Goal: Task Accomplishment & Management: Use online tool/utility

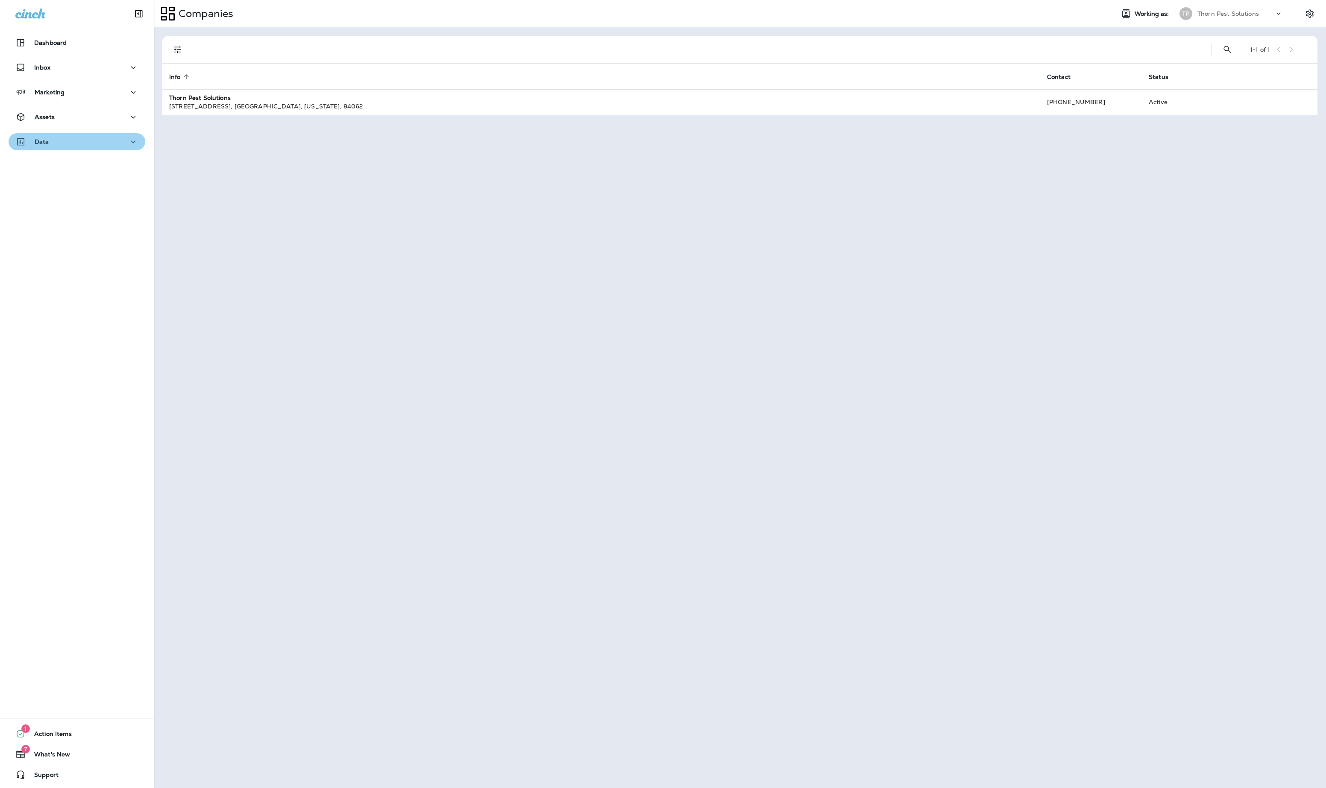
click at [110, 144] on div "Data" at bounding box center [76, 142] width 123 height 11
click at [102, 116] on div "Assets" at bounding box center [76, 117] width 123 height 11
click at [83, 134] on div "Segments" at bounding box center [77, 138] width 130 height 13
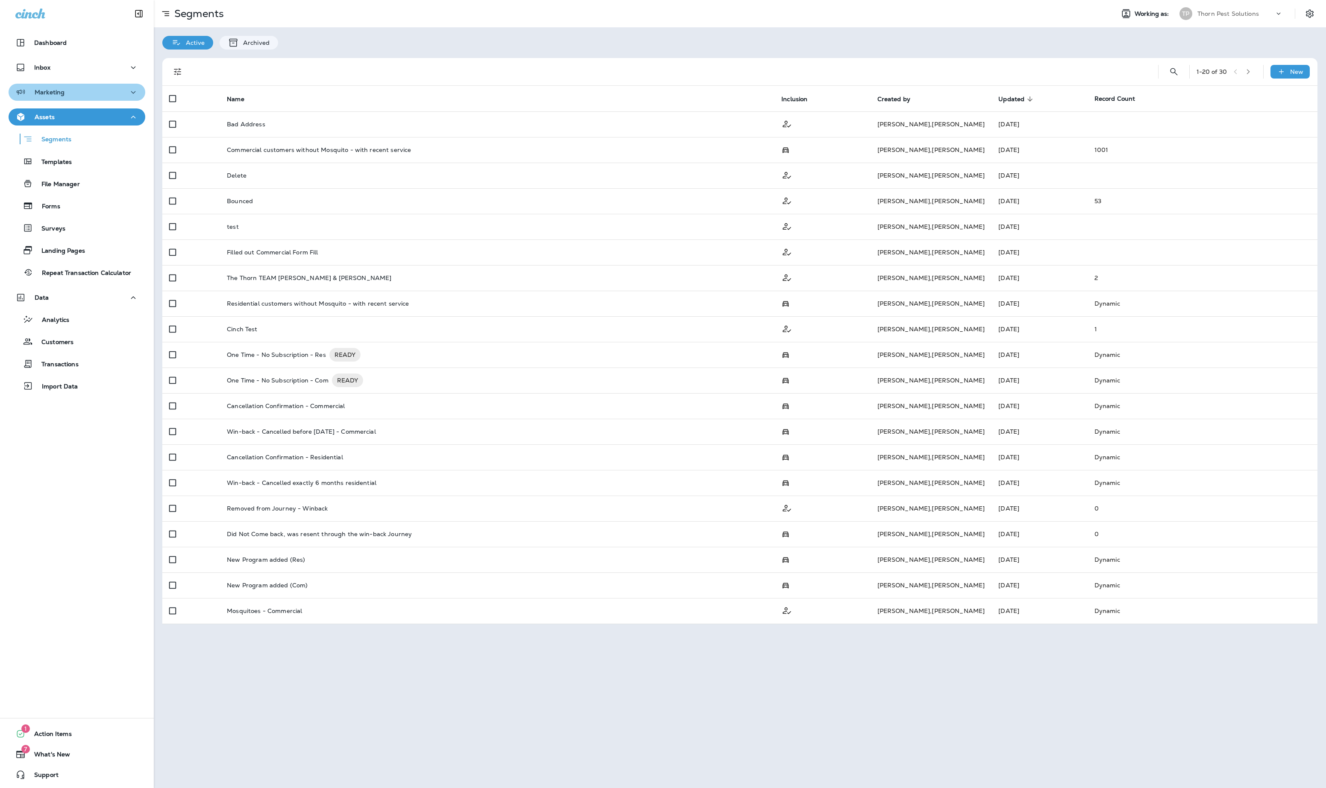
click at [87, 92] on div "Marketing" at bounding box center [76, 92] width 123 height 11
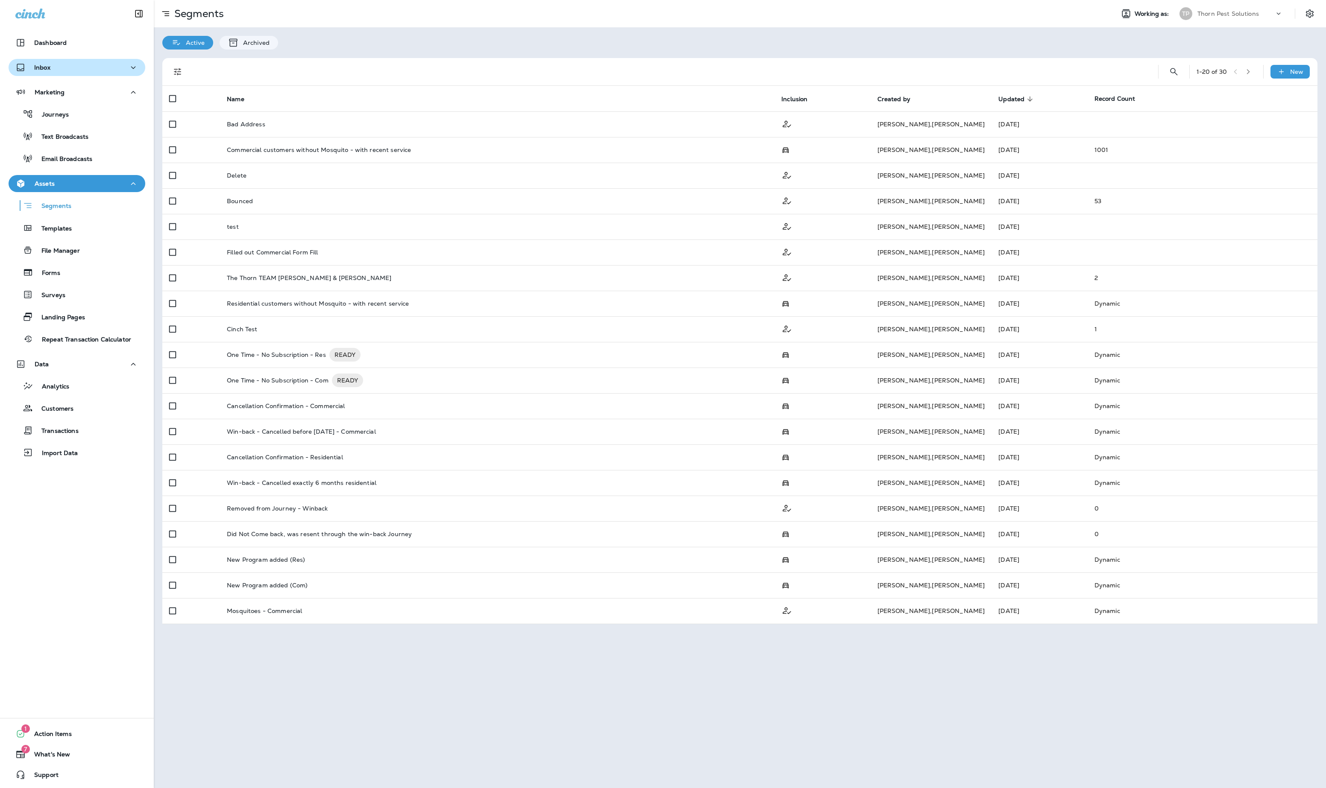
click at [93, 66] on div "Inbox" at bounding box center [76, 67] width 123 height 11
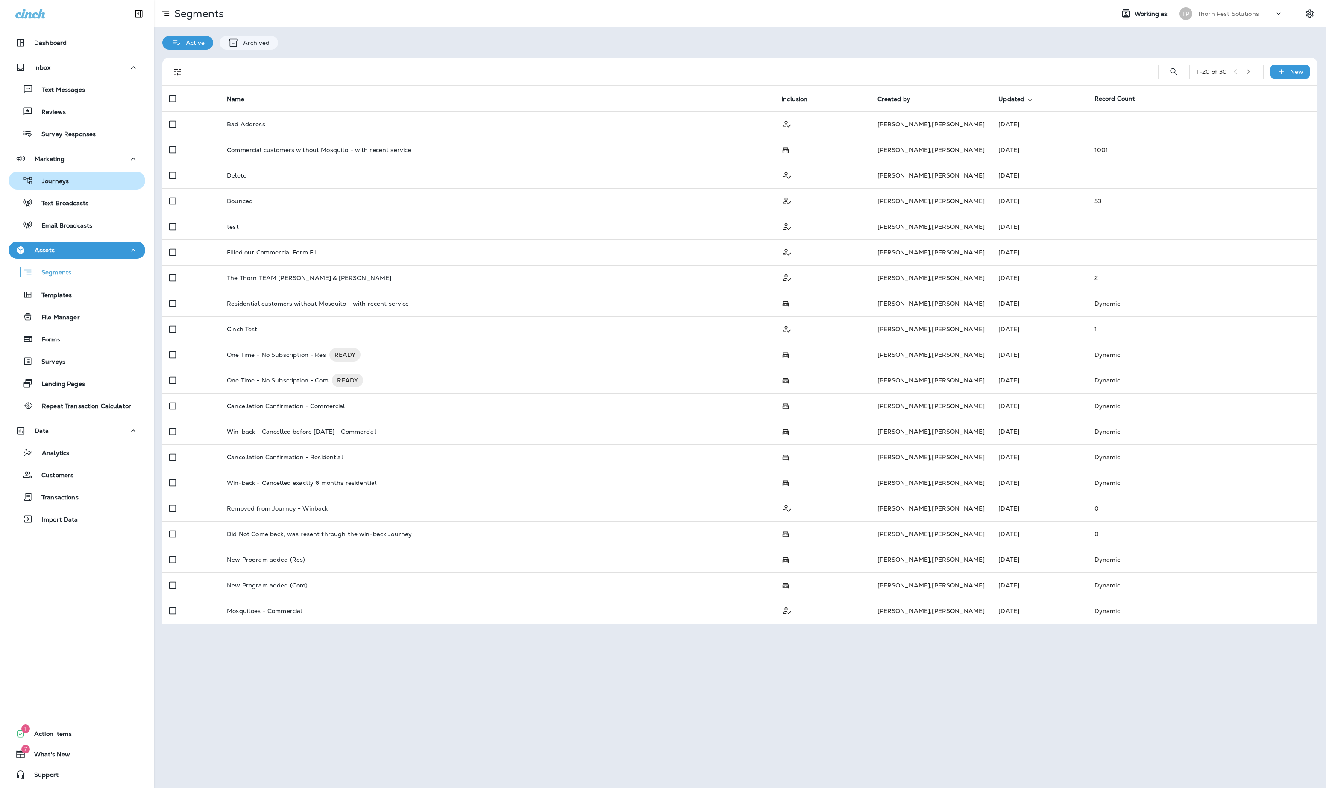
click at [98, 185] on div "Journeys" at bounding box center [77, 180] width 130 height 13
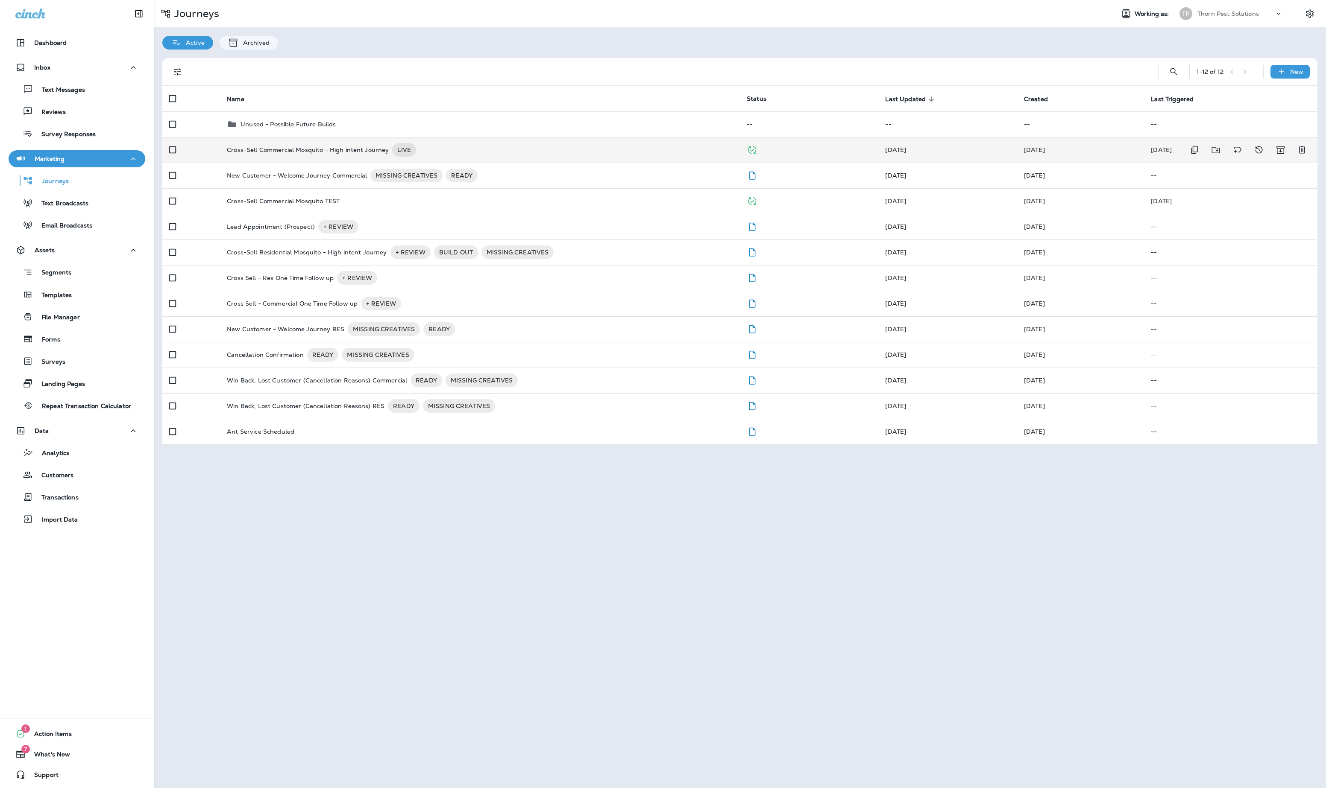
click at [553, 157] on div "Cross-Sell Commercial Mosquito - High intent Journey LIVE" at bounding box center [480, 150] width 506 height 14
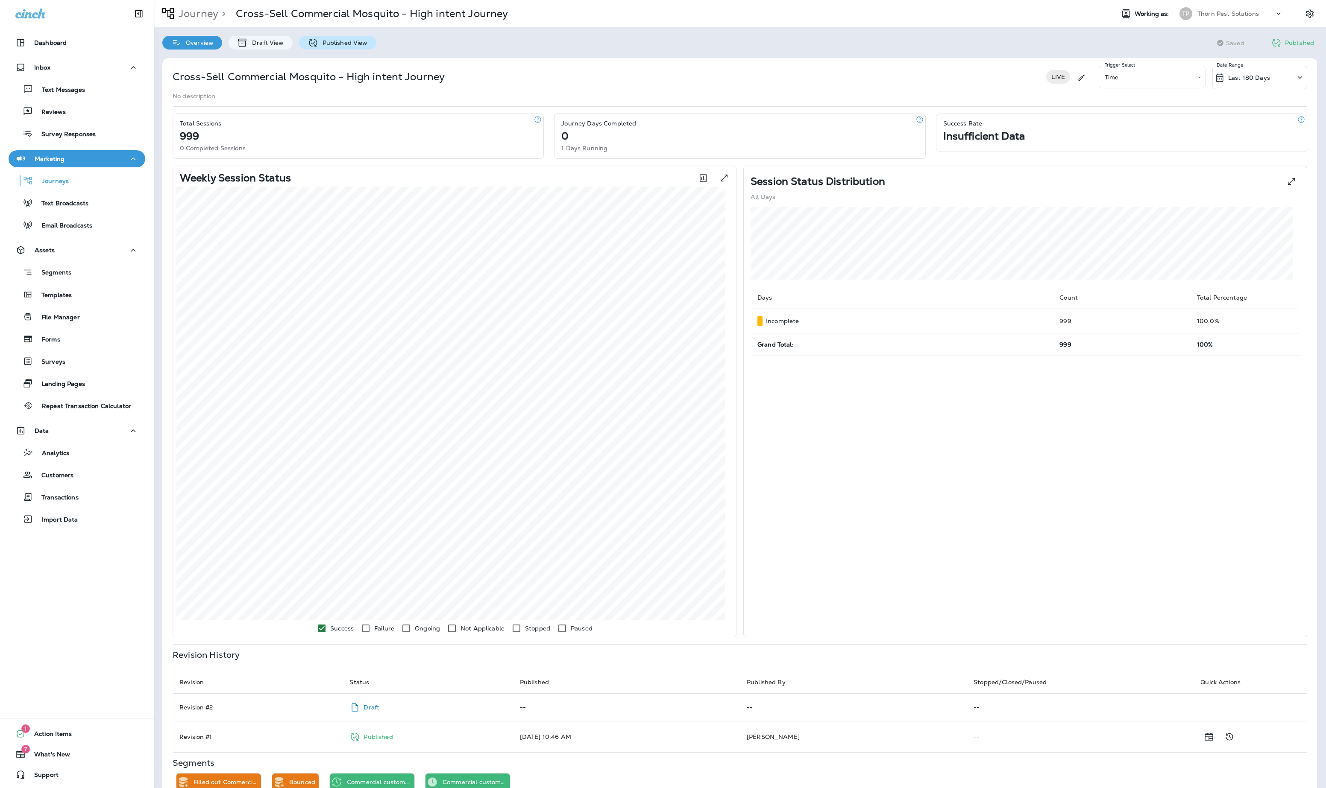
click at [352, 41] on p "Published View" at bounding box center [343, 42] width 50 height 7
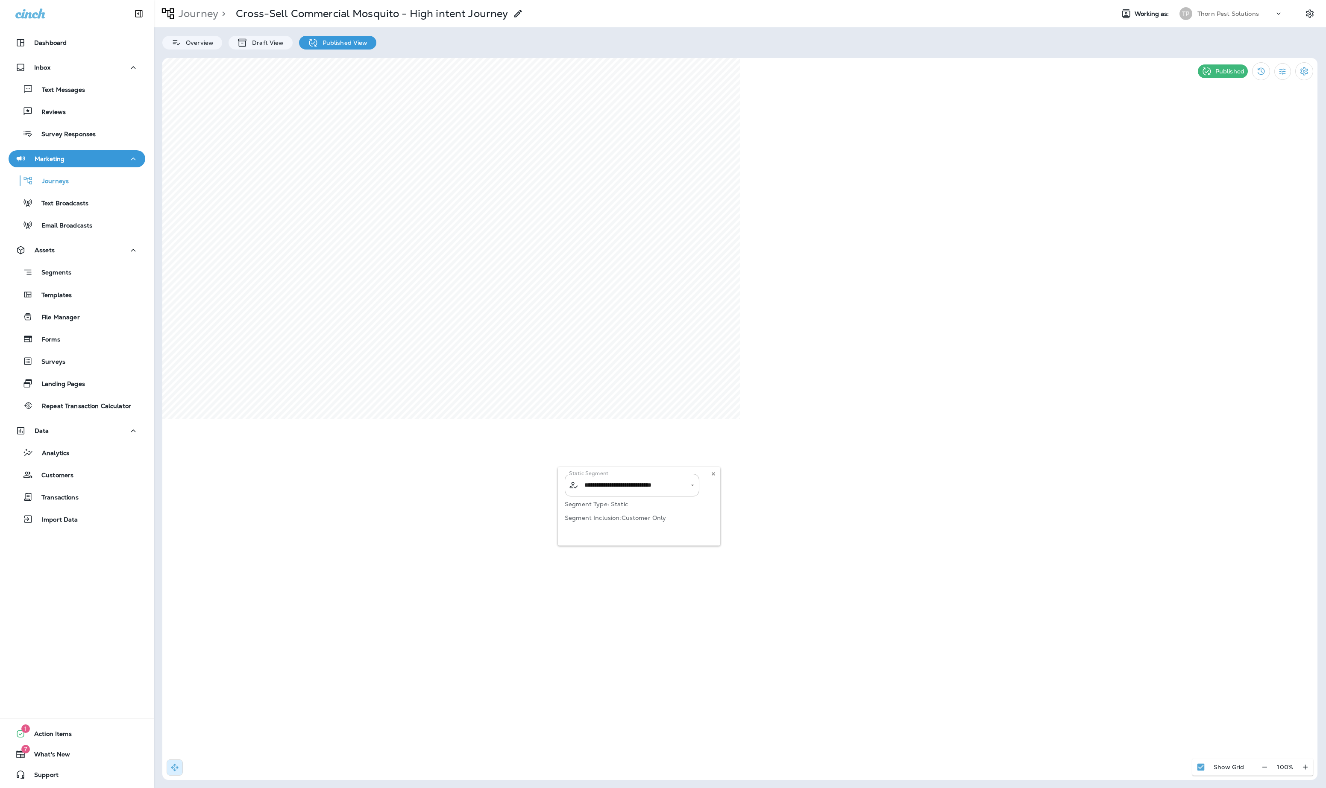
type input "**********"
click at [695, 492] on div "**********" at bounding box center [639, 506] width 162 height 79
drag, startPoint x: 79, startPoint y: 271, endPoint x: 108, endPoint y: 264, distance: 29.0
click at [71, 271] on p "Segments" at bounding box center [52, 273] width 38 height 9
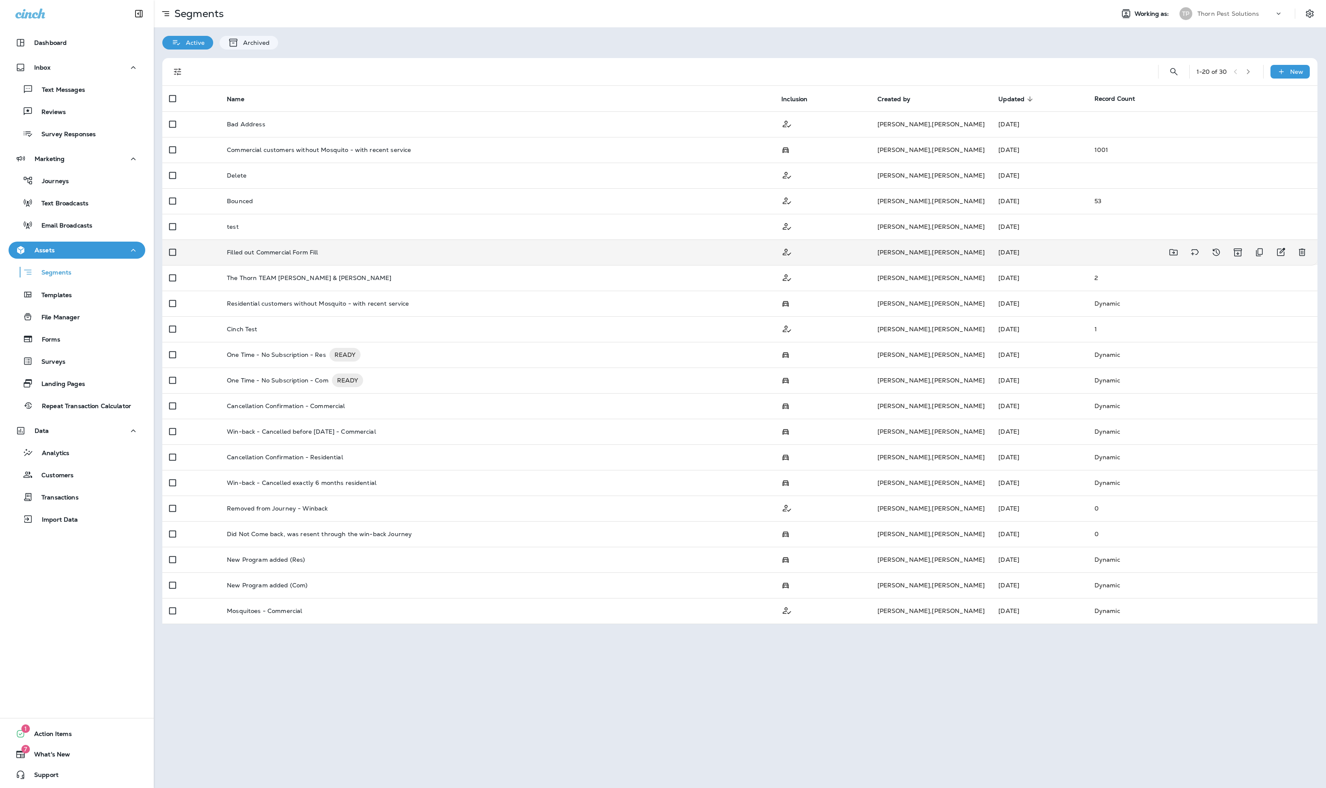
click at [442, 256] on div "Filled out Commercial Form Fill" at bounding box center [497, 252] width 541 height 7
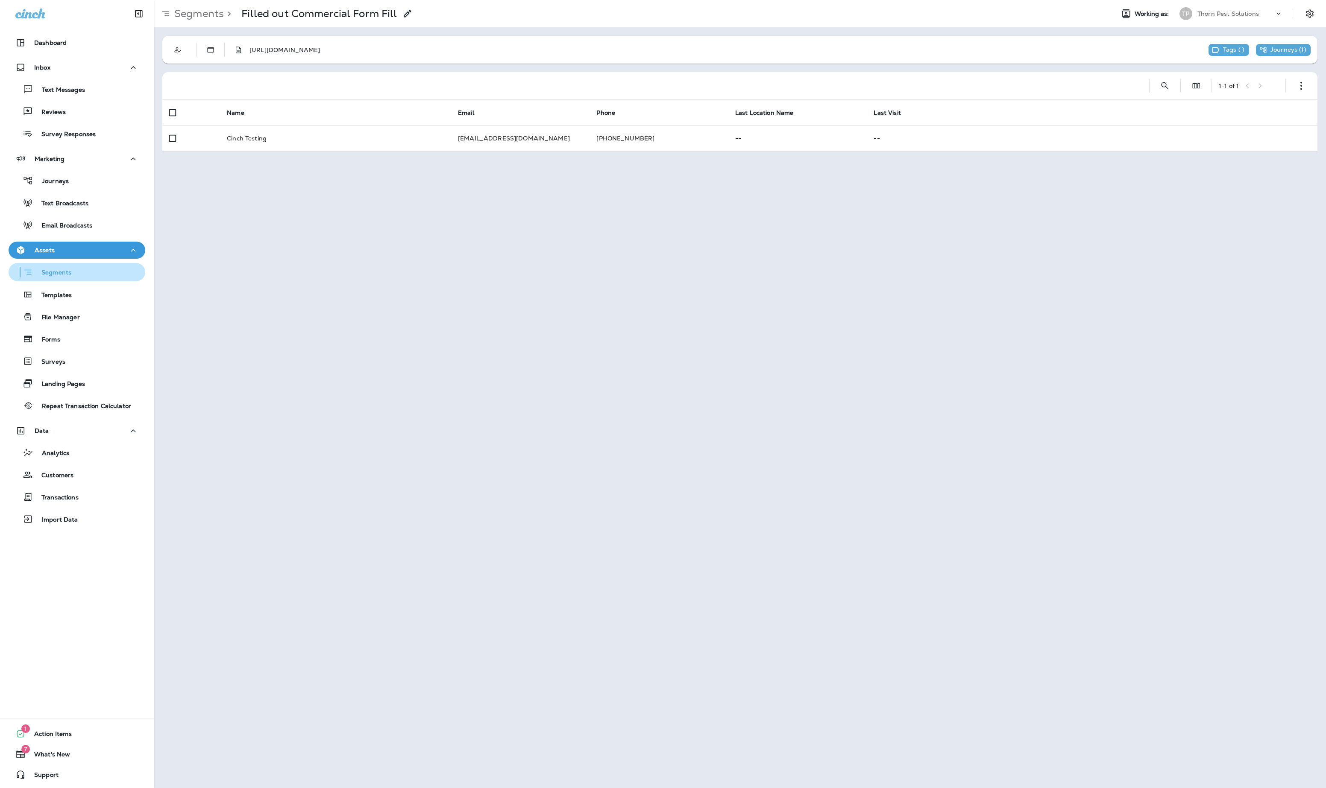
click at [71, 272] on p "Segments" at bounding box center [52, 273] width 38 height 9
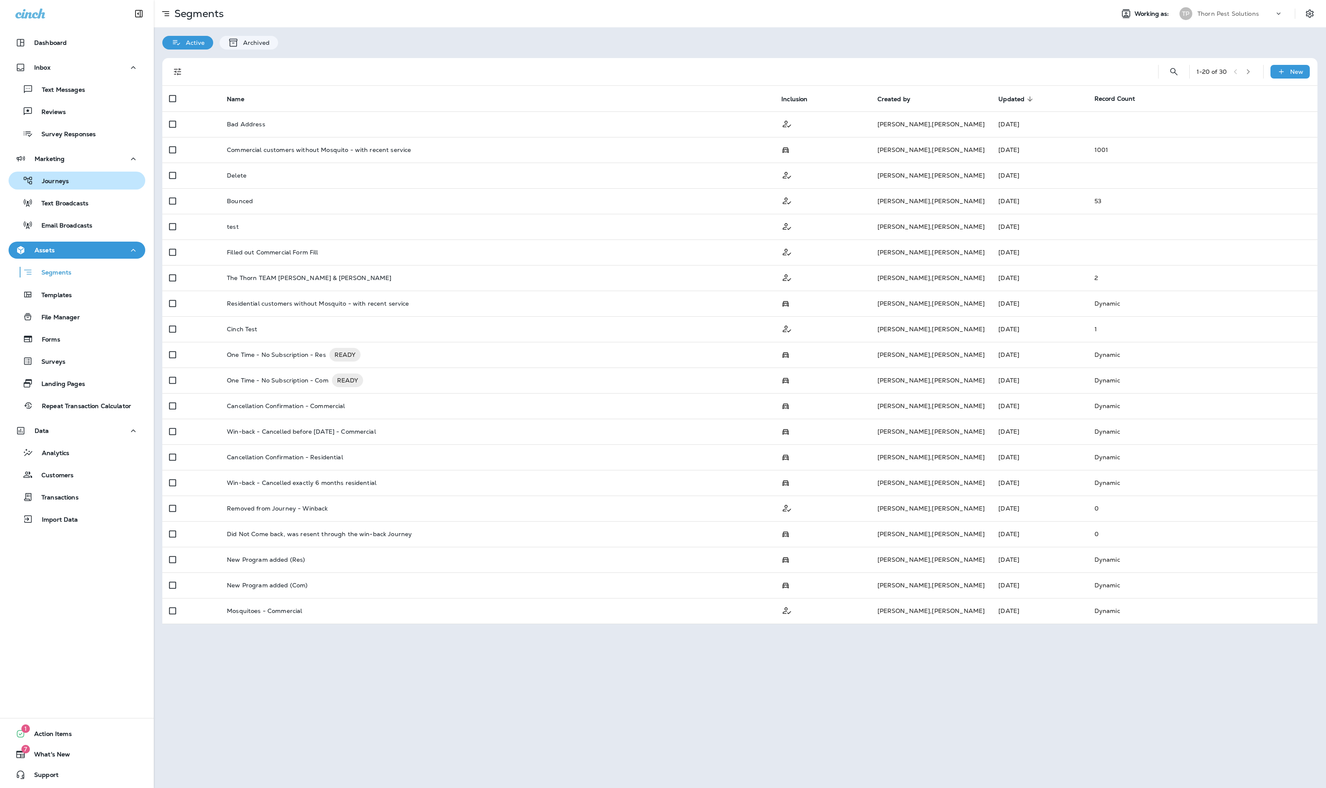
click at [90, 178] on div "Journeys" at bounding box center [77, 180] width 130 height 13
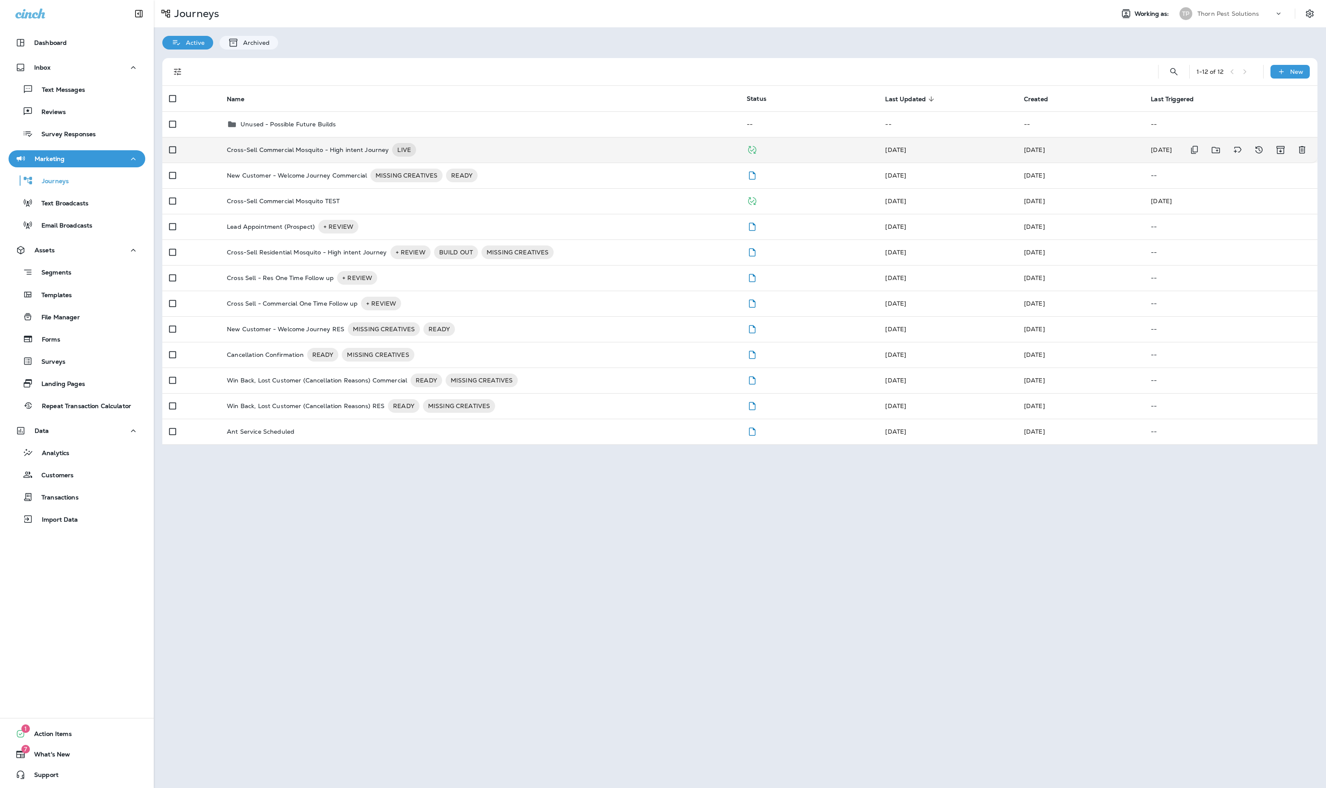
click at [474, 149] on div "Cross-Sell Commercial Mosquito - High intent Journey LIVE" at bounding box center [480, 150] width 506 height 14
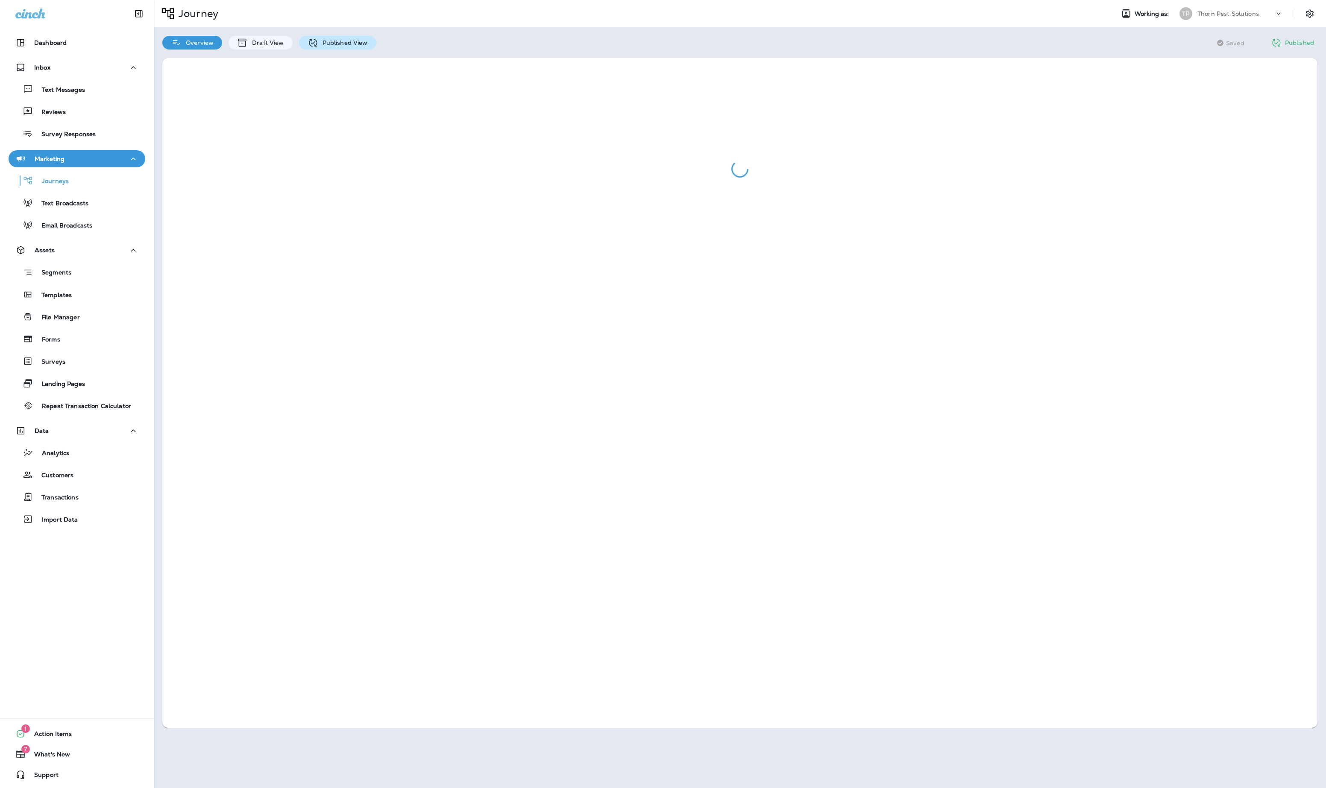
click at [368, 41] on p "Published View" at bounding box center [343, 42] width 50 height 7
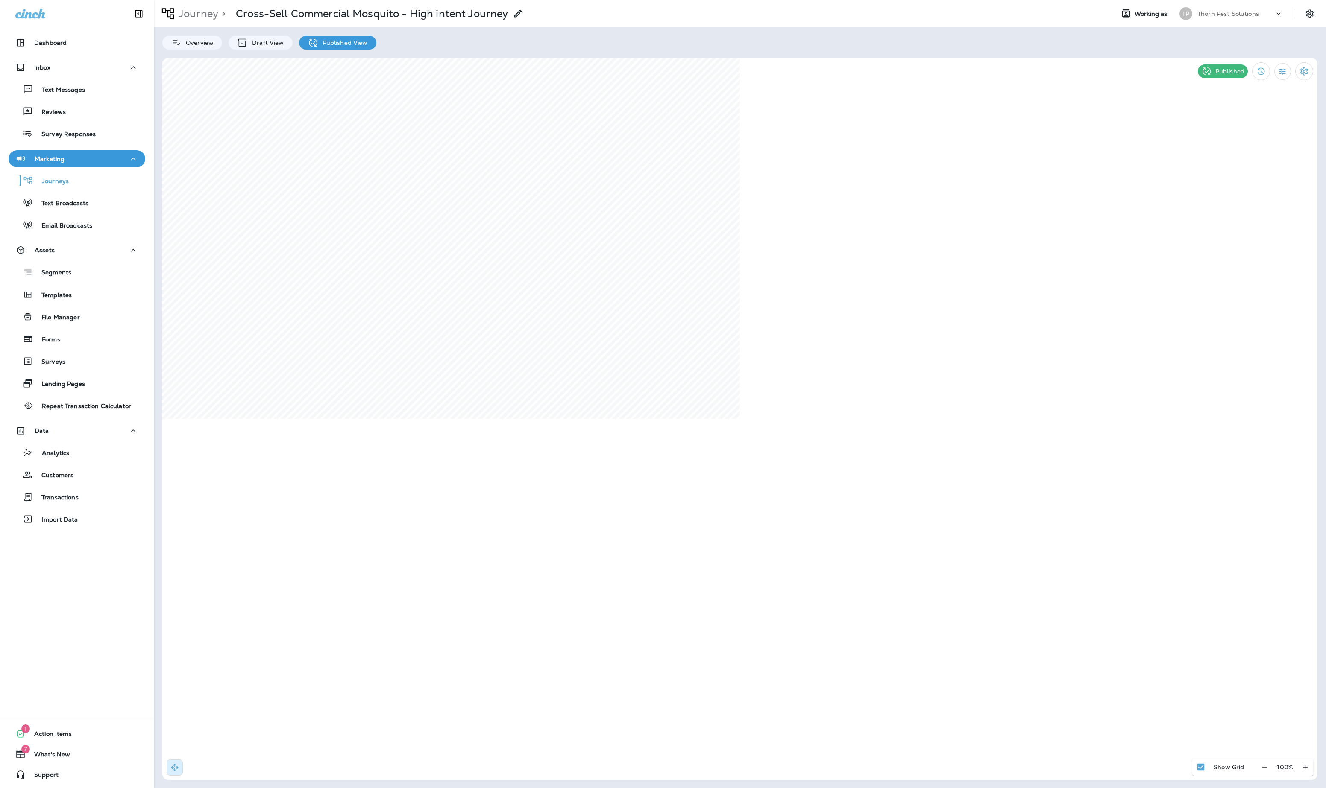
select select "*******"
click at [884, 366] on use at bounding box center [885, 363] width 3 height 3
click at [948, 329] on use at bounding box center [949, 327] width 3 height 3
click at [617, 466] on div "**********" at bounding box center [566, 481] width 162 height 79
click at [624, 469] on div "**********" at bounding box center [566, 481] width 162 height 79
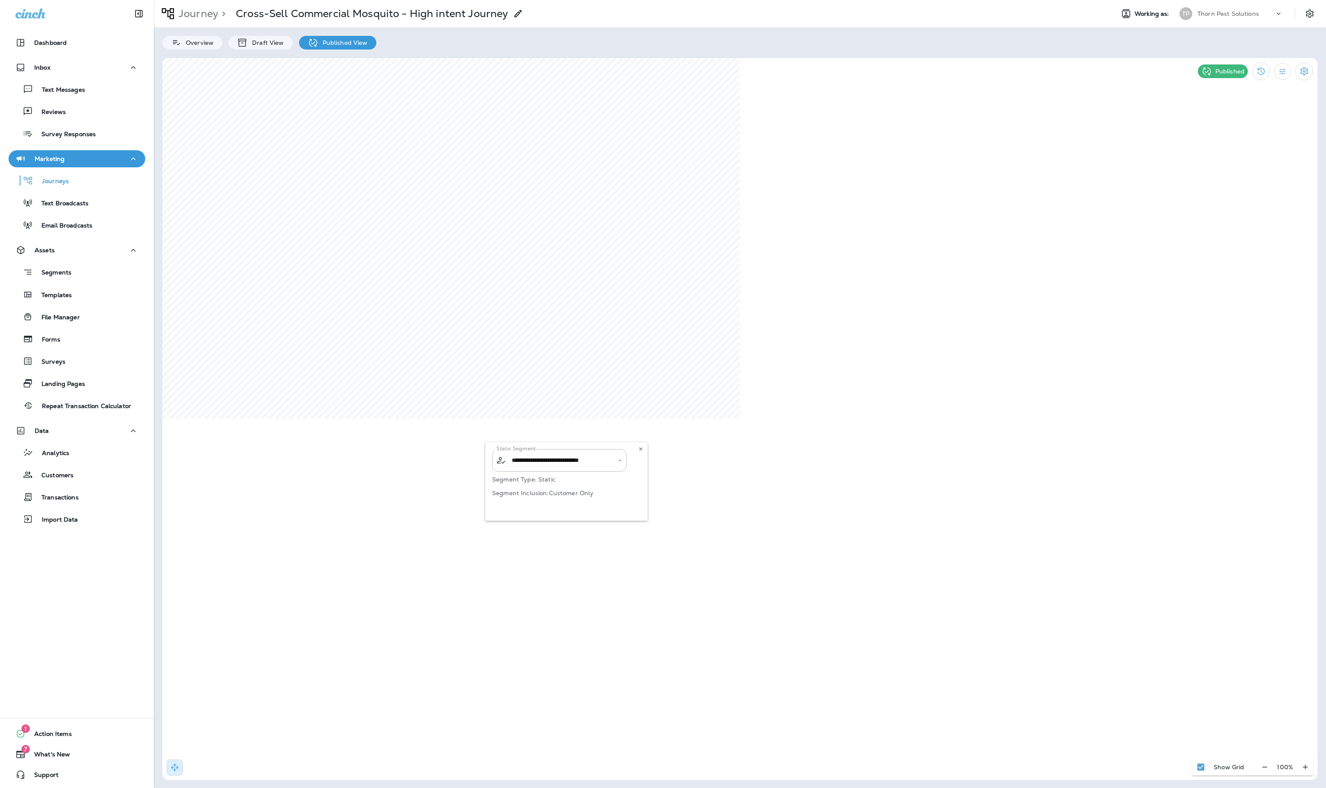
click at [622, 467] on div "**********" at bounding box center [566, 481] width 162 height 79
click at [626, 467] on div "**********" at bounding box center [566, 481] width 162 height 79
click at [69, 269] on p "Segments" at bounding box center [52, 273] width 38 height 9
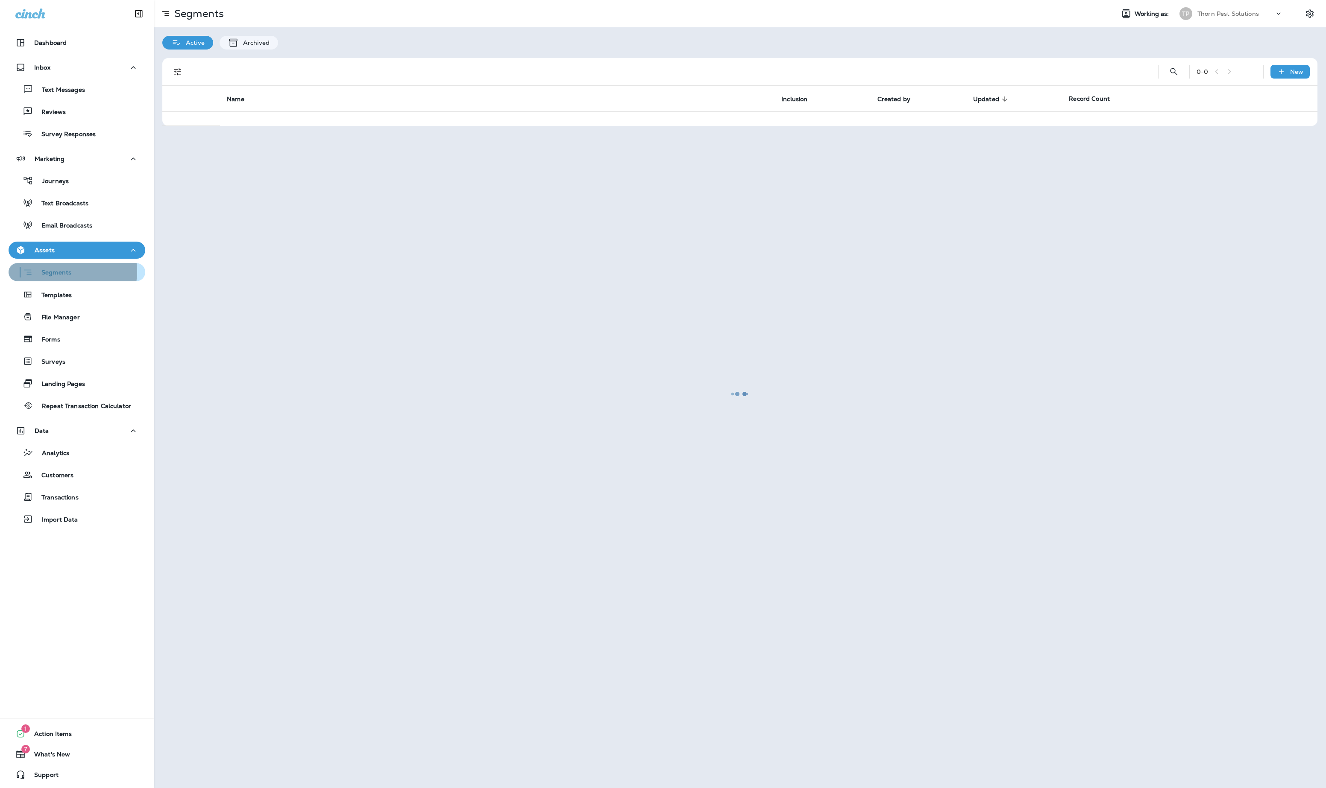
click at [67, 272] on p "Segments" at bounding box center [52, 273] width 38 height 9
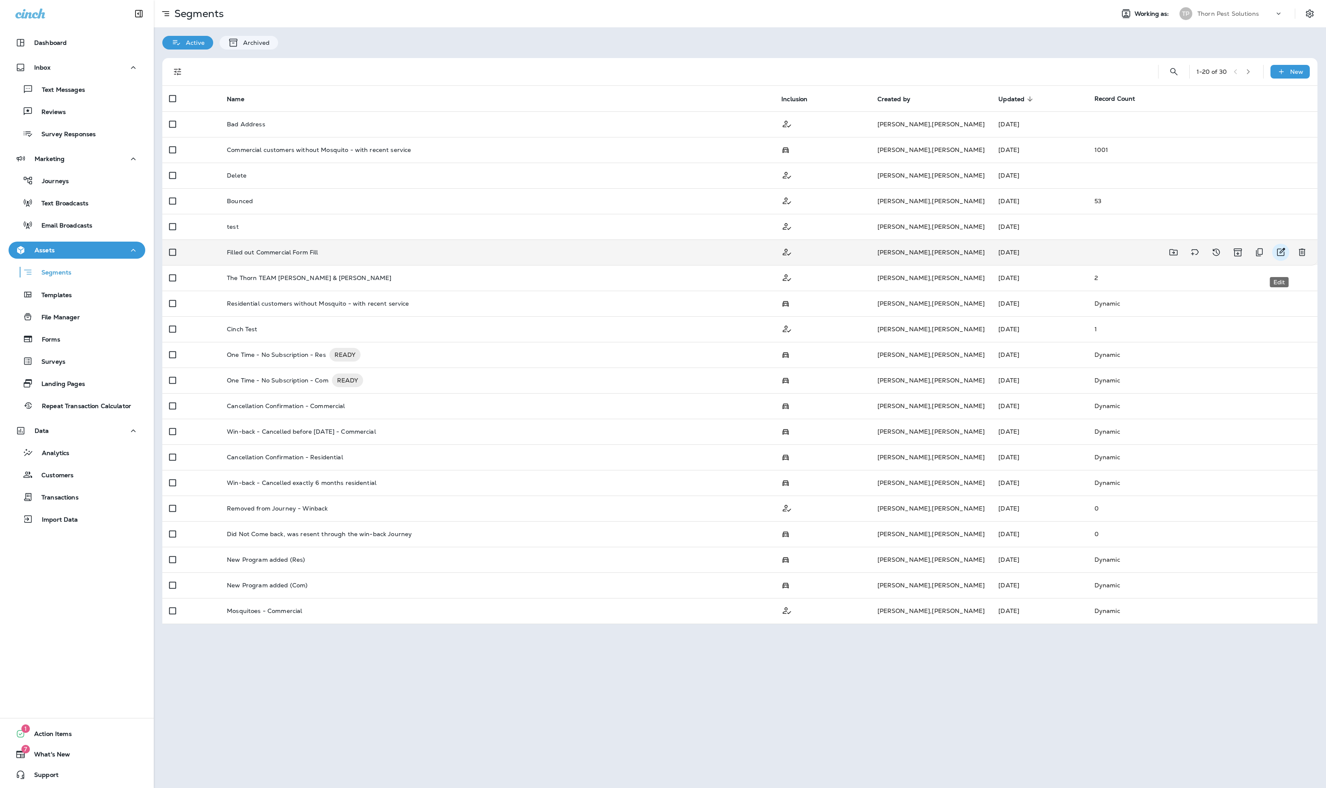
click at [1286, 260] on button "Edit" at bounding box center [1280, 252] width 17 height 17
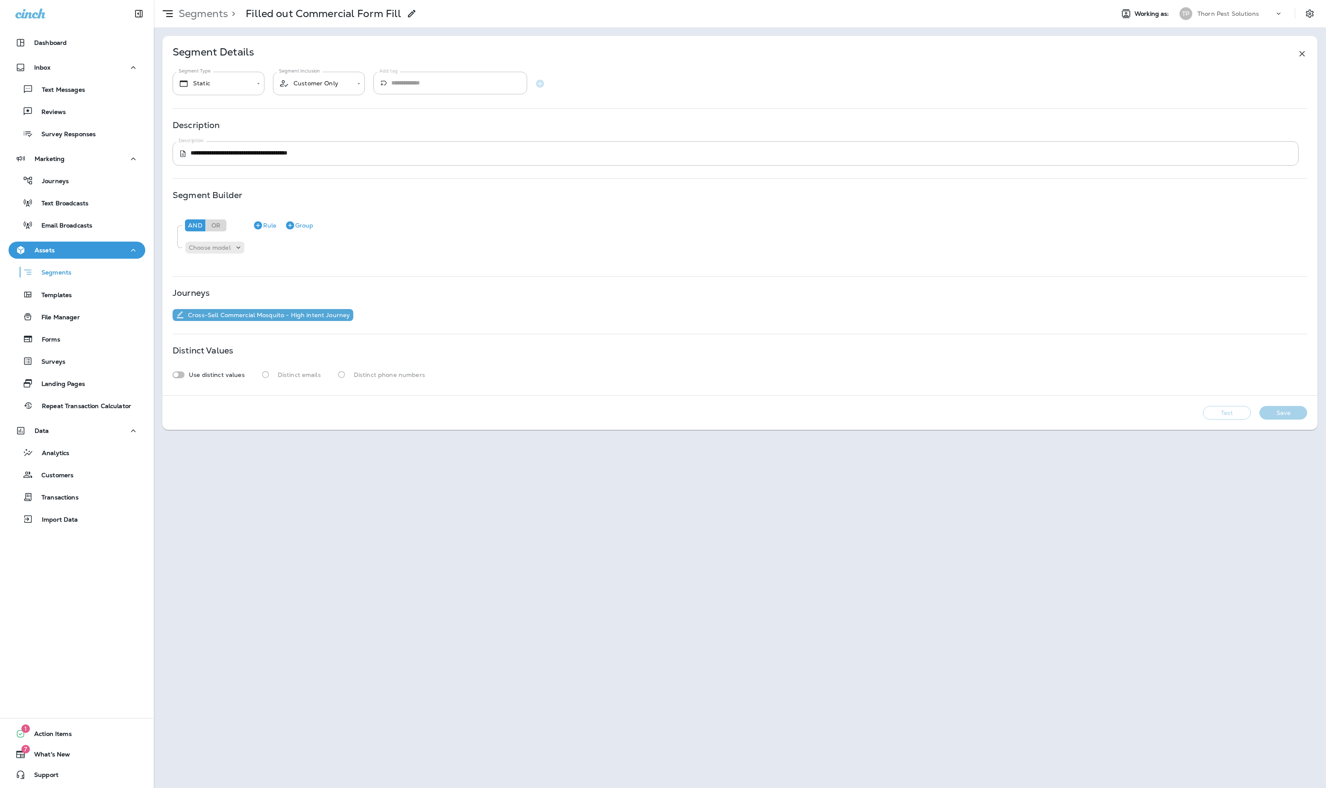
type textarea "**********"
click at [1226, 420] on button "Test" at bounding box center [1227, 413] width 48 height 14
click at [415, 15] on use at bounding box center [411, 13] width 7 height 7
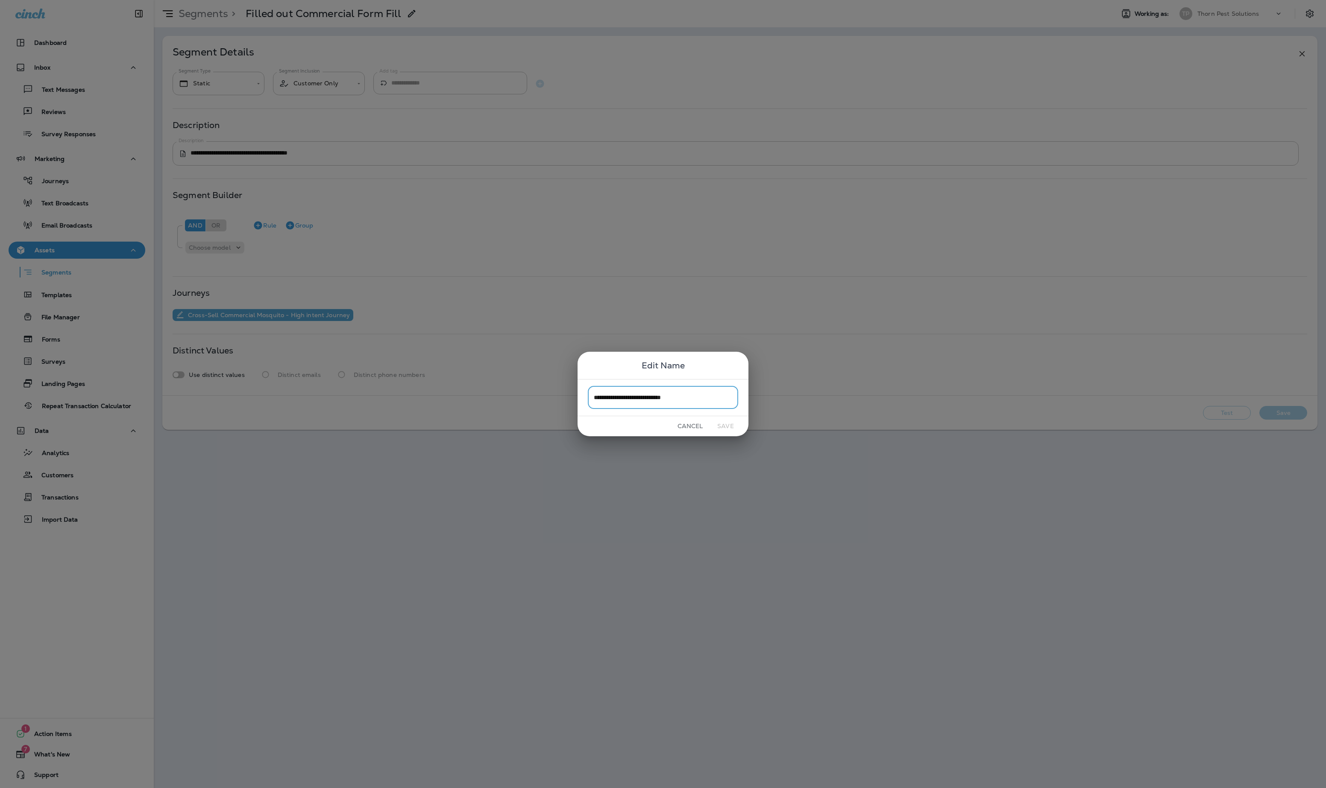
click at [700, 430] on button "Cancel" at bounding box center [690, 426] width 32 height 13
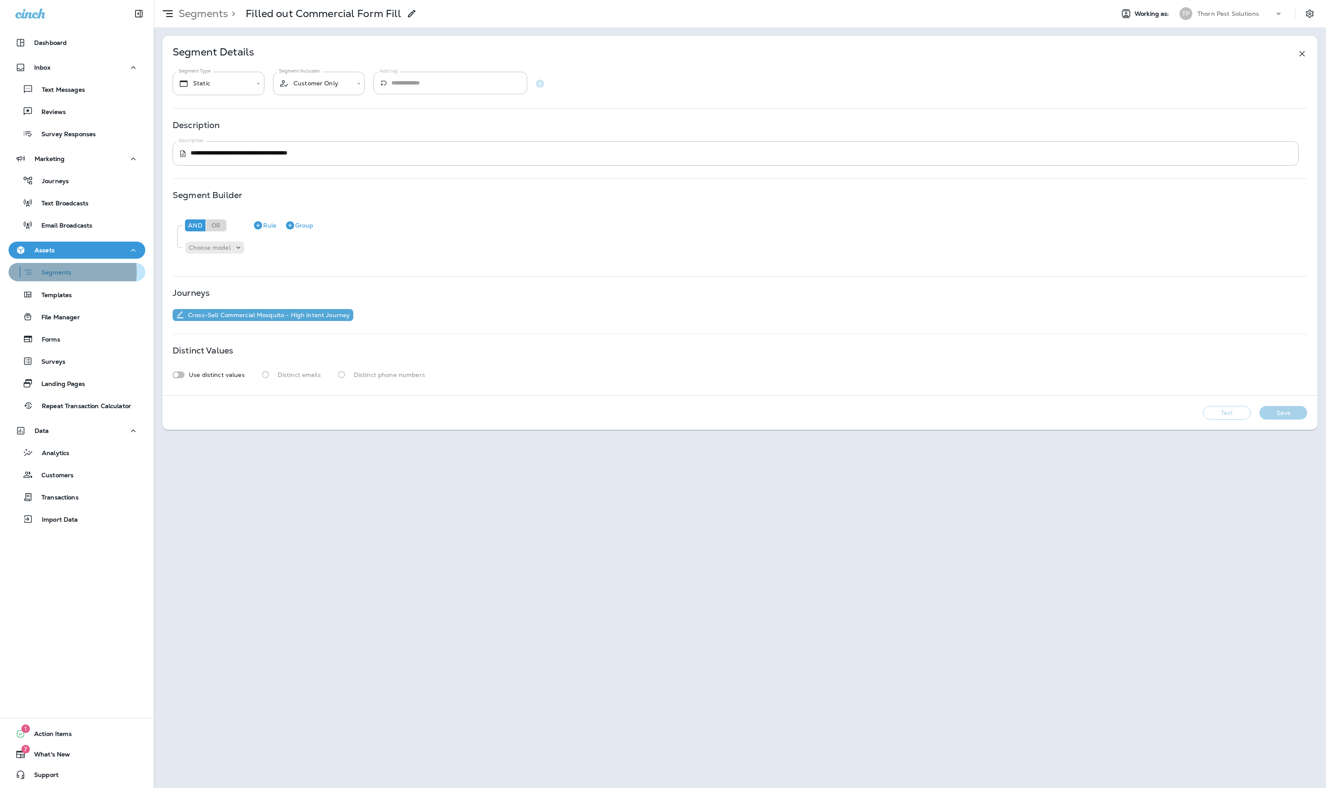
click at [61, 272] on p "Segments" at bounding box center [52, 273] width 38 height 9
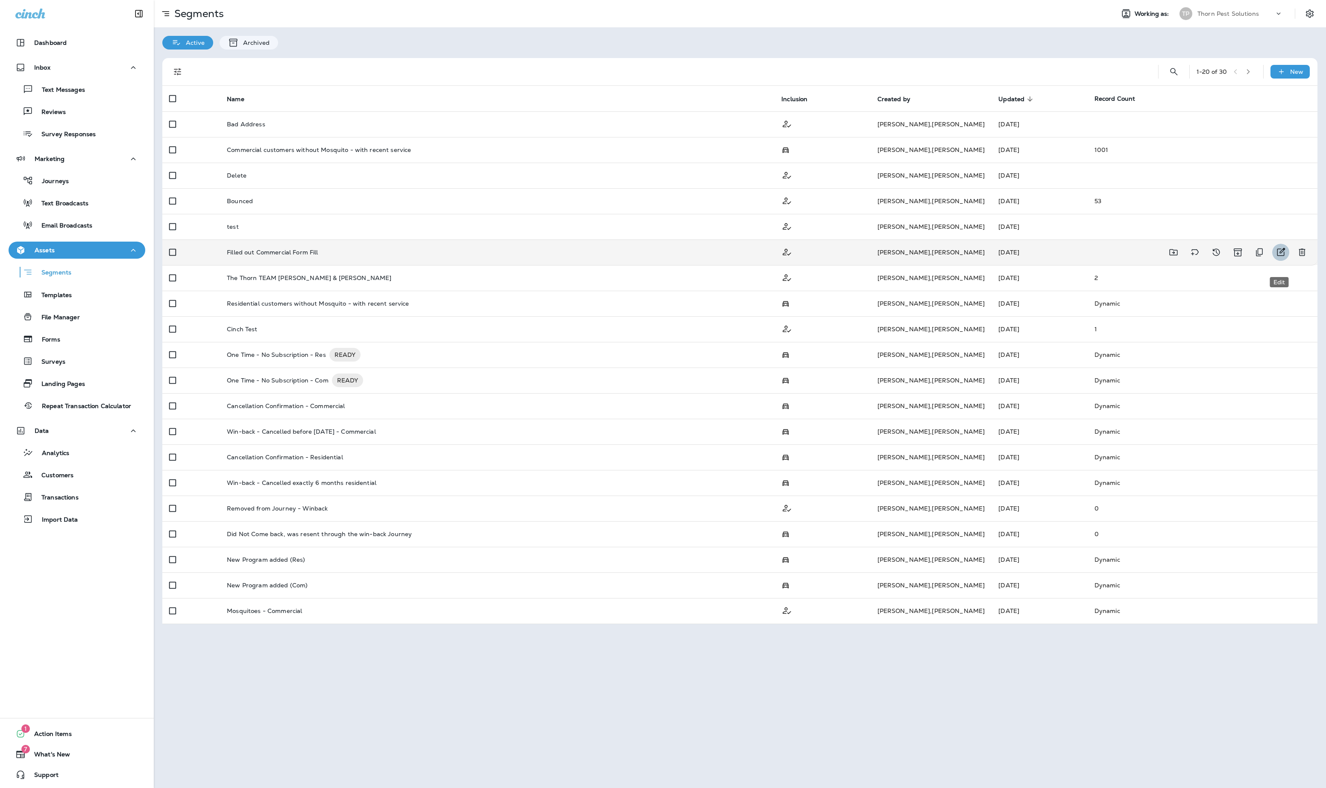
click at [1279, 258] on icon "Edit" at bounding box center [1280, 252] width 10 height 10
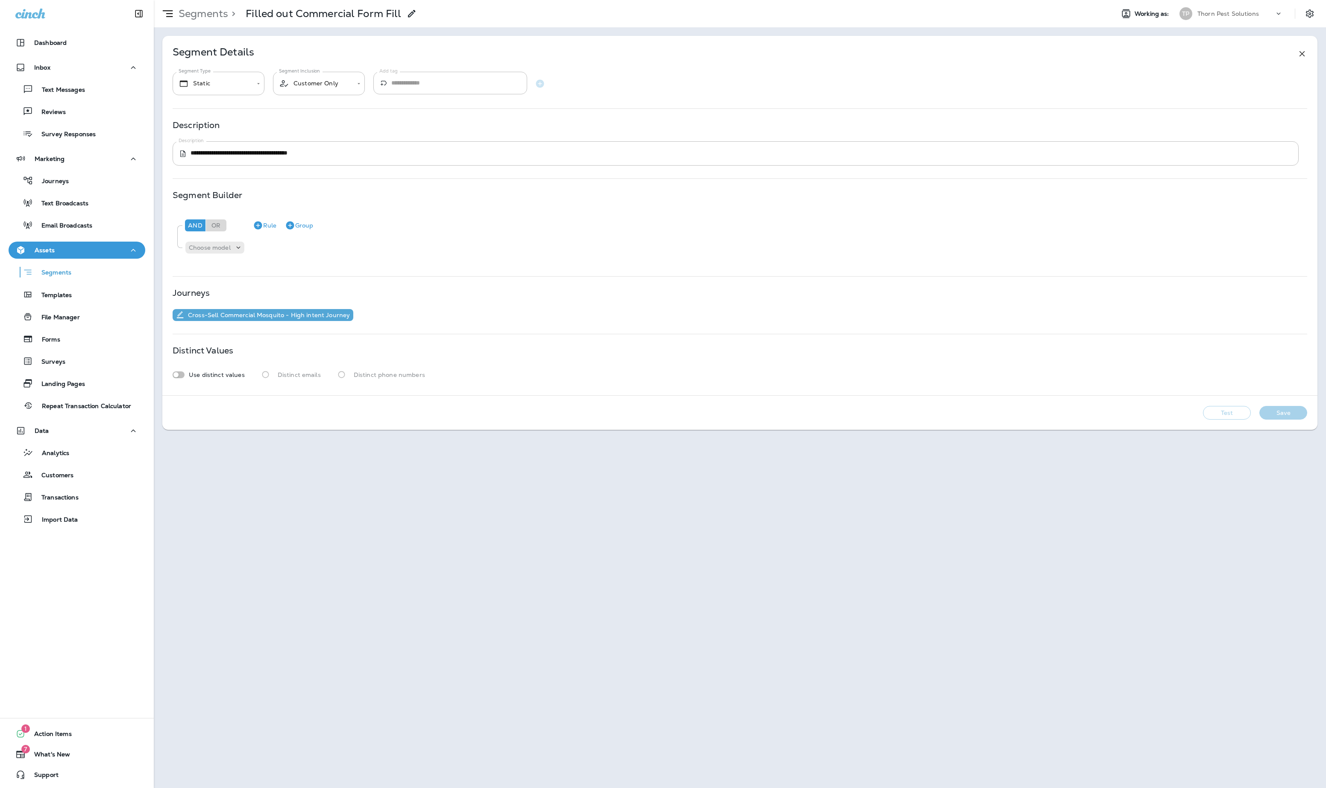
type textarea "**********"
click at [1237, 420] on button "Test" at bounding box center [1227, 413] width 48 height 14
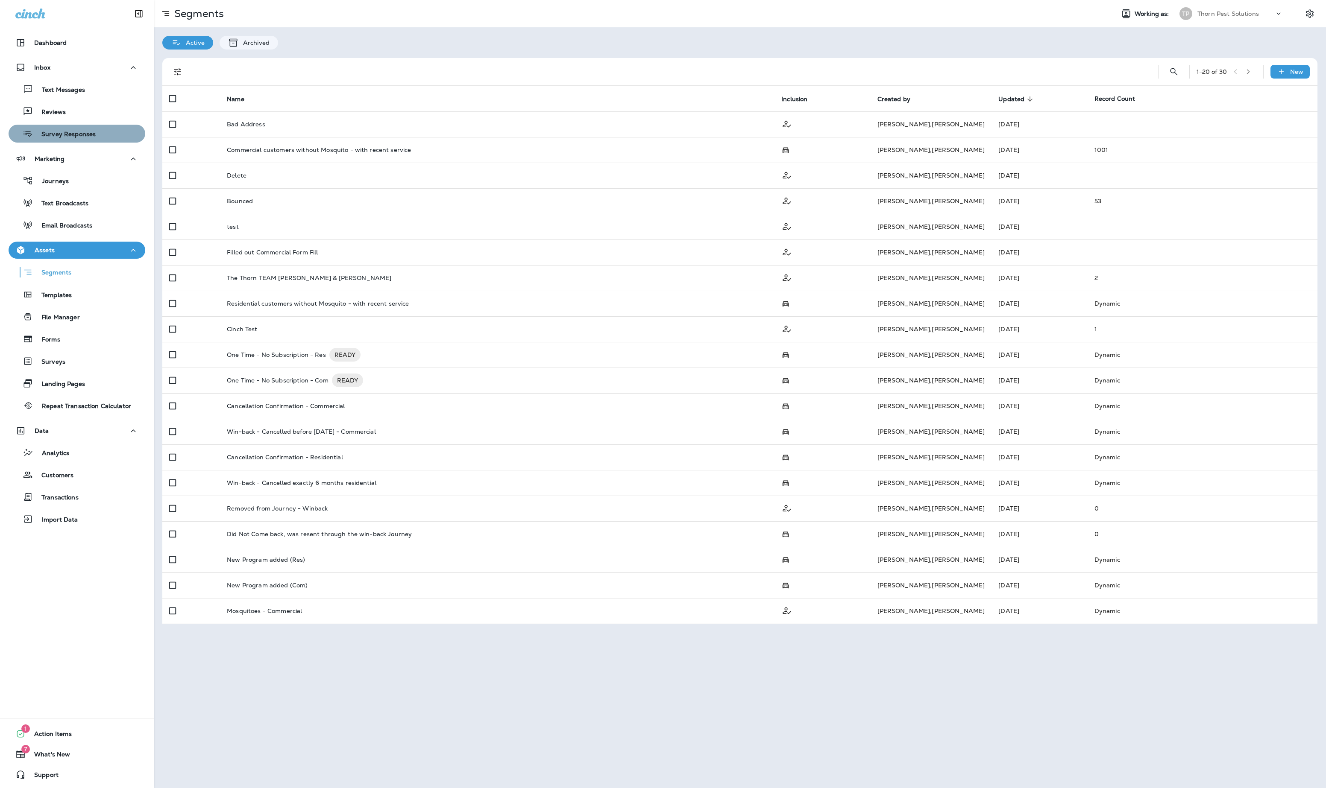
click at [85, 135] on p "Survey Responses" at bounding box center [64, 135] width 63 height 8
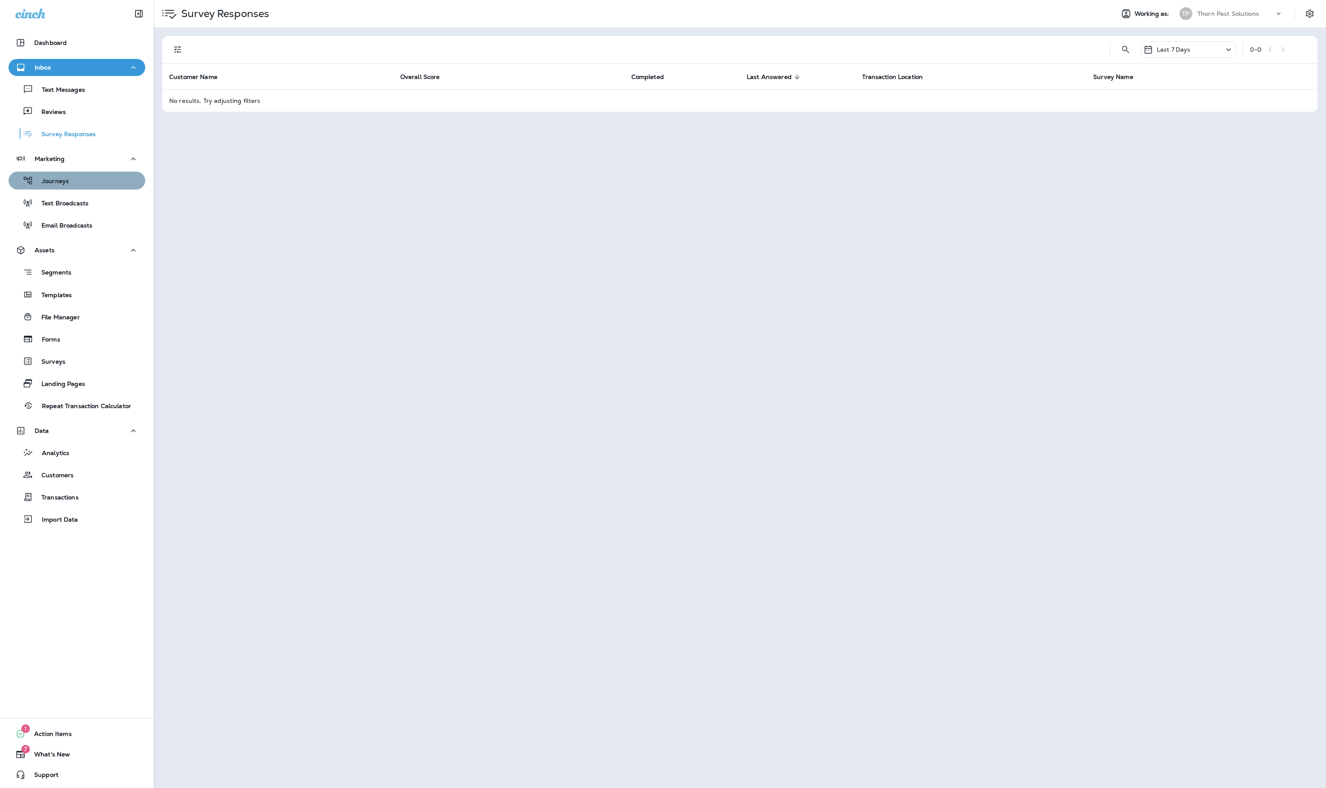
click at [80, 179] on div "Journeys" at bounding box center [77, 180] width 130 height 13
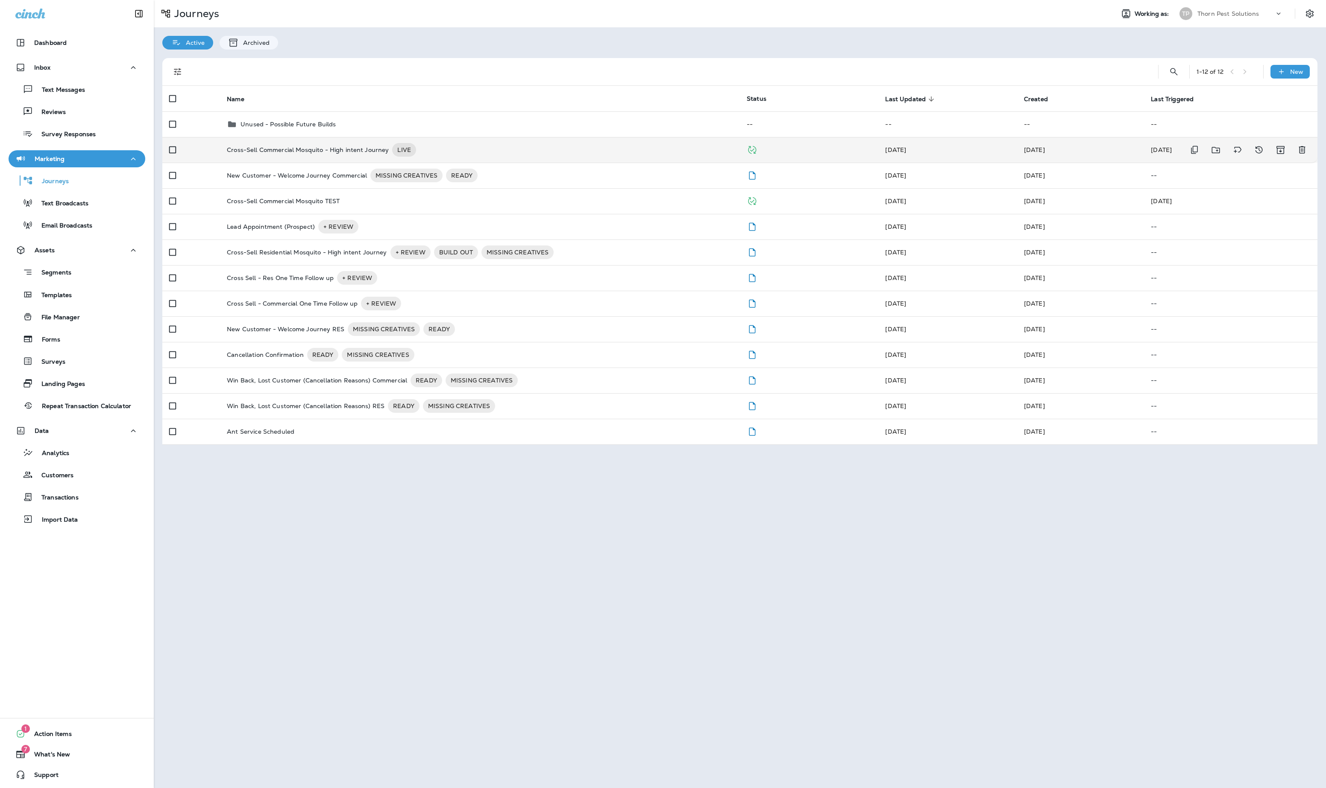
click at [624, 152] on div "Cross-Sell Commercial Mosquito - High intent Journey LIVE" at bounding box center [480, 150] width 506 height 14
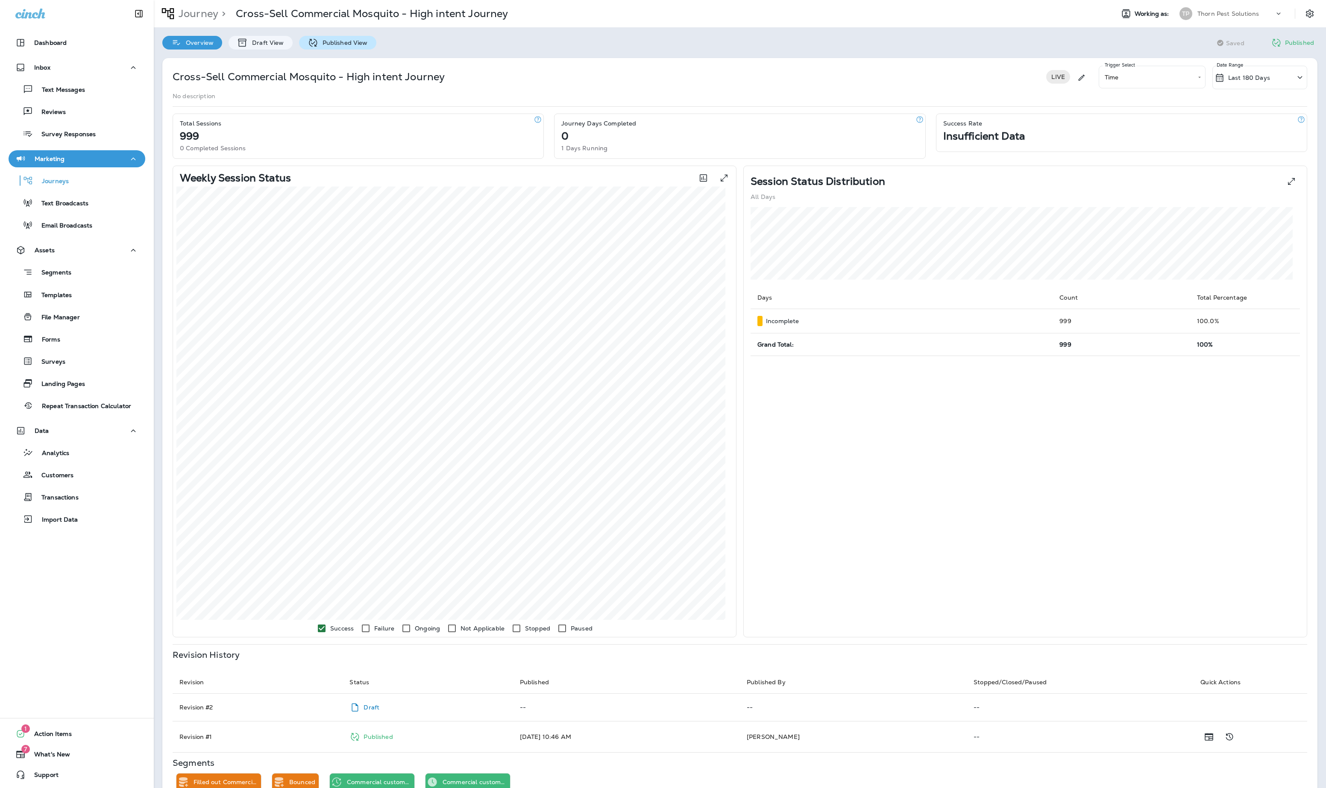
click at [368, 43] on p "Published View" at bounding box center [343, 42] width 50 height 7
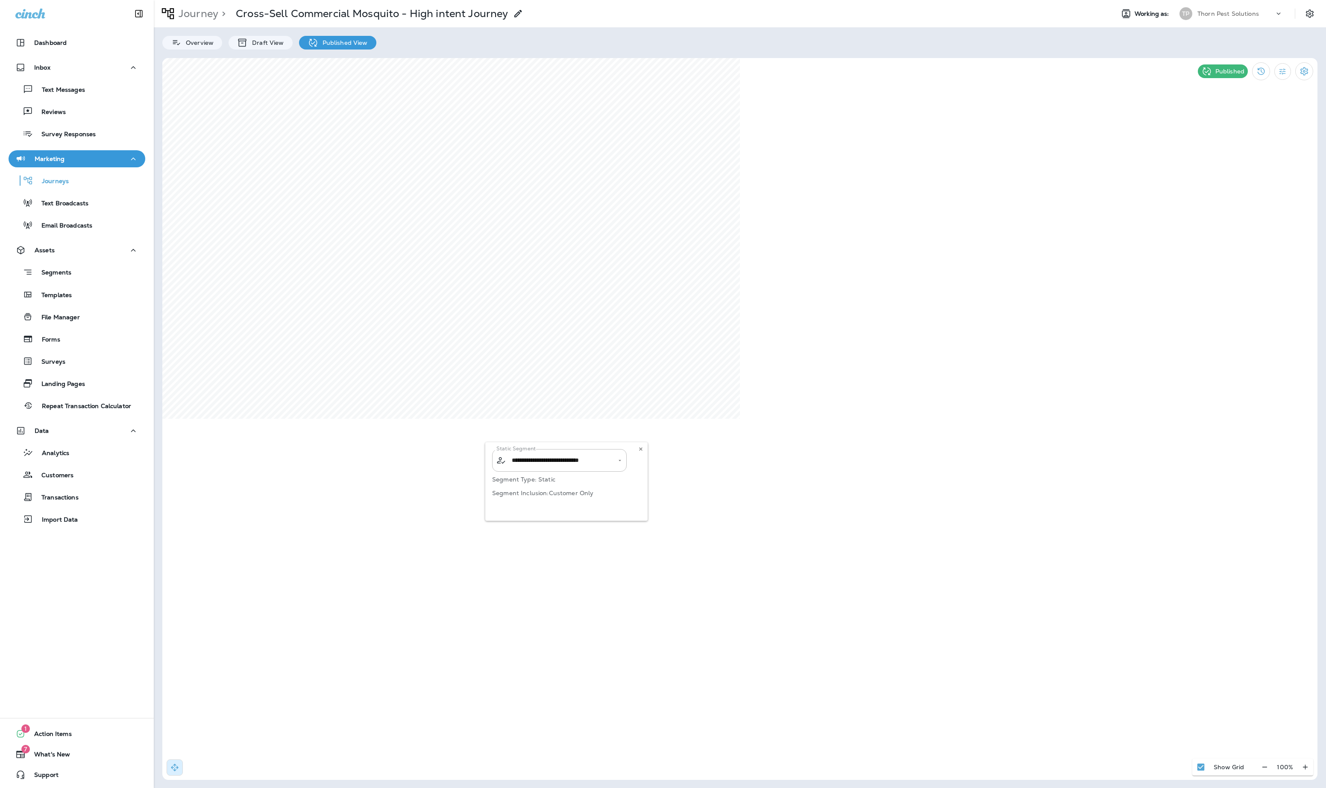
type input "**********"
click at [624, 466] on div "**********" at bounding box center [566, 481] width 162 height 79
click at [523, 11] on icon at bounding box center [518, 14] width 10 height 10
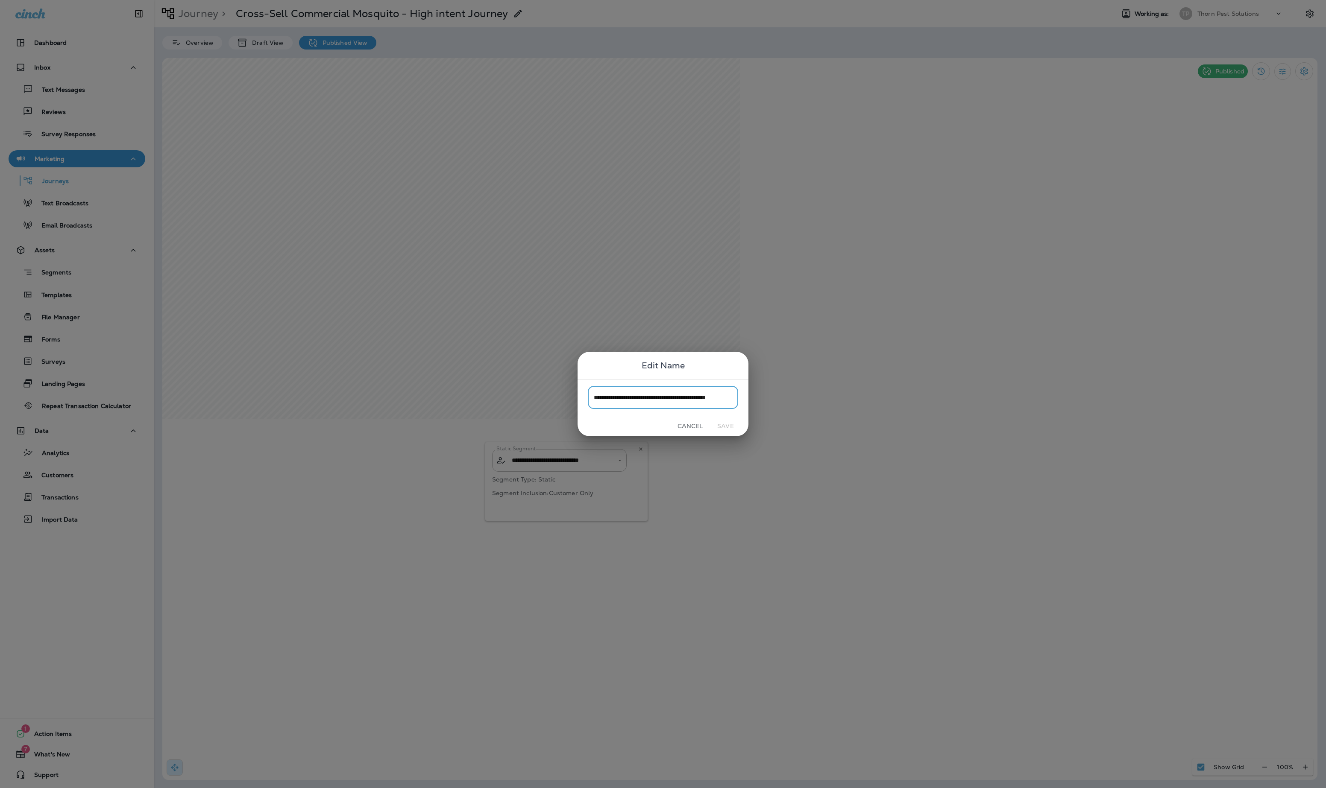
click at [533, 14] on div "**********" at bounding box center [663, 394] width 1326 height 788
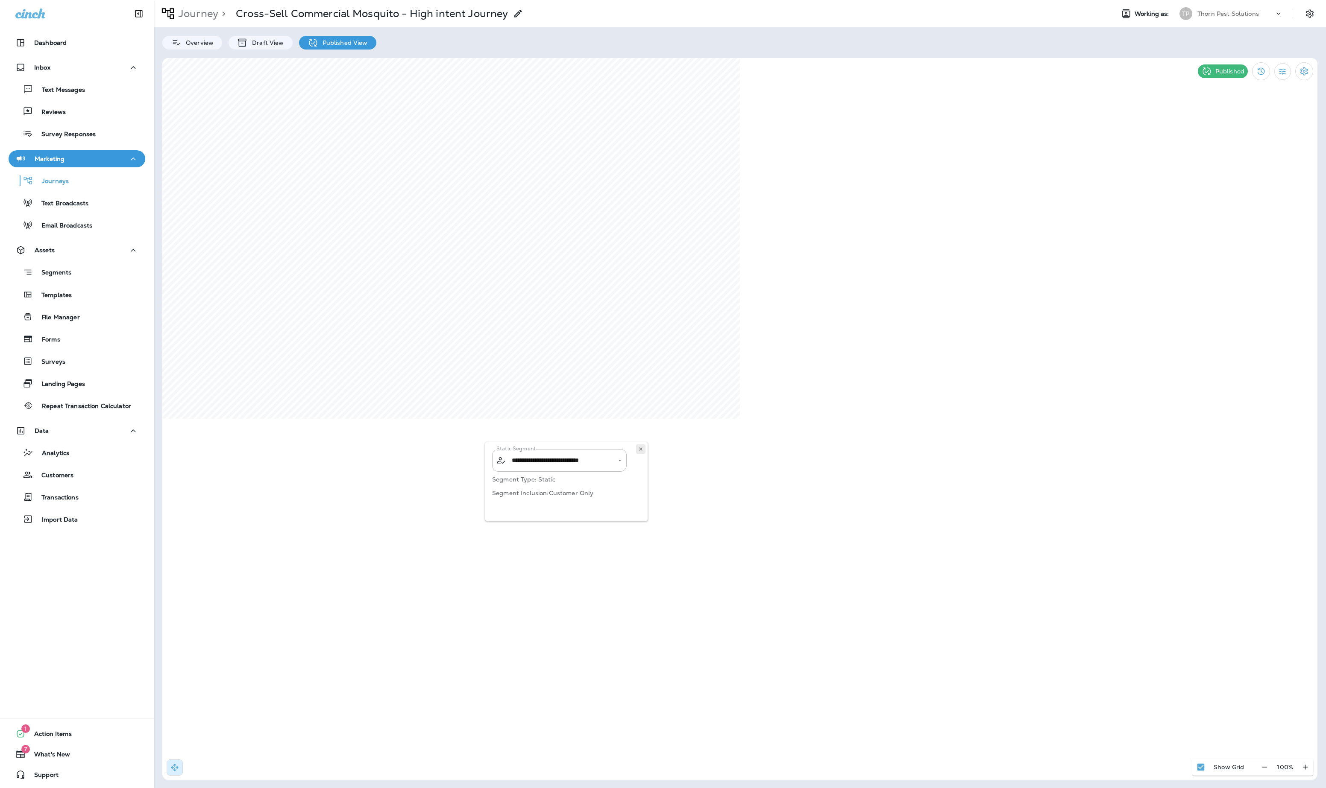
click at [639, 451] on use at bounding box center [640, 449] width 3 height 3
click at [280, 42] on p "Draft View" at bounding box center [266, 42] width 36 height 7
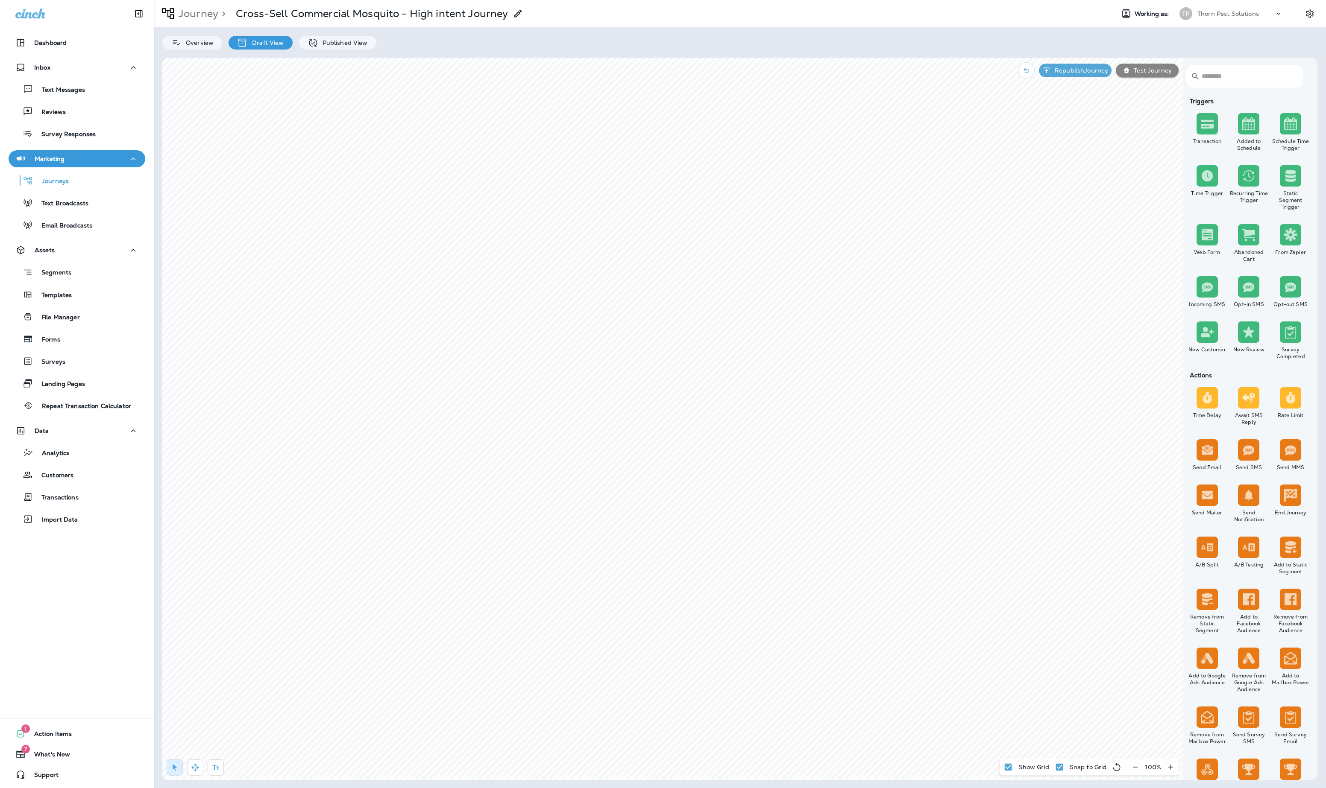
click at [280, 42] on p "Draft View" at bounding box center [266, 42] width 36 height 7
click at [368, 39] on p "Published View" at bounding box center [343, 42] width 50 height 7
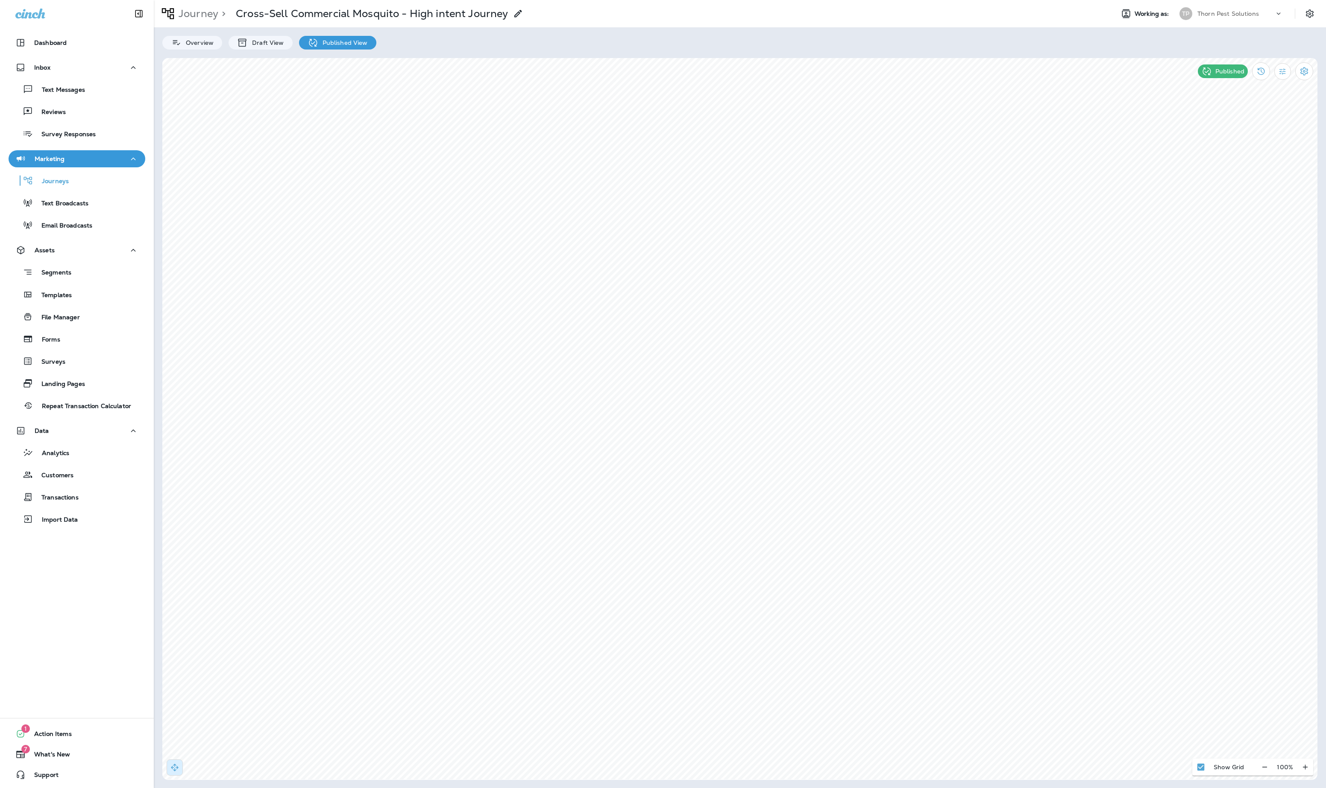
click at [368, 44] on p "Published View" at bounding box center [343, 42] width 50 height 7
click at [65, 462] on div "Customer List [DATE] 10:33 am to [DATE] 10:43 am Save this list No customers fo…" at bounding box center [663, 351] width 1326 height 788
click at [61, 456] on div "Customer List [DATE] 10:33 am to [DATE] 10:43 am Save this list No customers fo…" at bounding box center [663, 351] width 1326 height 788
click at [736, 571] on div "Customer List [DATE] 10:33 am to [DATE] 10:43 am Save this list No customers fo…" at bounding box center [663, 351] width 1326 height 788
click at [734, 489] on div "Customer List [DATE] 10:33 am to [DATE] 10:43 am Save this list No customers fo…" at bounding box center [663, 351] width 1326 height 788
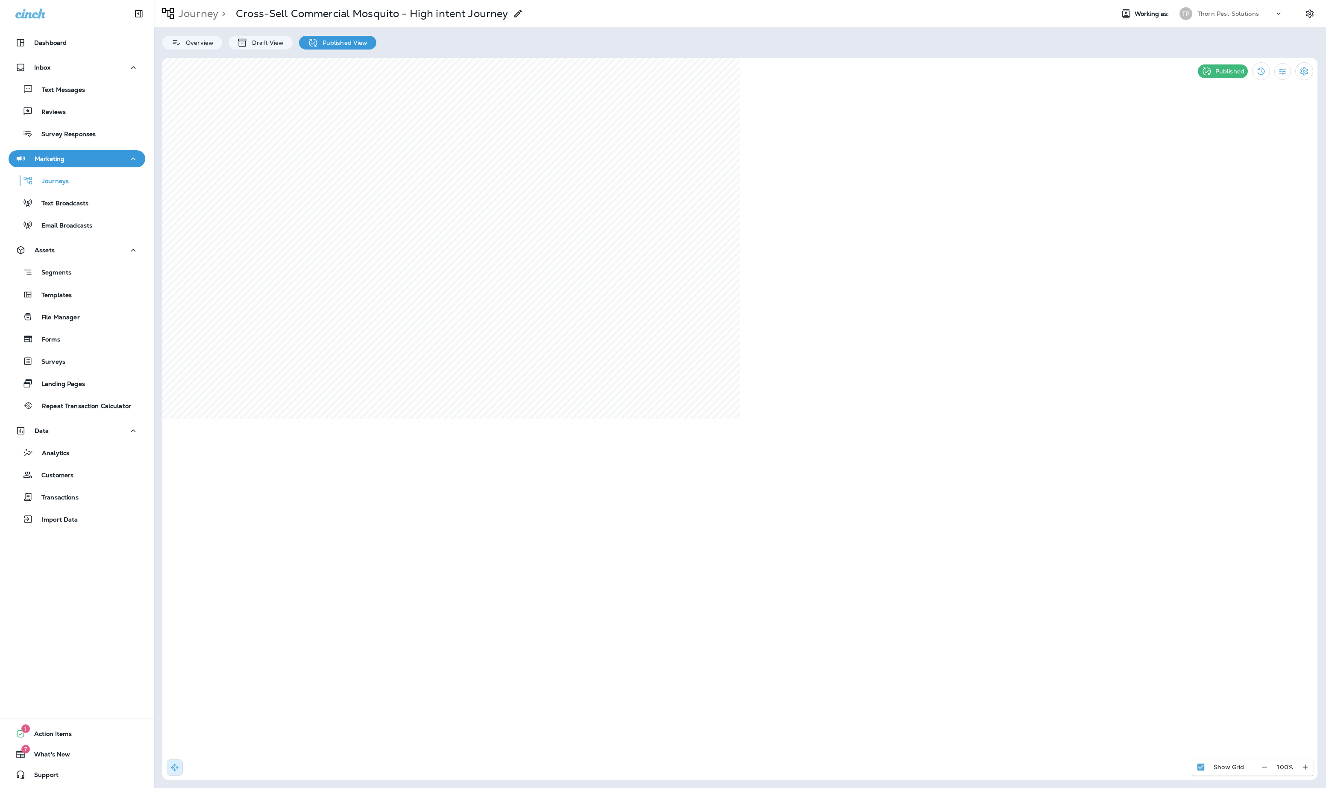
click at [82, 270] on div "Customer List [DATE] 10:33 am to [DATE] 10:43 am Save this list No customers fo…" at bounding box center [663, 351] width 1326 height 788
click at [60, 477] on div "Customer List [DATE] 10:33 am to [DATE] 10:43 am Save this list No customers fo…" at bounding box center [663, 351] width 1326 height 788
click at [52, 482] on div "Customer List [DATE] 10:33 am to [DATE] 10:43 am Save this list No customers fo…" at bounding box center [663, 351] width 1326 height 788
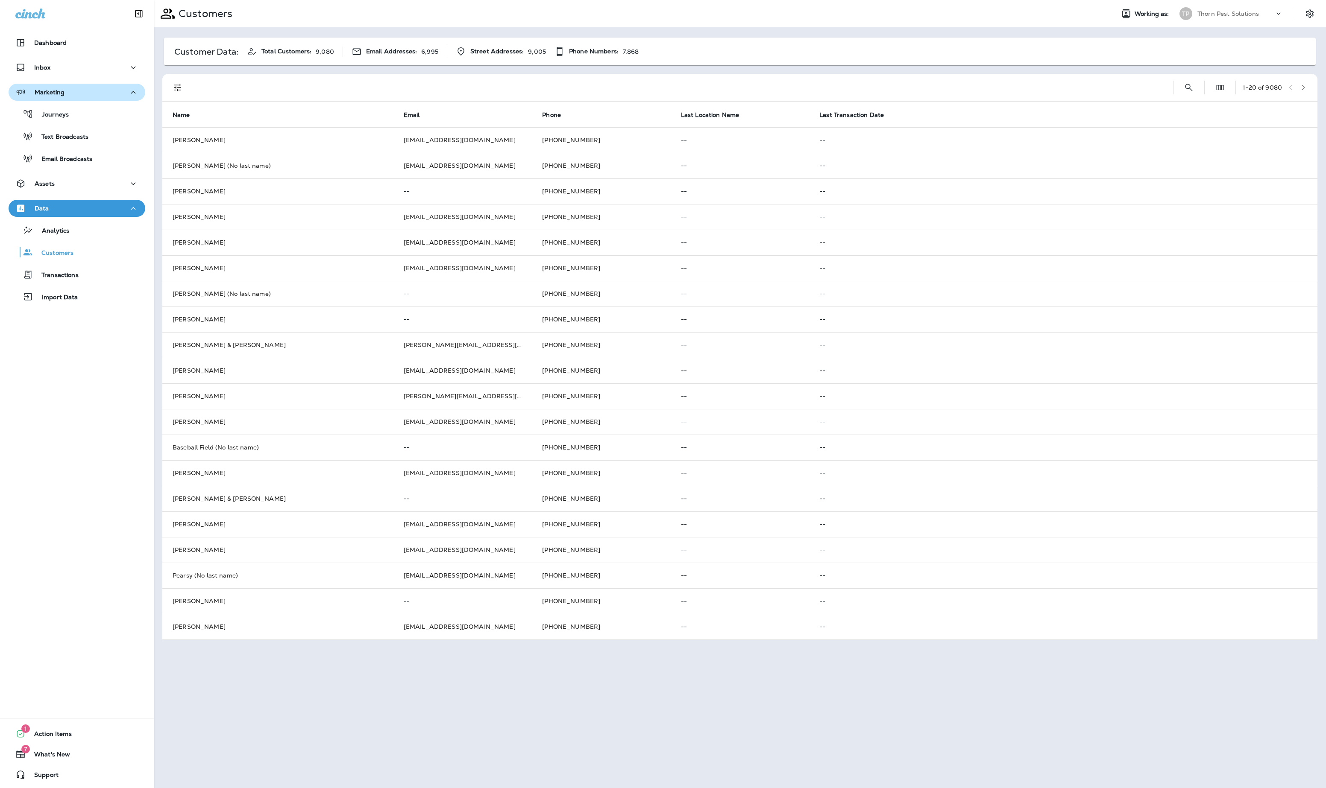
click at [86, 93] on div "Marketing" at bounding box center [76, 92] width 123 height 11
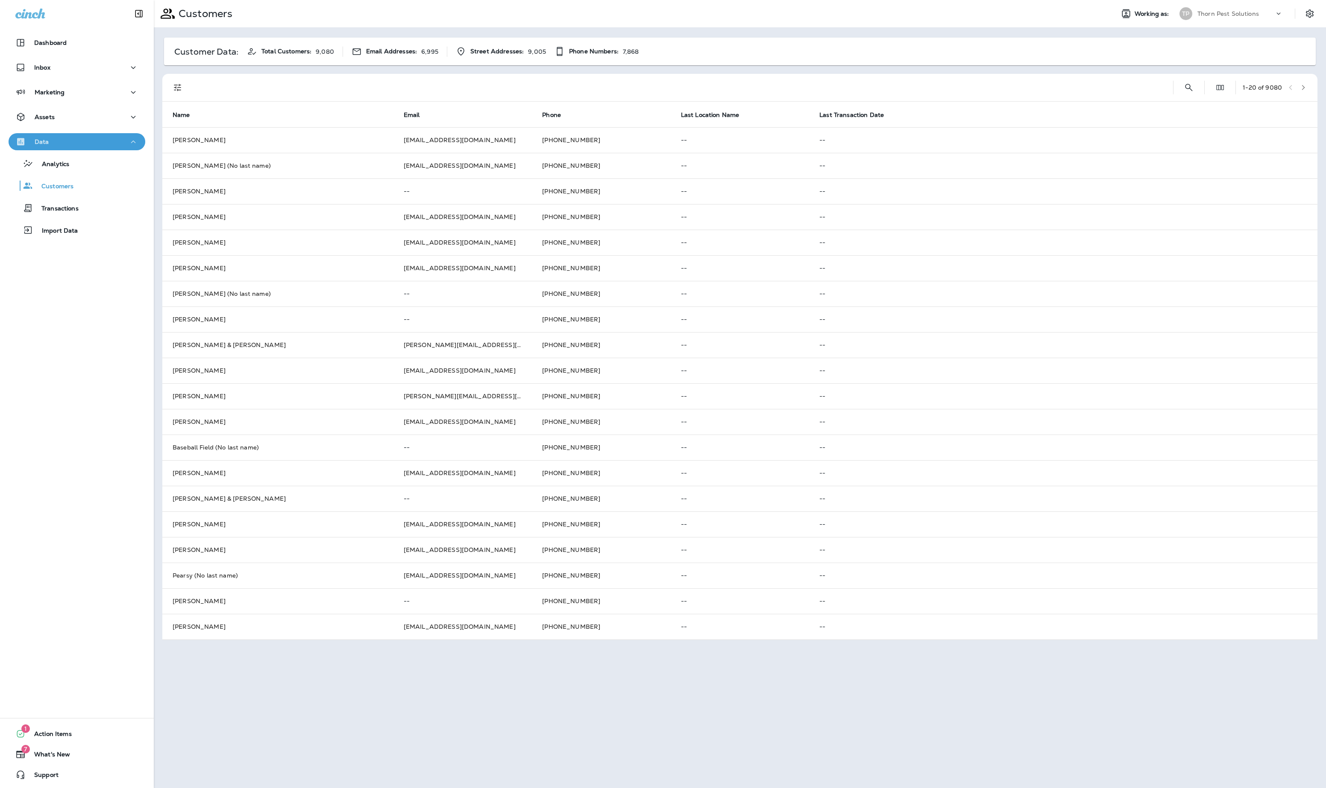
click at [105, 148] on button "Data" at bounding box center [77, 141] width 137 height 17
click at [110, 112] on div "Assets" at bounding box center [76, 117] width 123 height 11
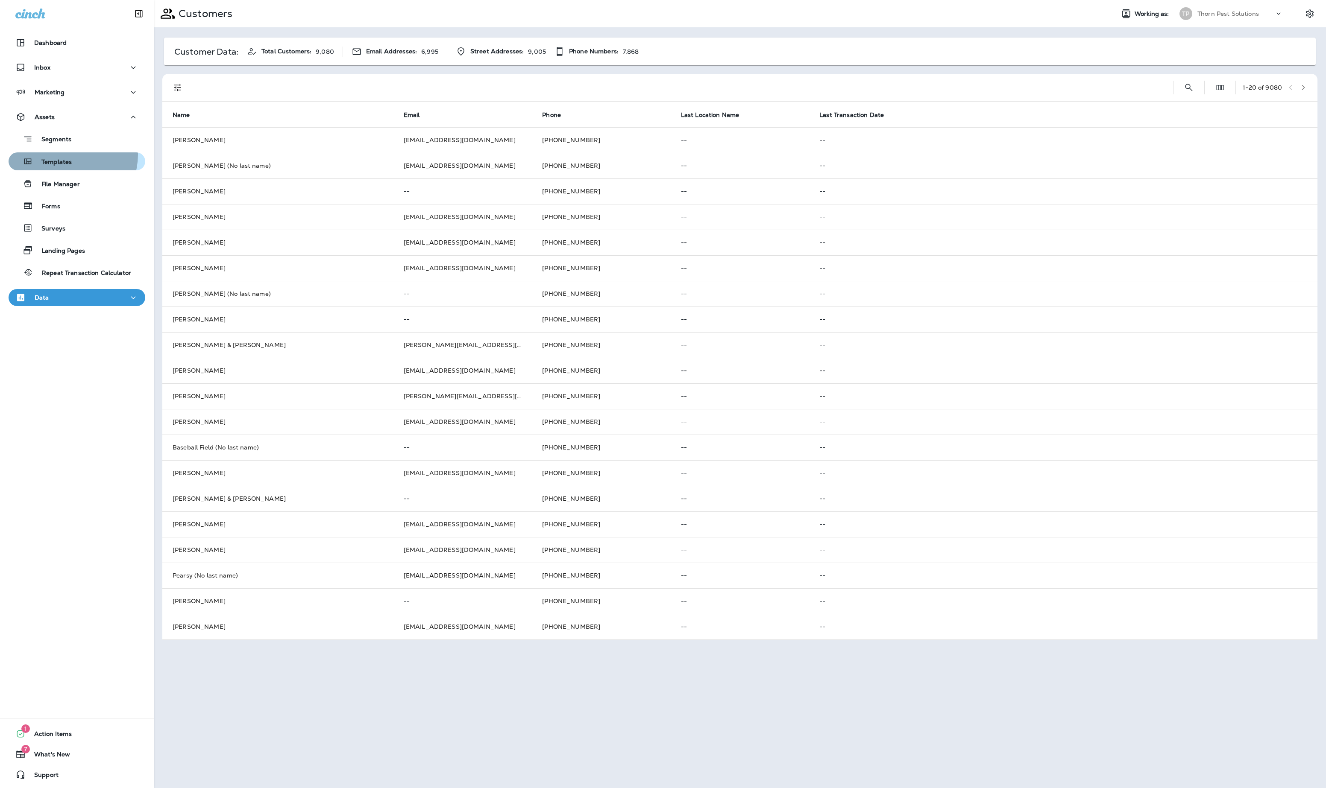
click at [67, 155] on div "Templates" at bounding box center [42, 161] width 60 height 13
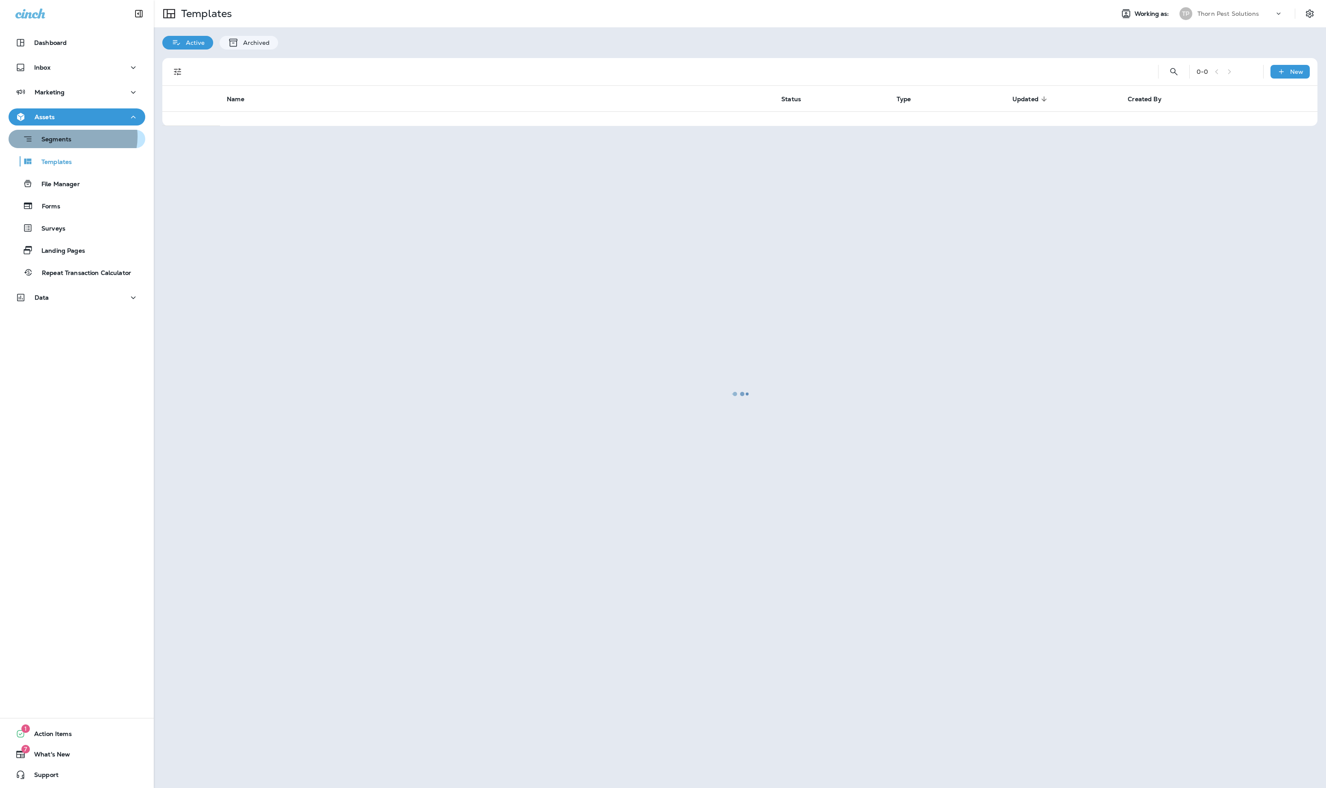
click at [71, 137] on p "Segments" at bounding box center [52, 140] width 38 height 9
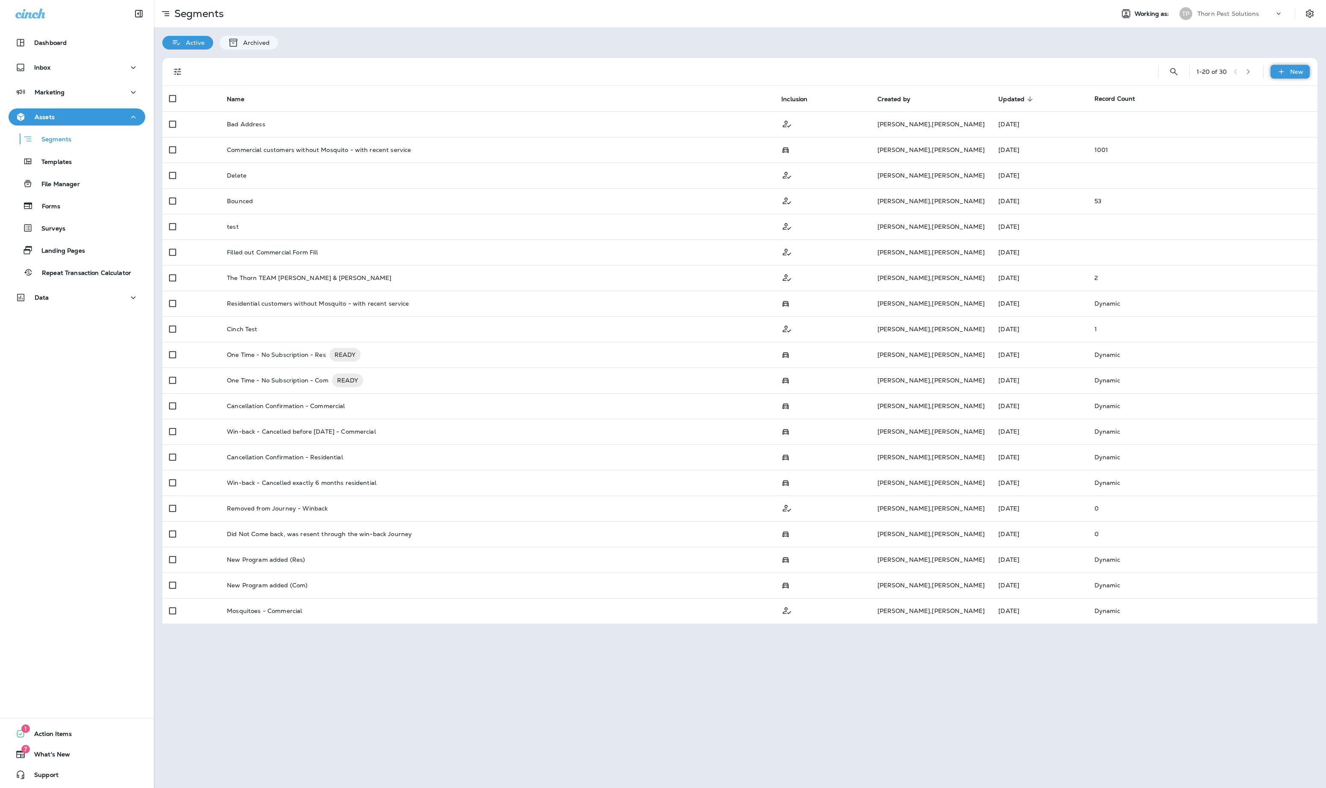
click at [1297, 70] on p "New" at bounding box center [1296, 71] width 13 height 7
click at [1287, 91] on p "New Segment" at bounding box center [1264, 92] width 46 height 7
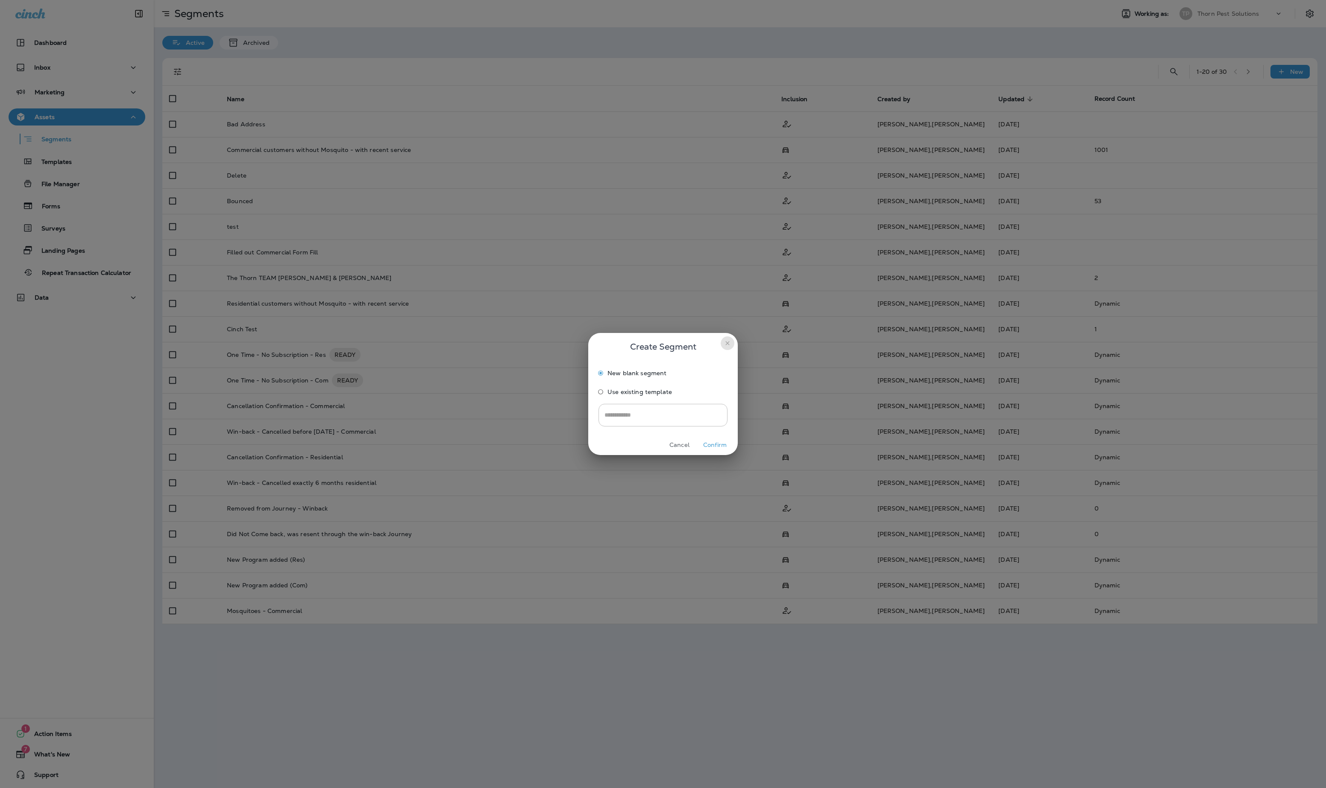
click at [726, 340] on icon "close" at bounding box center [727, 343] width 7 height 7
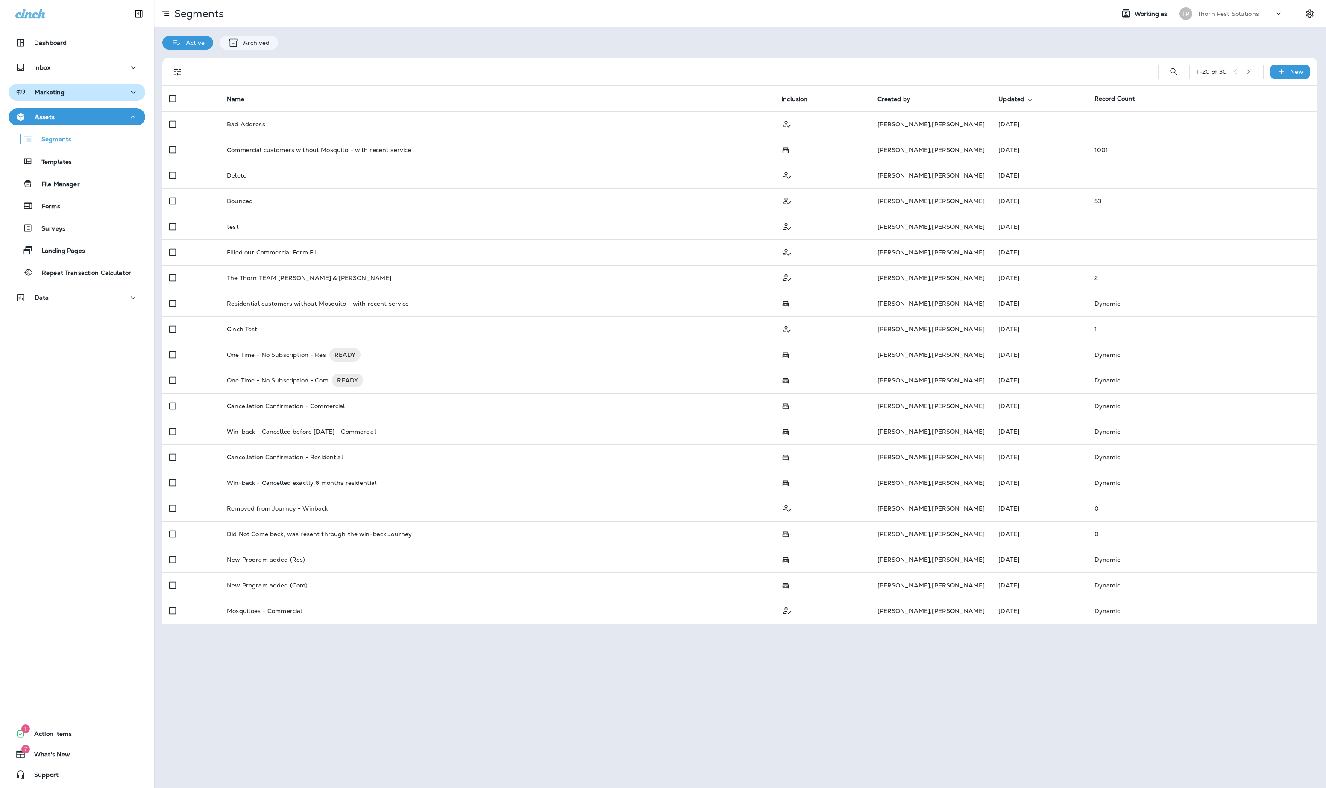
click at [53, 85] on button "Marketing" at bounding box center [77, 92] width 137 height 17
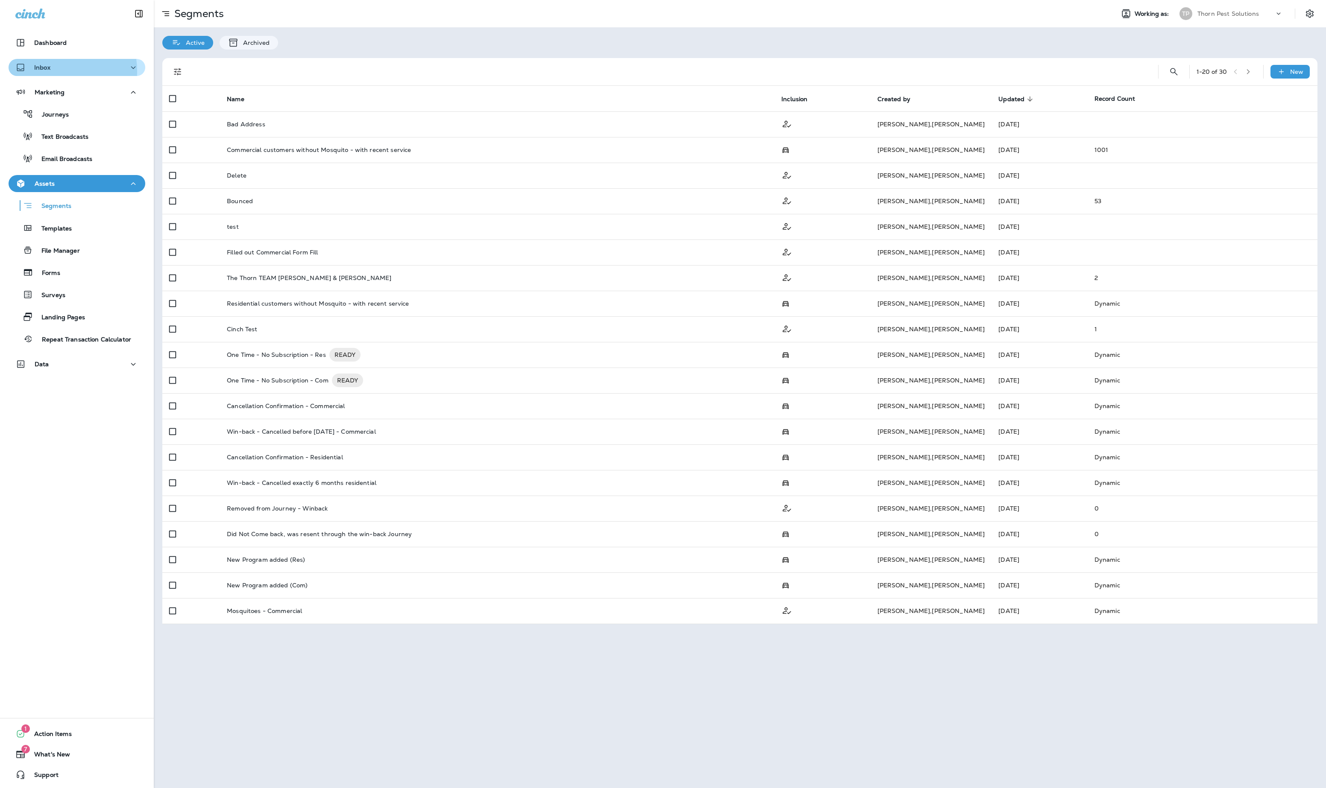
click at [50, 71] on p "Inbox" at bounding box center [42, 67] width 16 height 7
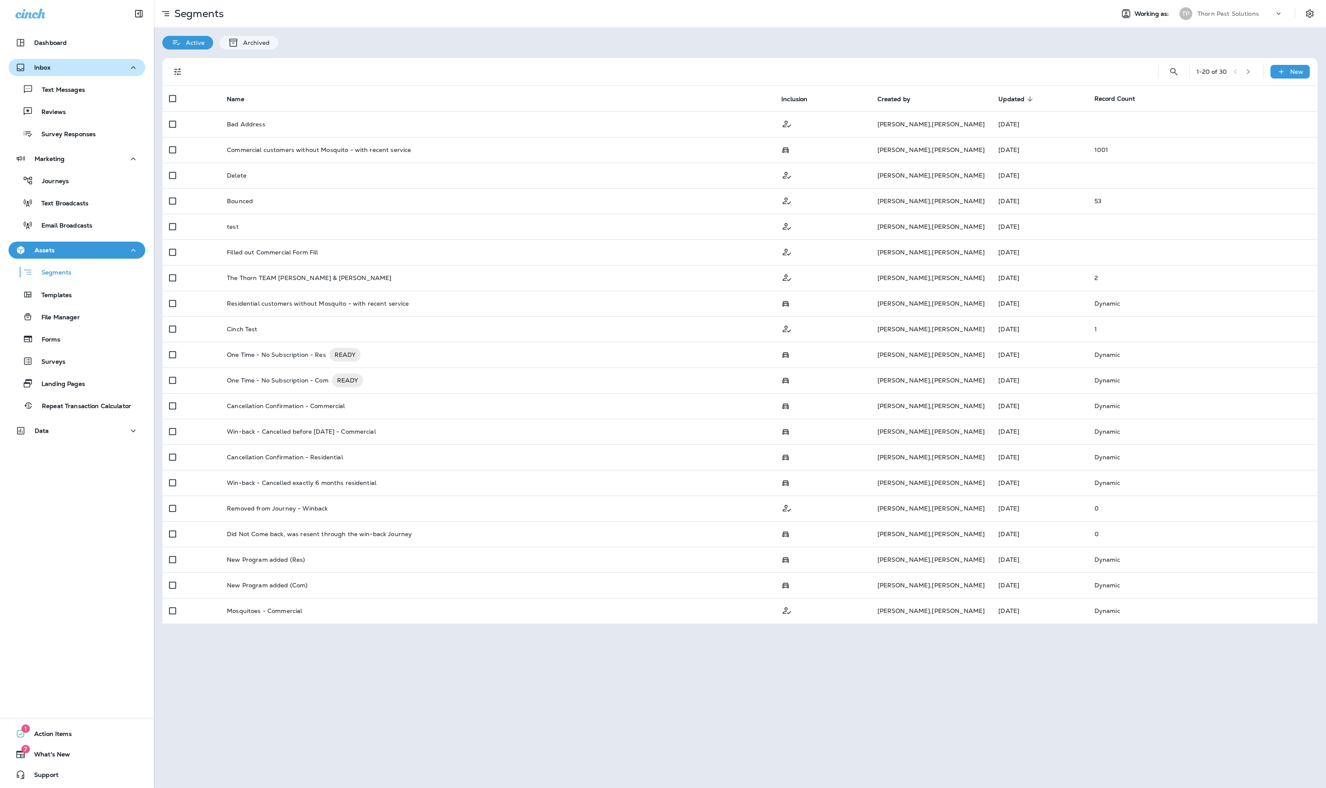
click at [112, 69] on div "Inbox" at bounding box center [76, 67] width 123 height 11
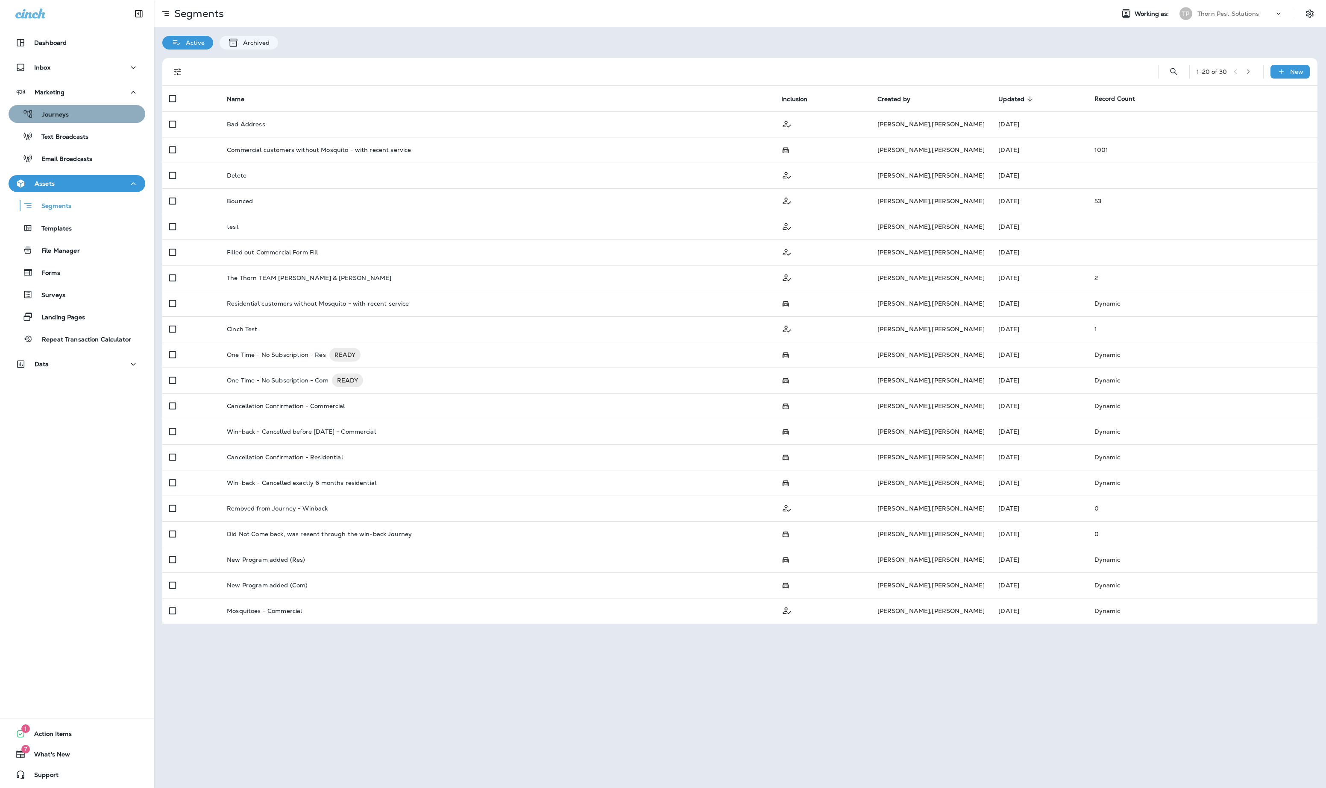
click at [90, 110] on div "Journeys" at bounding box center [77, 114] width 130 height 13
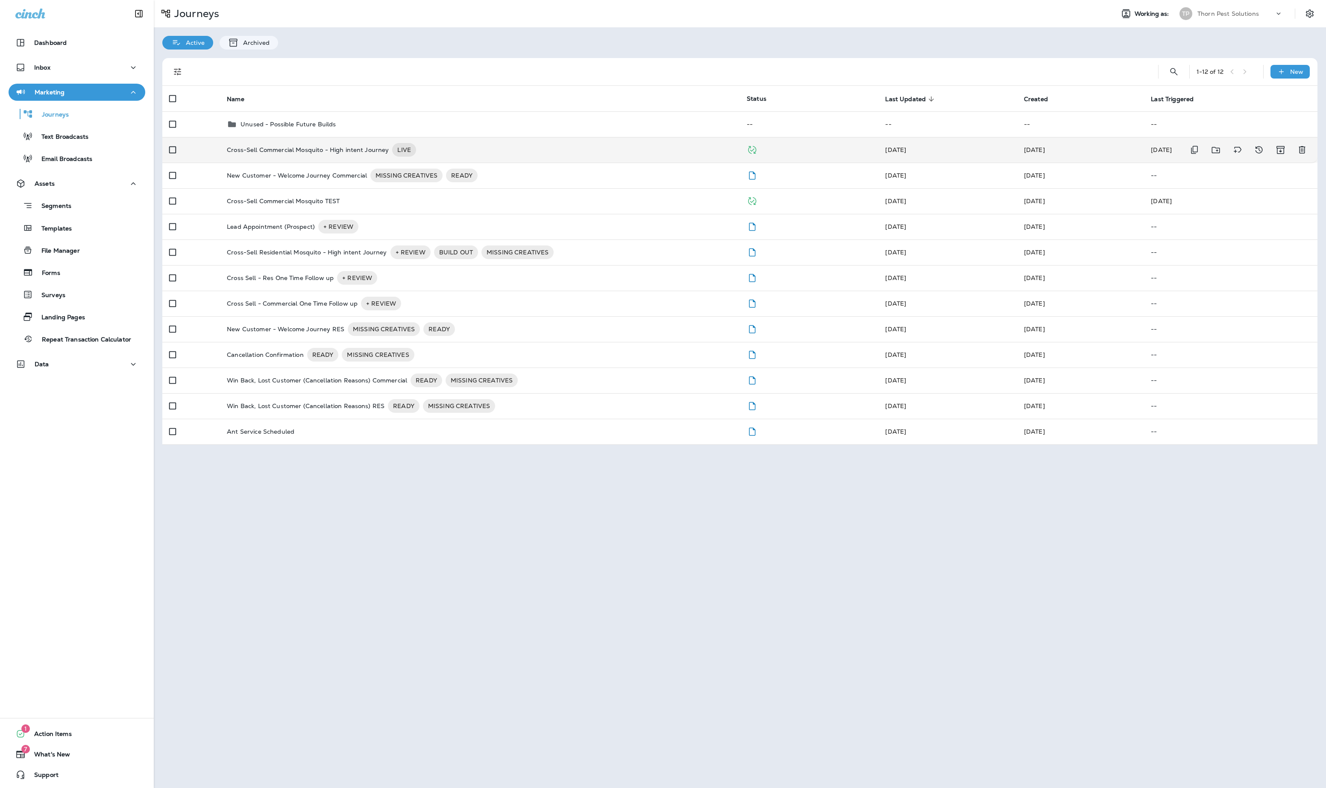
click at [389, 155] on p "Cross-Sell Commercial Mosquito - High intent Journey" at bounding box center [308, 150] width 162 height 14
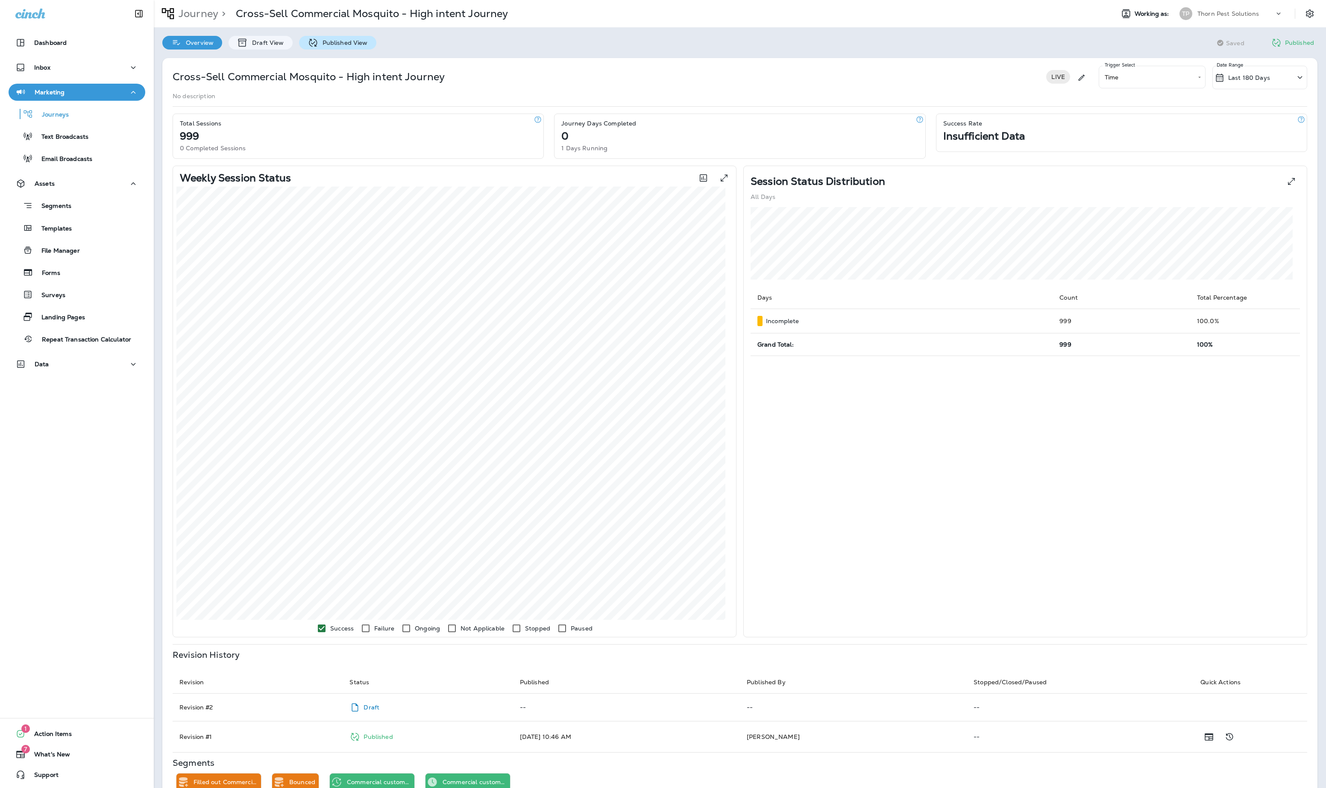
click at [356, 40] on p "Published View" at bounding box center [343, 42] width 50 height 7
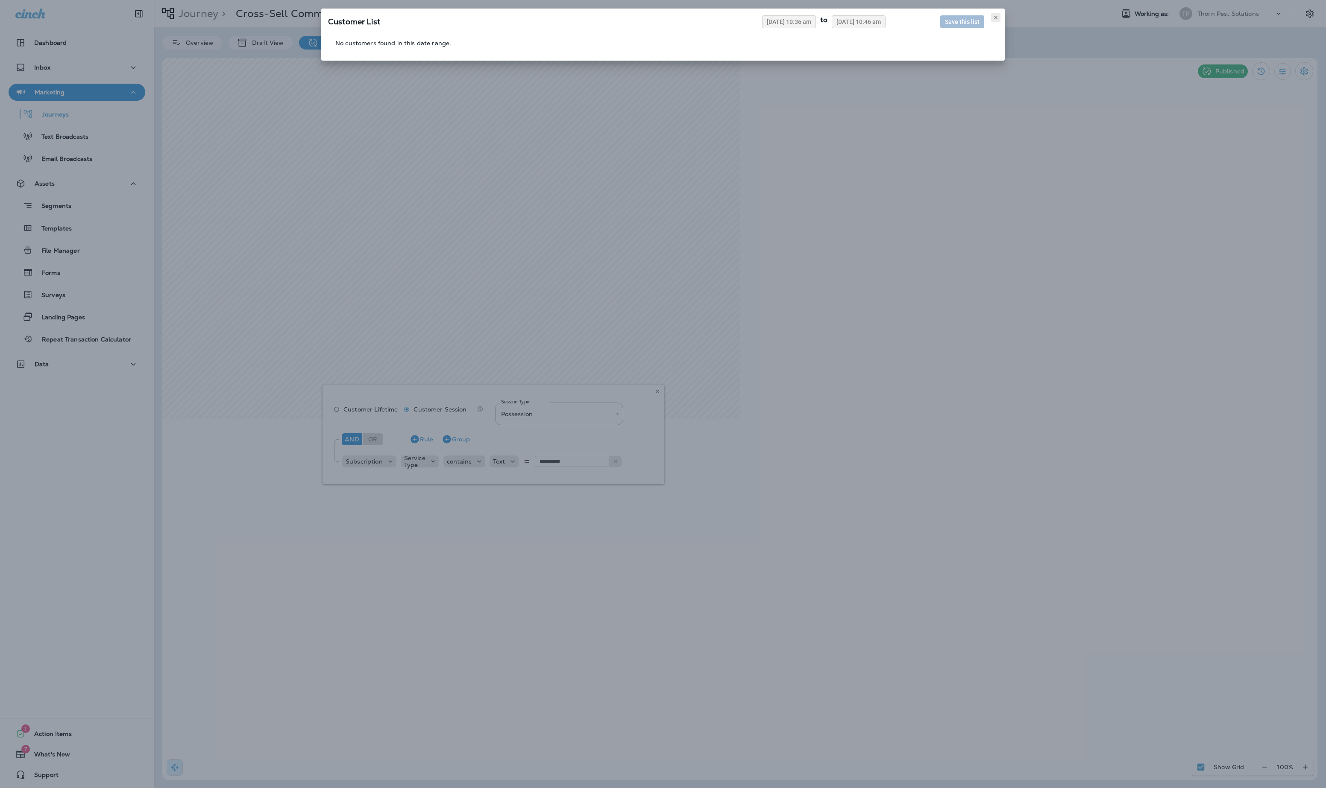
click at [994, 19] on use at bounding box center [995, 17] width 3 height 3
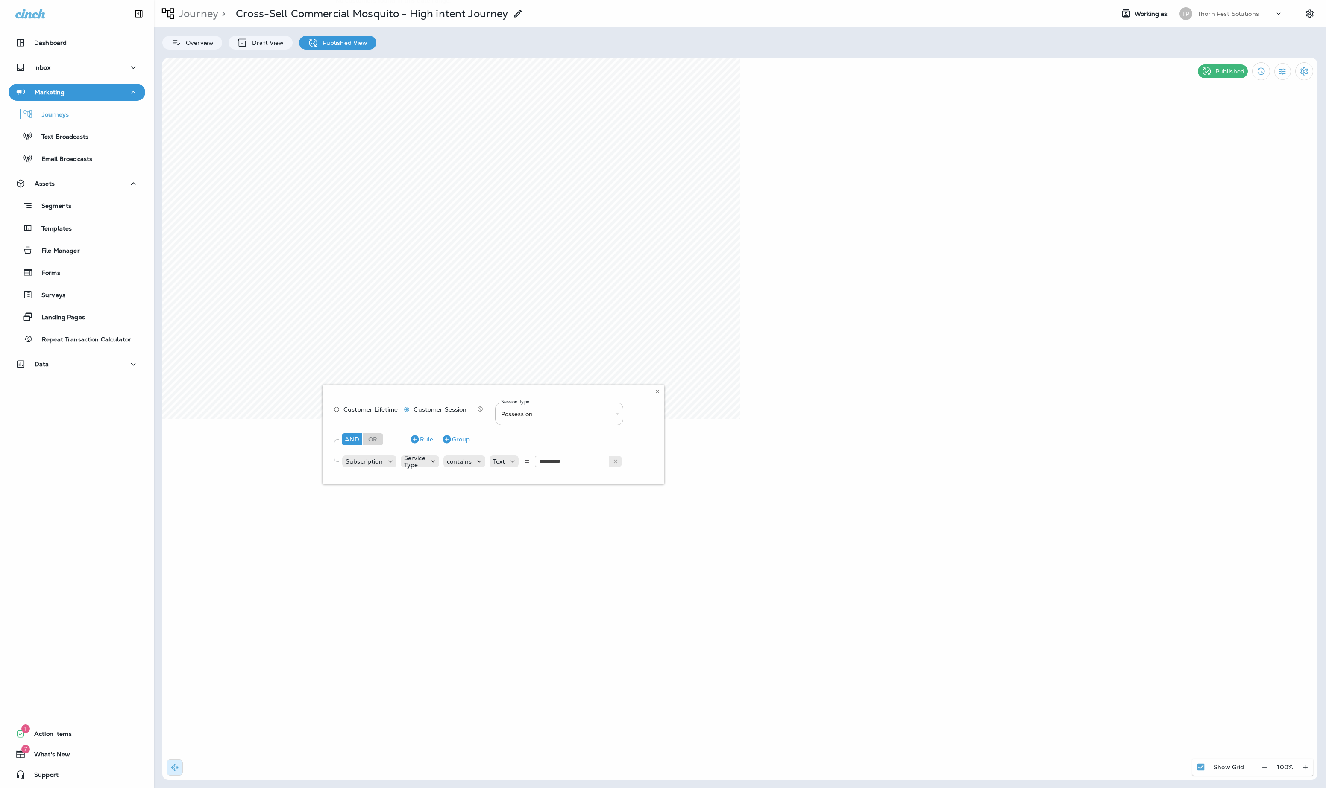
click at [651, 395] on div "Customer List 08/04/2025 10:36 am to 08/11/2025 10:46 am Save this list No cust…" at bounding box center [663, 351] width 1326 height 788
click at [656, 393] on use at bounding box center [657, 391] width 3 height 3
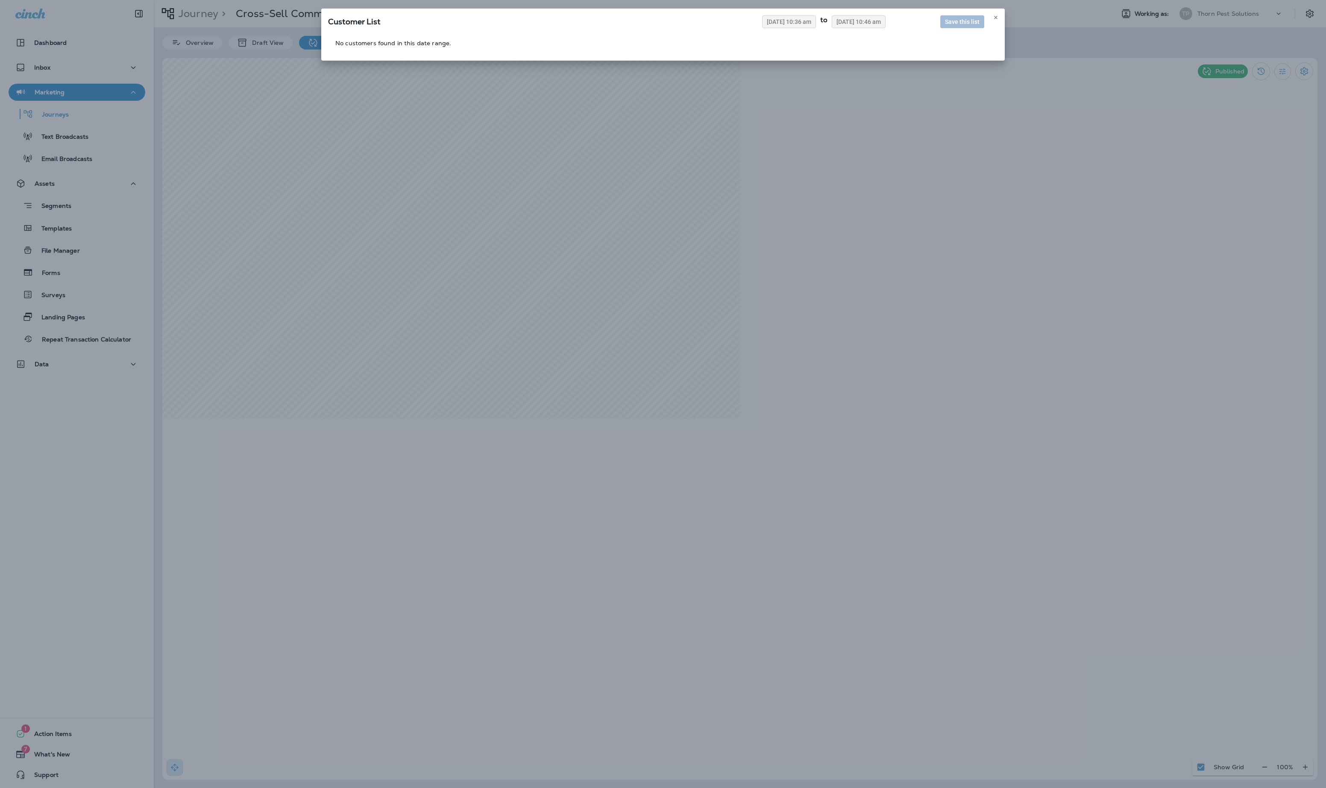
click at [666, 672] on div "Customer List 08/04/2025 10:36 am to 08/11/2025 10:46 am Save this list No cust…" at bounding box center [663, 394] width 1326 height 788
click at [767, 25] on span "08/04/2025 10:36 am" at bounding box center [789, 22] width 44 height 6
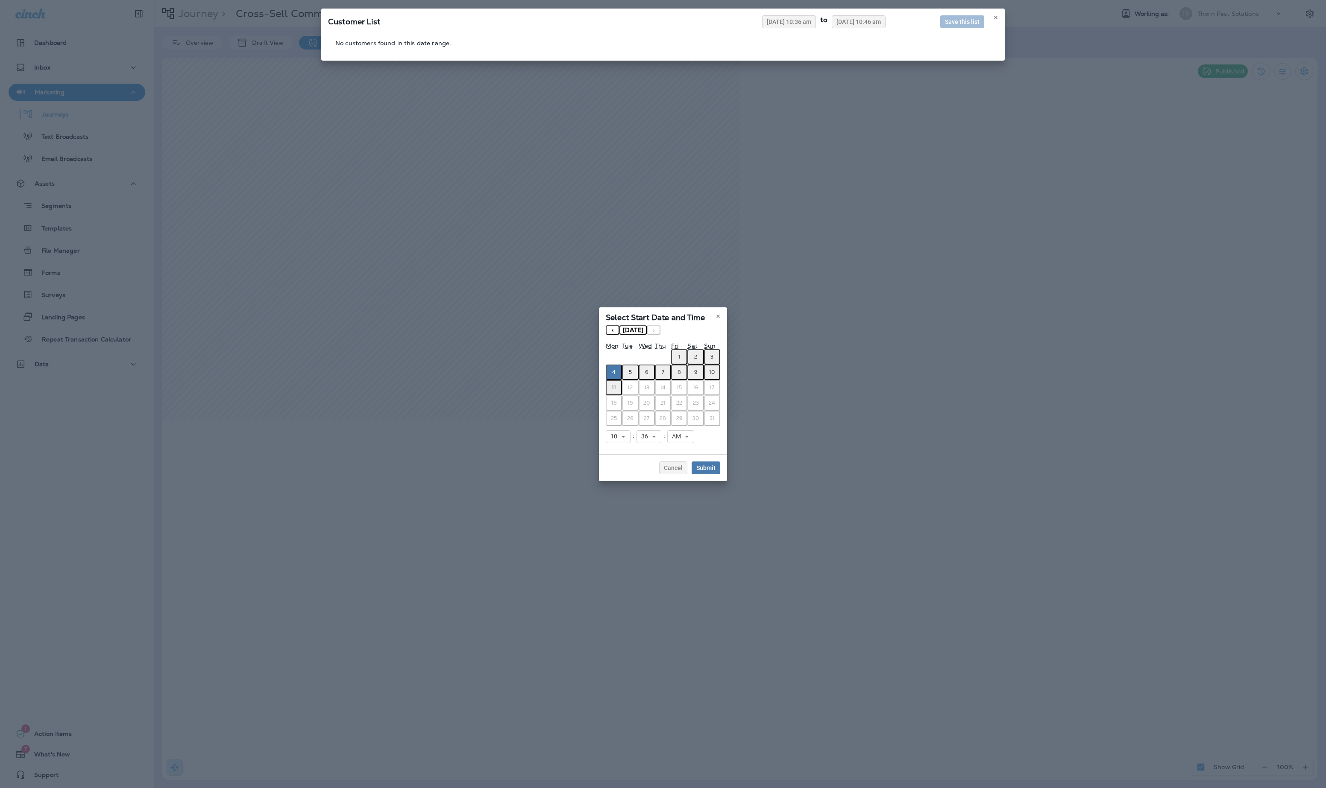
click at [606, 325] on button "‹" at bounding box center [613, 329] width 14 height 9
click at [629, 354] on abbr "1" at bounding box center [630, 357] width 2 height 7
click at [647, 325] on button "›" at bounding box center [654, 329] width 14 height 9
click at [612, 384] on abbr "11" at bounding box center [614, 387] width 4 height 7
click at [715, 471] on span "Submit" at bounding box center [705, 468] width 19 height 6
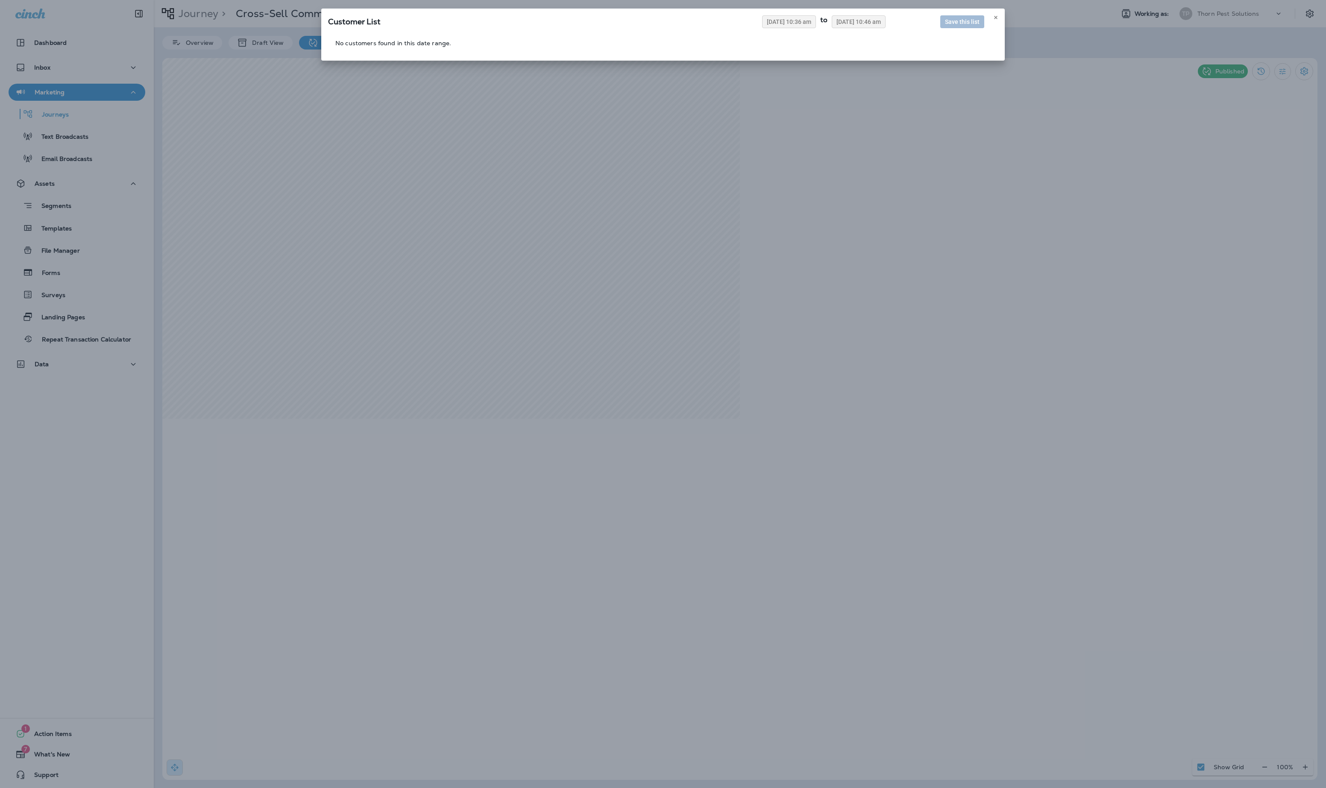
click at [884, 32] on div "Customer List 08/11/2025 10:36 am to 08/11/2025 10:46 am Save this list" at bounding box center [662, 21] width 683 height 24
click at [767, 25] on span "08/11/2025 10:36 am" at bounding box center [789, 22] width 44 height 6
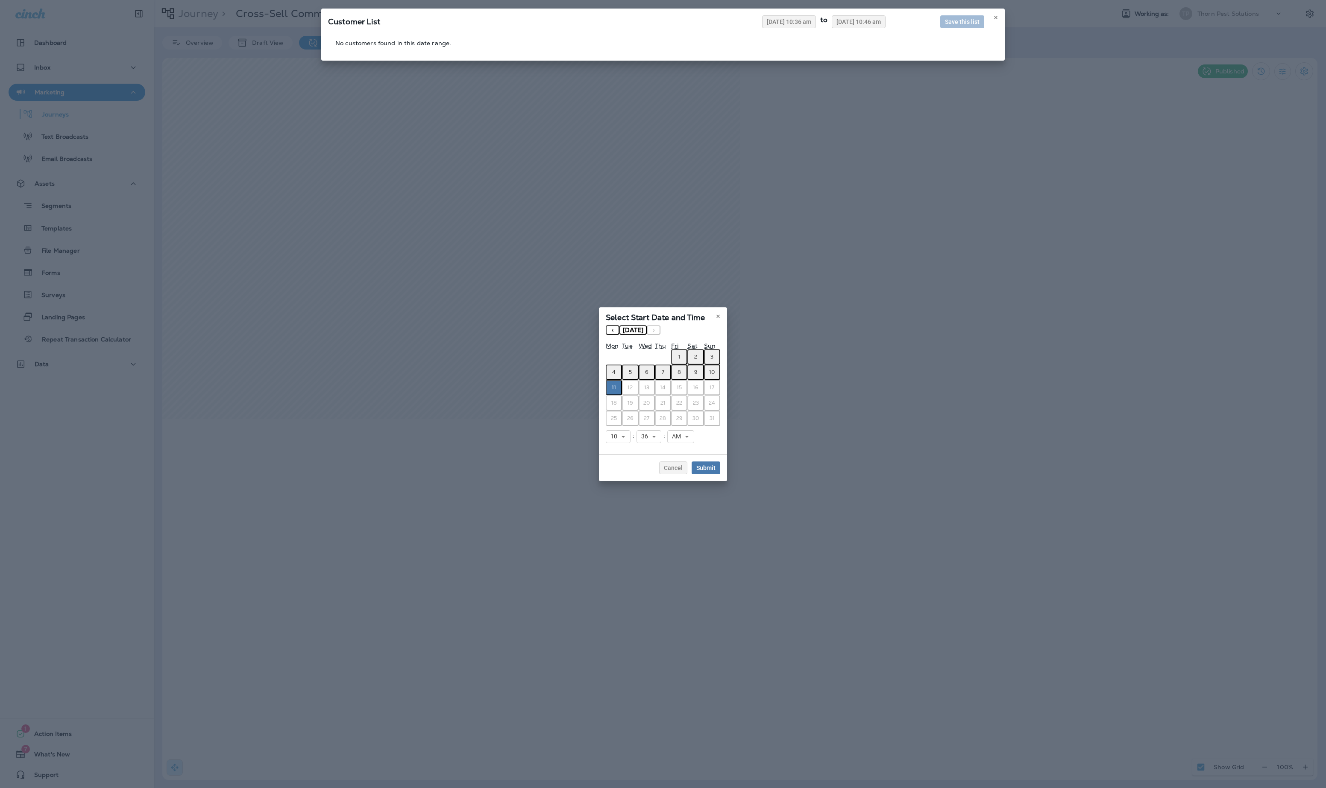
click at [606, 325] on button "‹" at bounding box center [613, 329] width 14 height 9
click at [629, 354] on abbr "1" at bounding box center [630, 357] width 2 height 7
click at [647, 325] on button "›" at bounding box center [654, 329] width 14 height 9
click at [606, 325] on button "‹" at bounding box center [613, 329] width 14 height 9
click at [623, 326] on span "July 2025" at bounding box center [633, 330] width 20 height 8
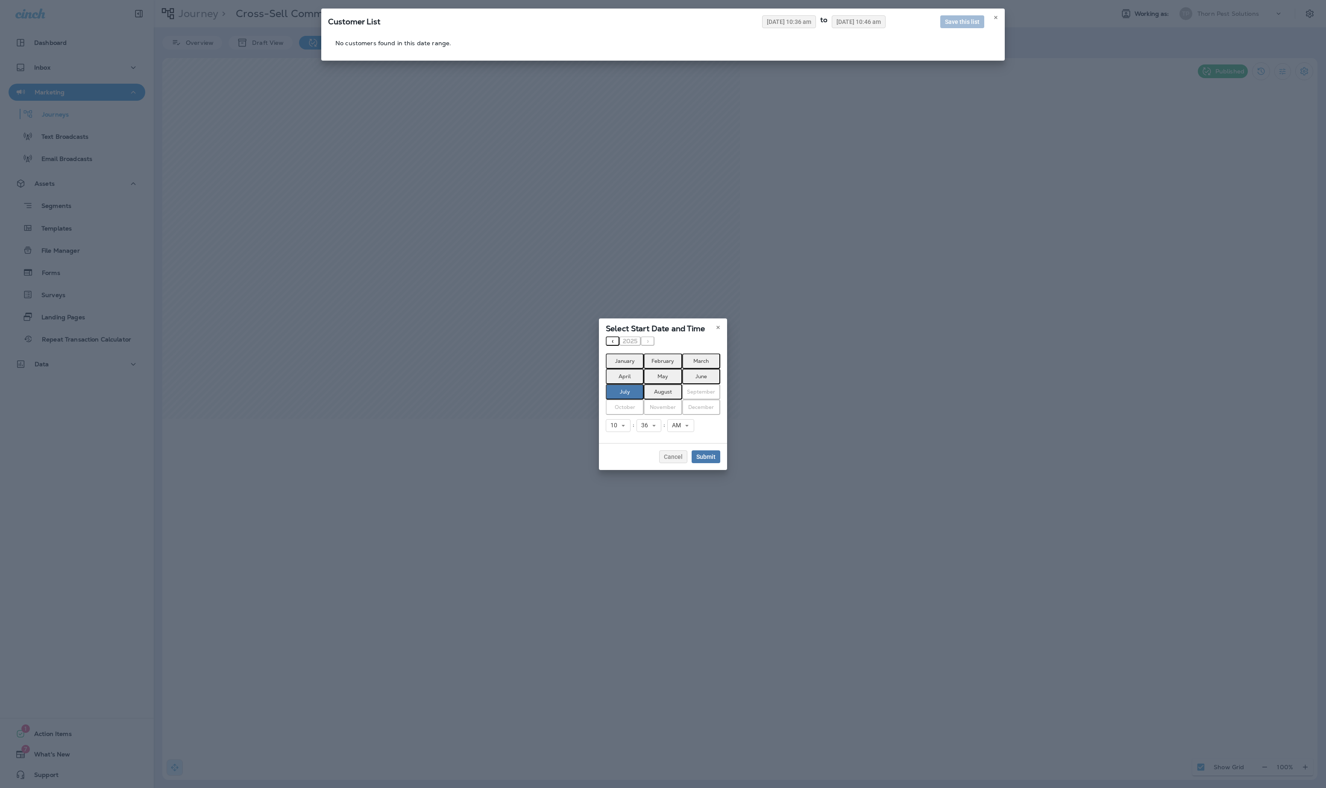
click at [613, 384] on button "July" at bounding box center [625, 391] width 38 height 15
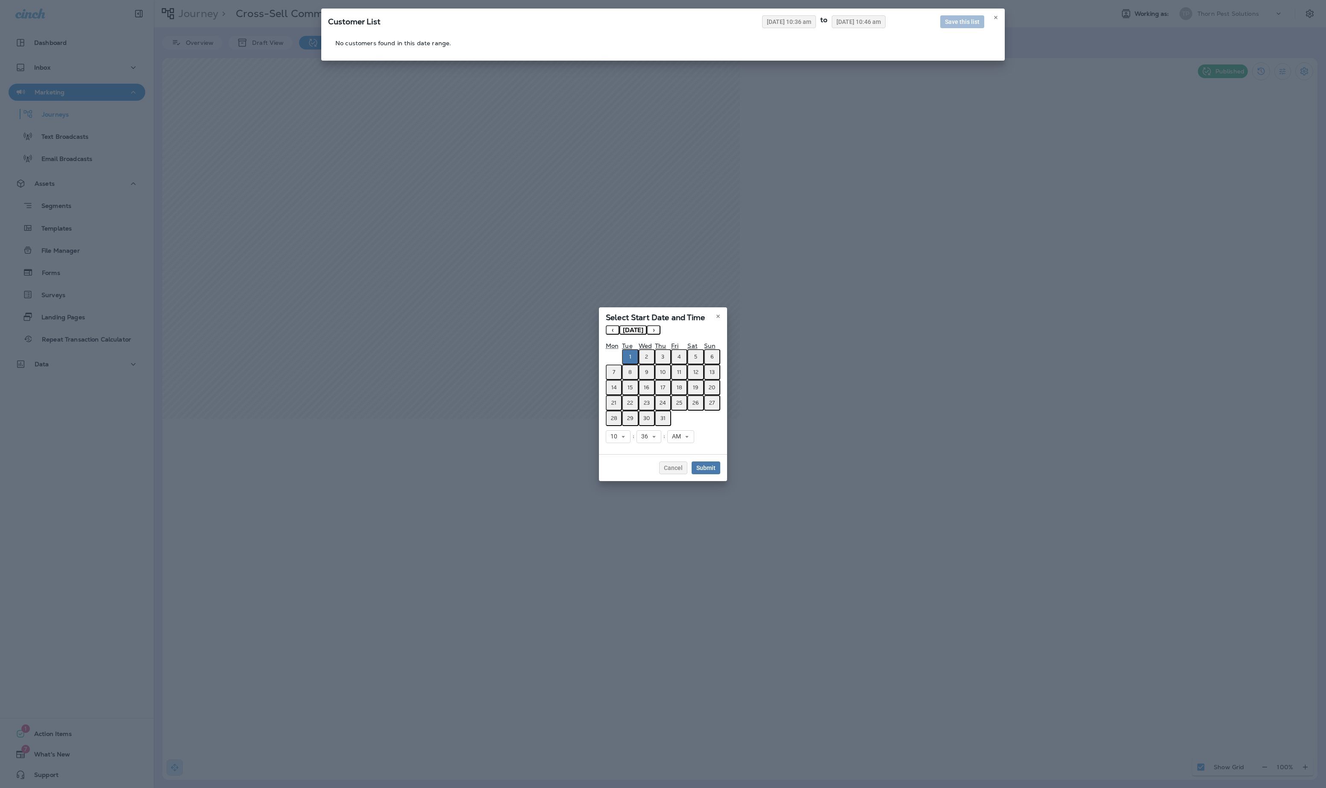
click at [622, 349] on button "1" at bounding box center [630, 356] width 16 height 15
click at [667, 420] on button "31" at bounding box center [663, 418] width 16 height 15
click at [667, 395] on button "24" at bounding box center [663, 402] width 16 height 15
click at [998, 27] on div "Select Start Date and Time « ‹ July 2025 › » Mon Tue Wed Thu Fri Sat Sun 1 2 3 …" at bounding box center [663, 394] width 1326 height 788
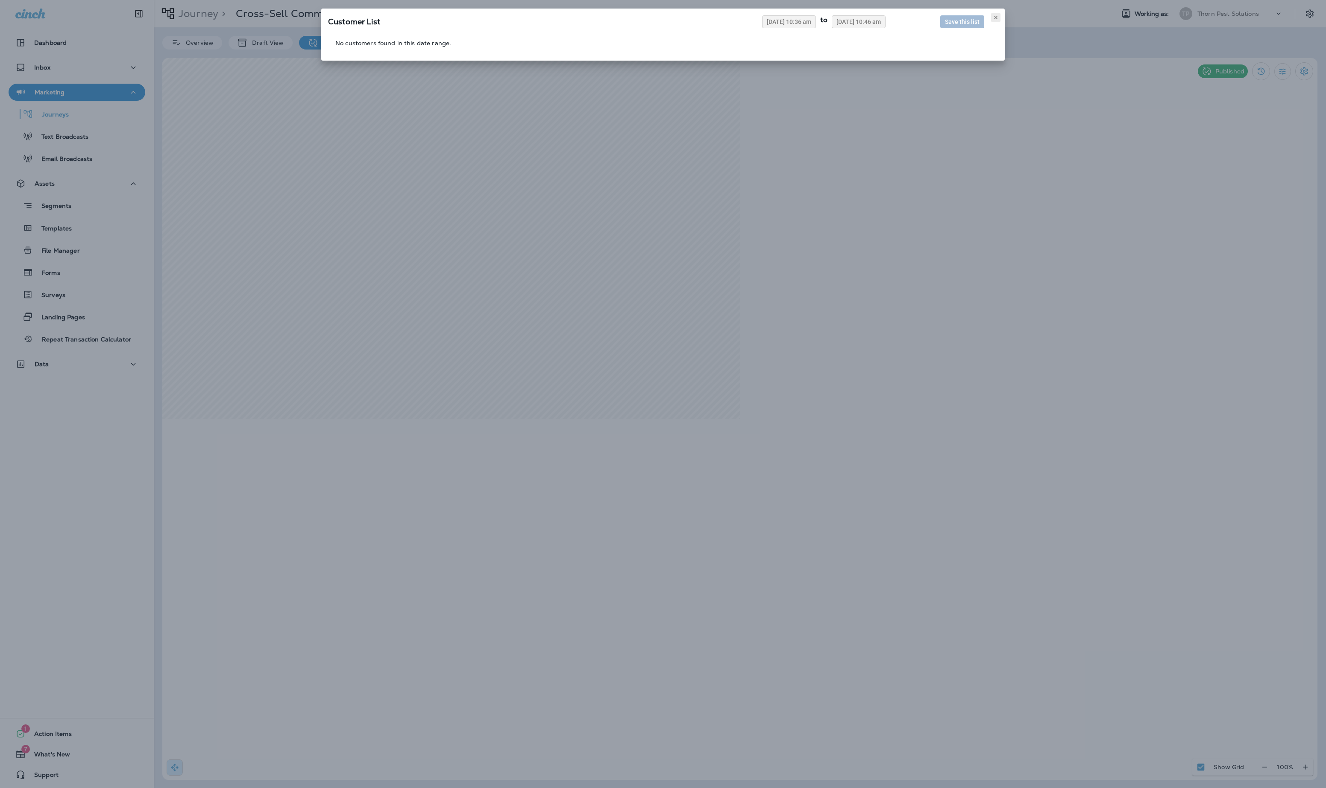
click at [993, 20] on icon at bounding box center [995, 17] width 5 height 5
click at [767, 25] on span "08/11/2025 10:36 am" at bounding box center [789, 22] width 44 height 6
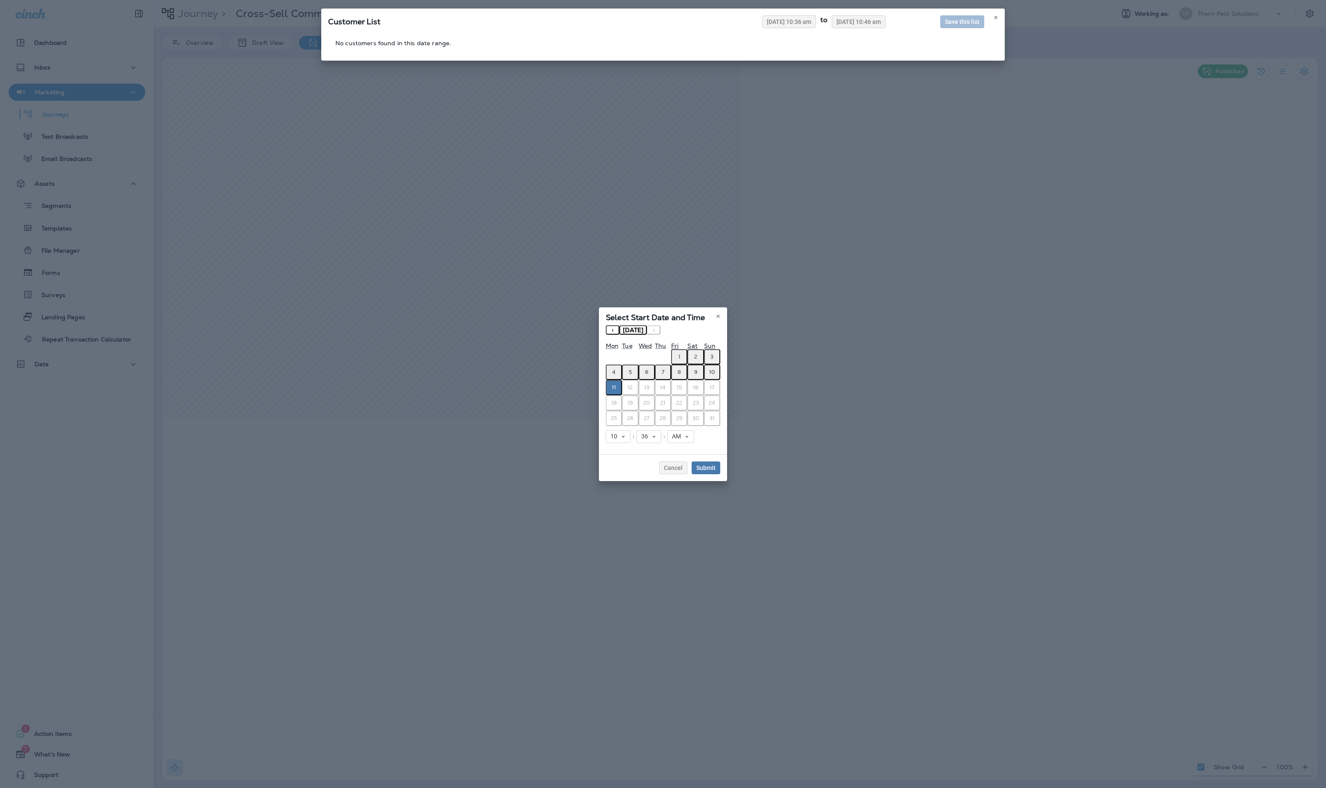
click at [621, 439] on icon at bounding box center [623, 436] width 5 height 5
click at [606, 517] on link "7" at bounding box center [618, 512] width 25 height 10
click at [648, 439] on icon at bounding box center [650, 436] width 5 height 5
click at [633, 456] on link "00" at bounding box center [645, 450] width 25 height 10
click at [606, 325] on button "‹" at bounding box center [613, 329] width 14 height 9
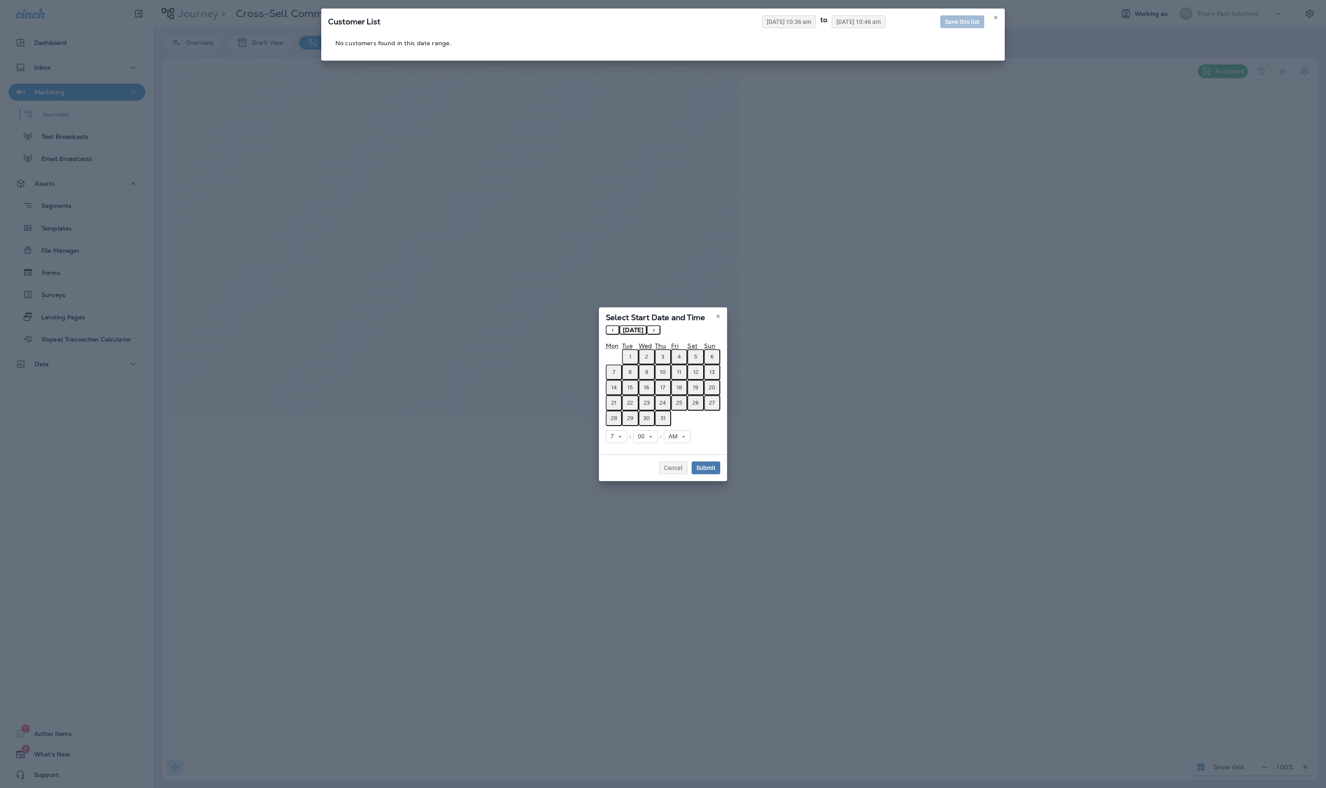
click at [611, 419] on abbr "28" at bounding box center [614, 418] width 6 height 7
click at [715, 471] on span "Submit" at bounding box center [705, 468] width 19 height 6
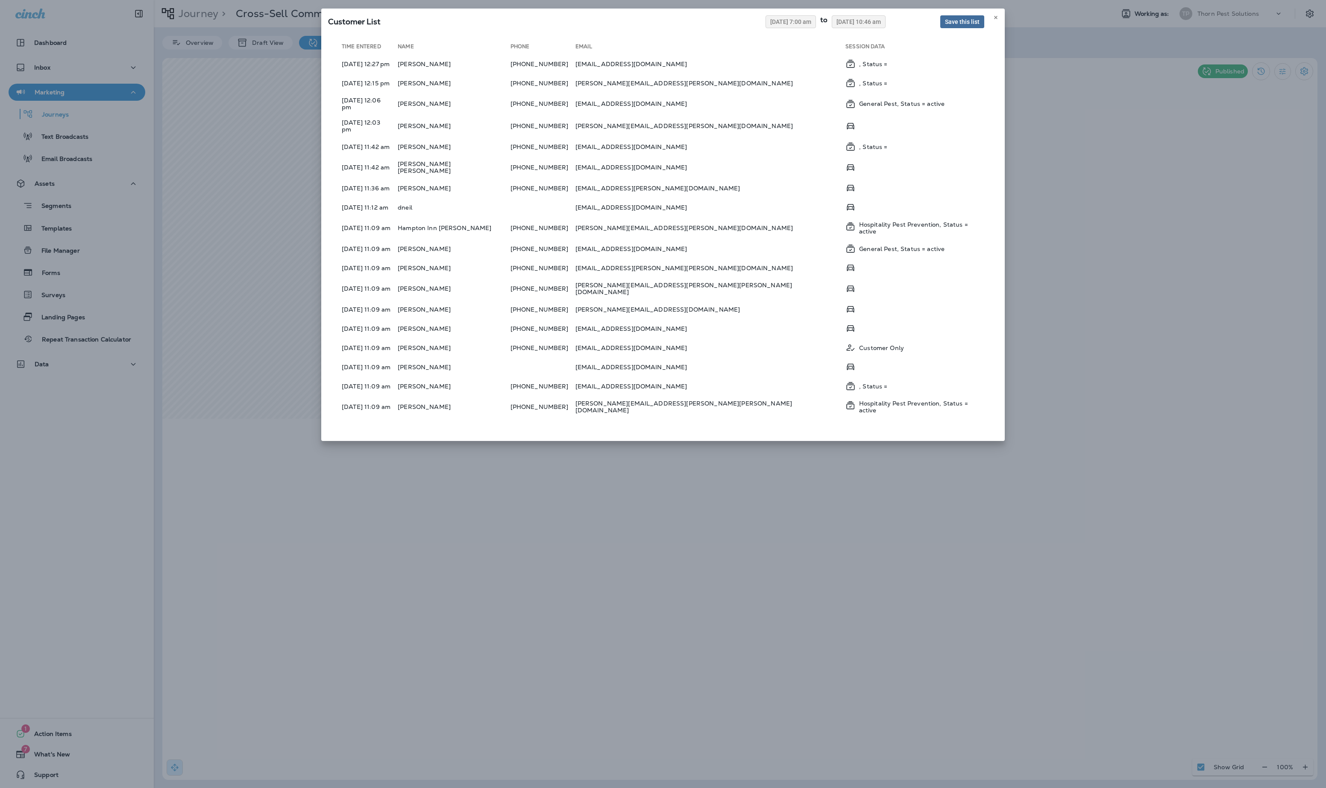
click at [946, 25] on span "Save this list" at bounding box center [962, 22] width 35 height 6
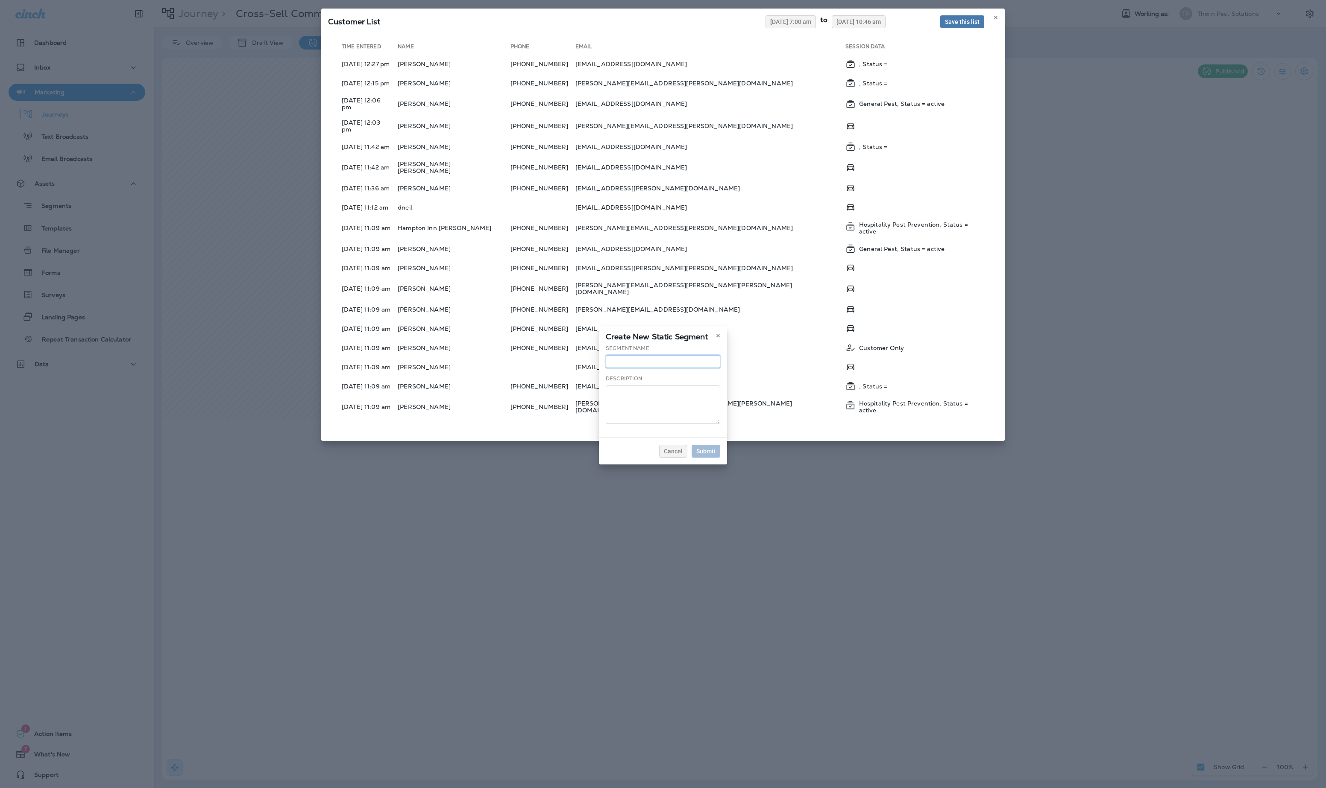
click at [626, 355] on input "text" at bounding box center [663, 361] width 114 height 13
type input "**********"
click at [715, 453] on span "Submit" at bounding box center [705, 450] width 19 height 6
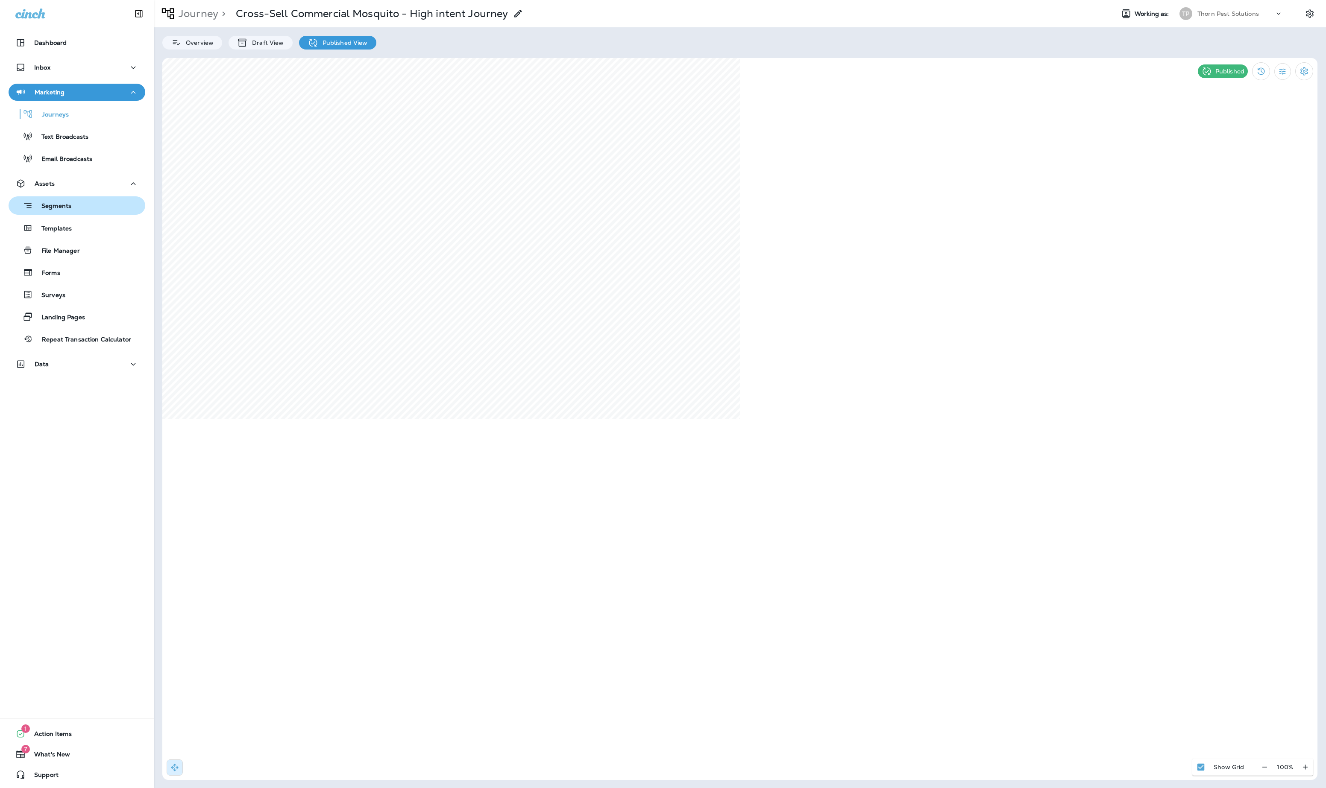
click at [71, 203] on p "Segments" at bounding box center [52, 206] width 38 height 9
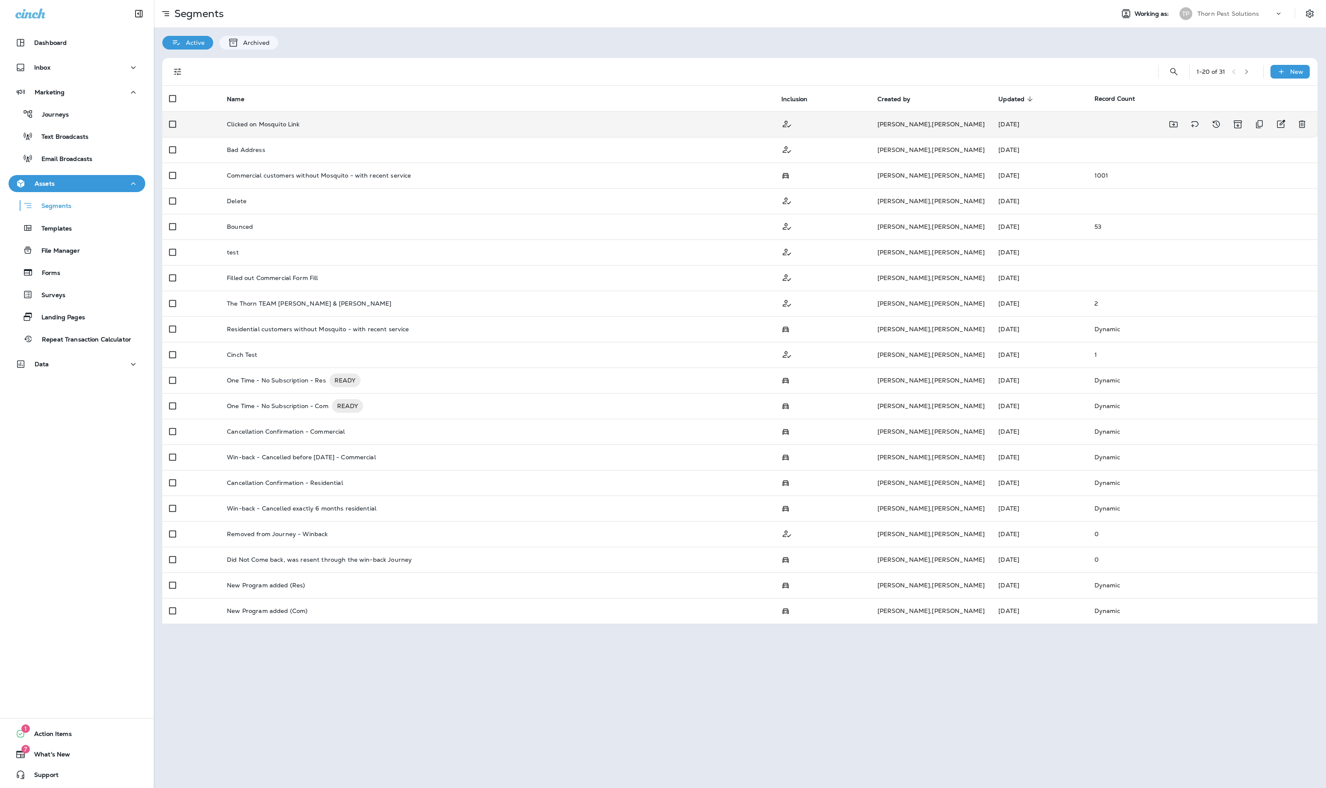
click at [341, 127] on div "Clicked on Mosquito Link" at bounding box center [497, 124] width 541 height 7
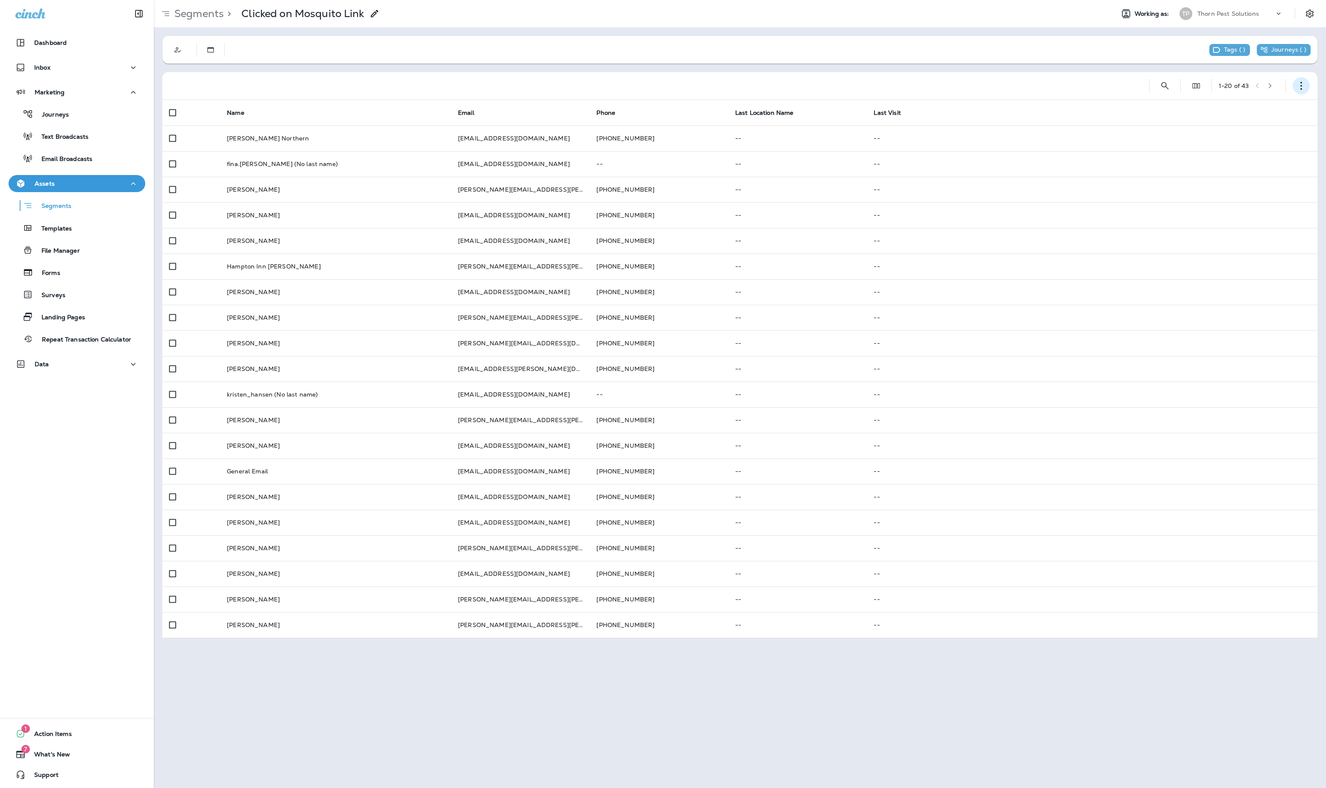
click at [1302, 88] on icon "button" at bounding box center [1301, 86] width 9 height 9
click at [1276, 149] on p "Export Customers" at bounding box center [1250, 149] width 57 height 7
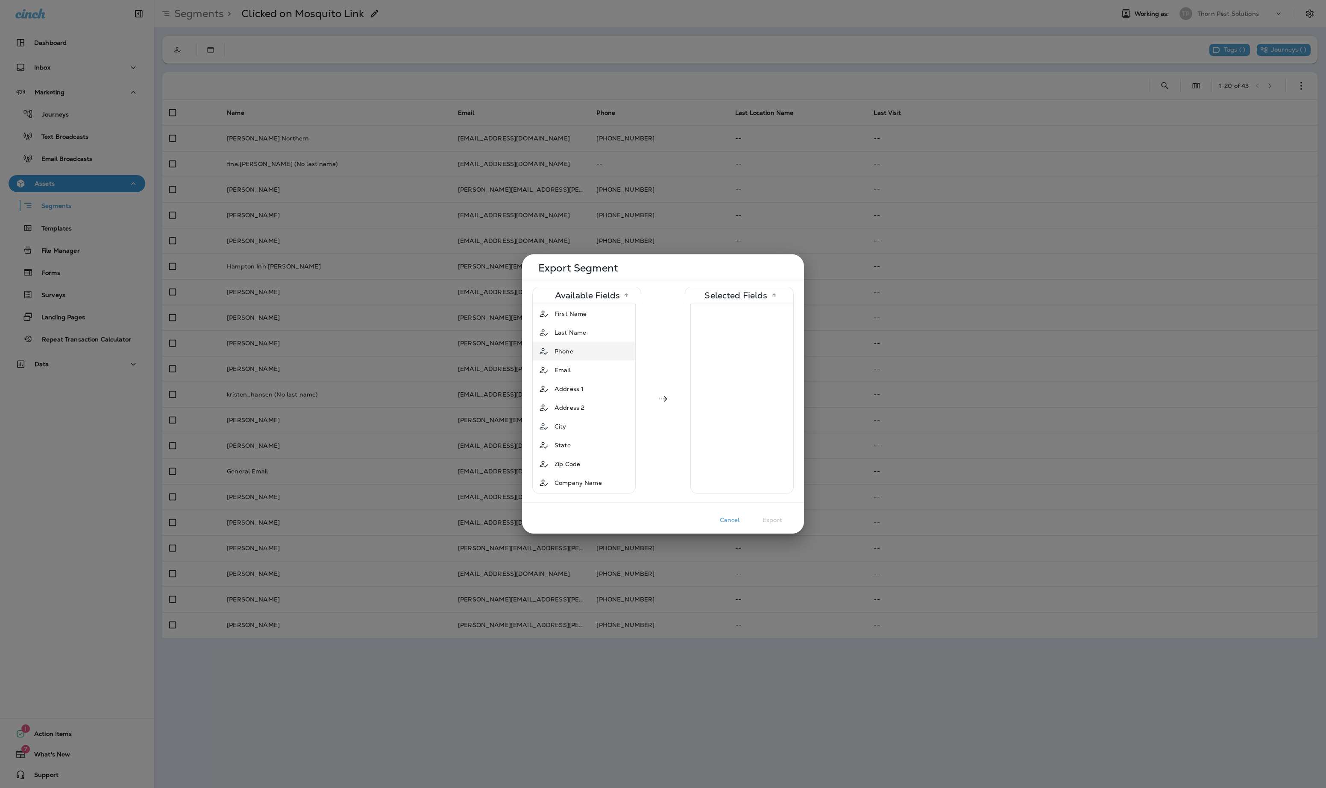
drag, startPoint x: 582, startPoint y: 319, endPoint x: 581, endPoint y: 337, distance: 18.0
click at [582, 318] on span "First Name" at bounding box center [570, 314] width 32 height 9
click at [577, 338] on div "Phone" at bounding box center [564, 332] width 26 height 15
click at [712, 331] on span "Phone" at bounding box center [721, 332] width 19 height 9
click at [583, 313] on span "Last Name" at bounding box center [570, 314] width 32 height 9
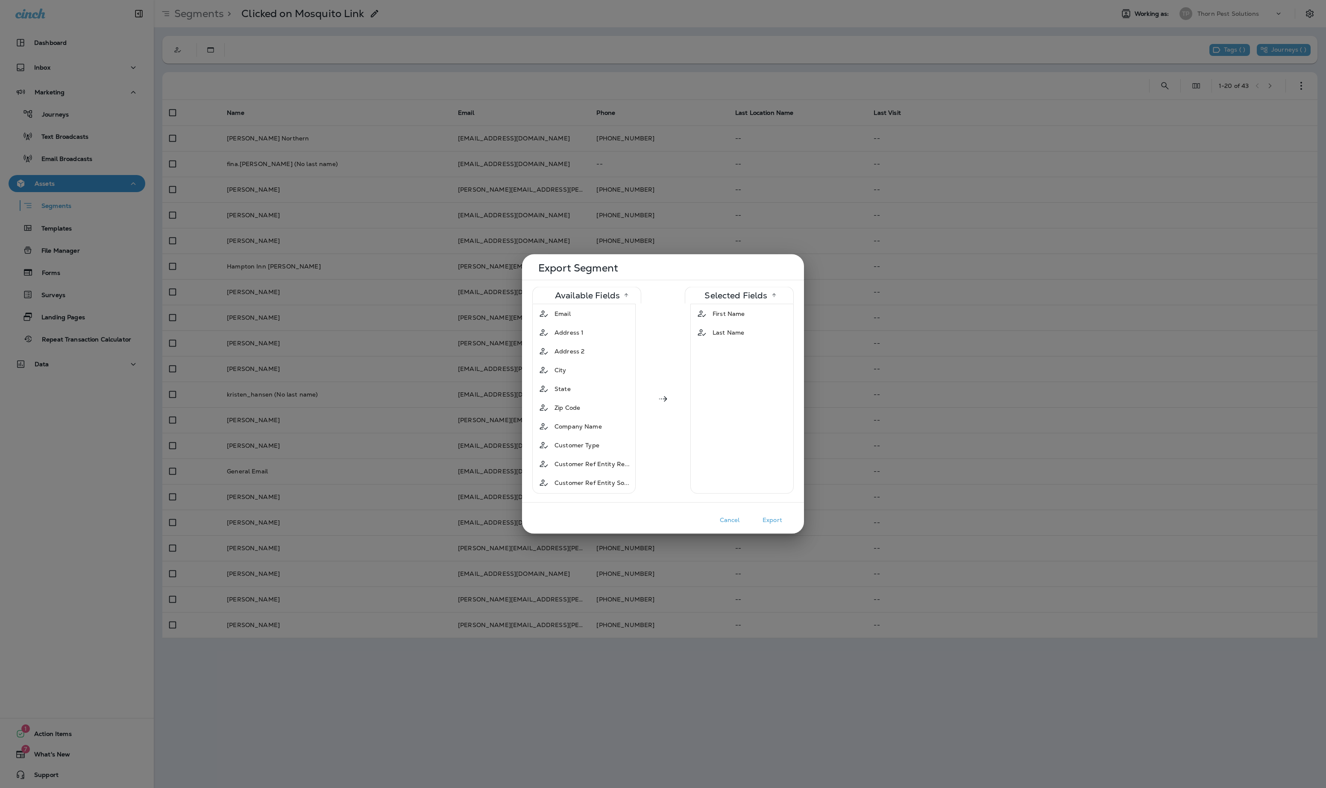
click at [583, 313] on div "Email" at bounding box center [583, 313] width 99 height 15
click at [583, 313] on span "Address 1" at bounding box center [568, 314] width 29 height 9
click at [574, 331] on div "City" at bounding box center [583, 332] width 99 height 15
click at [571, 337] on span "State" at bounding box center [562, 332] width 16 height 9
click at [583, 338] on div "Zip Code" at bounding box center [567, 332] width 32 height 15
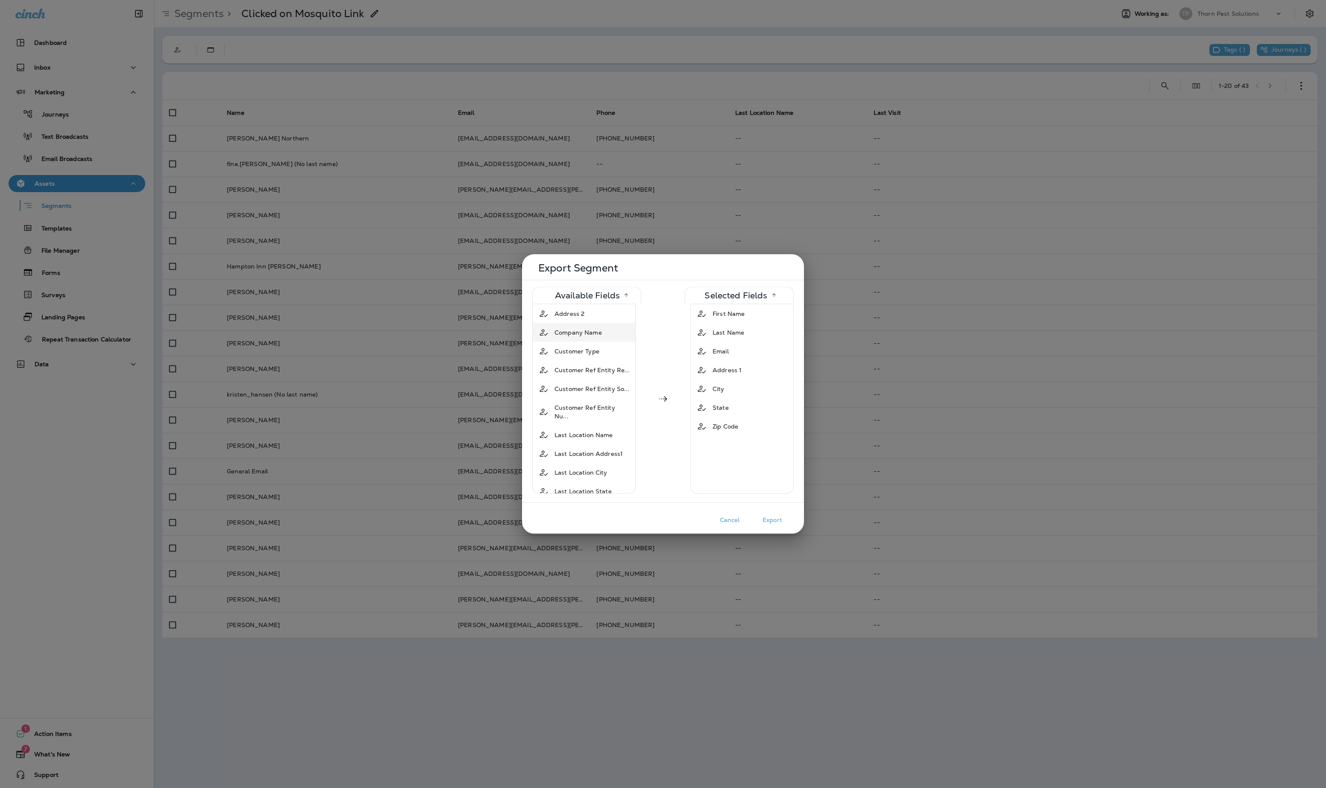
click at [594, 337] on span "Company Name" at bounding box center [577, 332] width 47 height 9
click at [599, 336] on span "Customer Type" at bounding box center [576, 332] width 45 height 9
click at [571, 483] on span "Phone" at bounding box center [563, 484] width 19 height 9
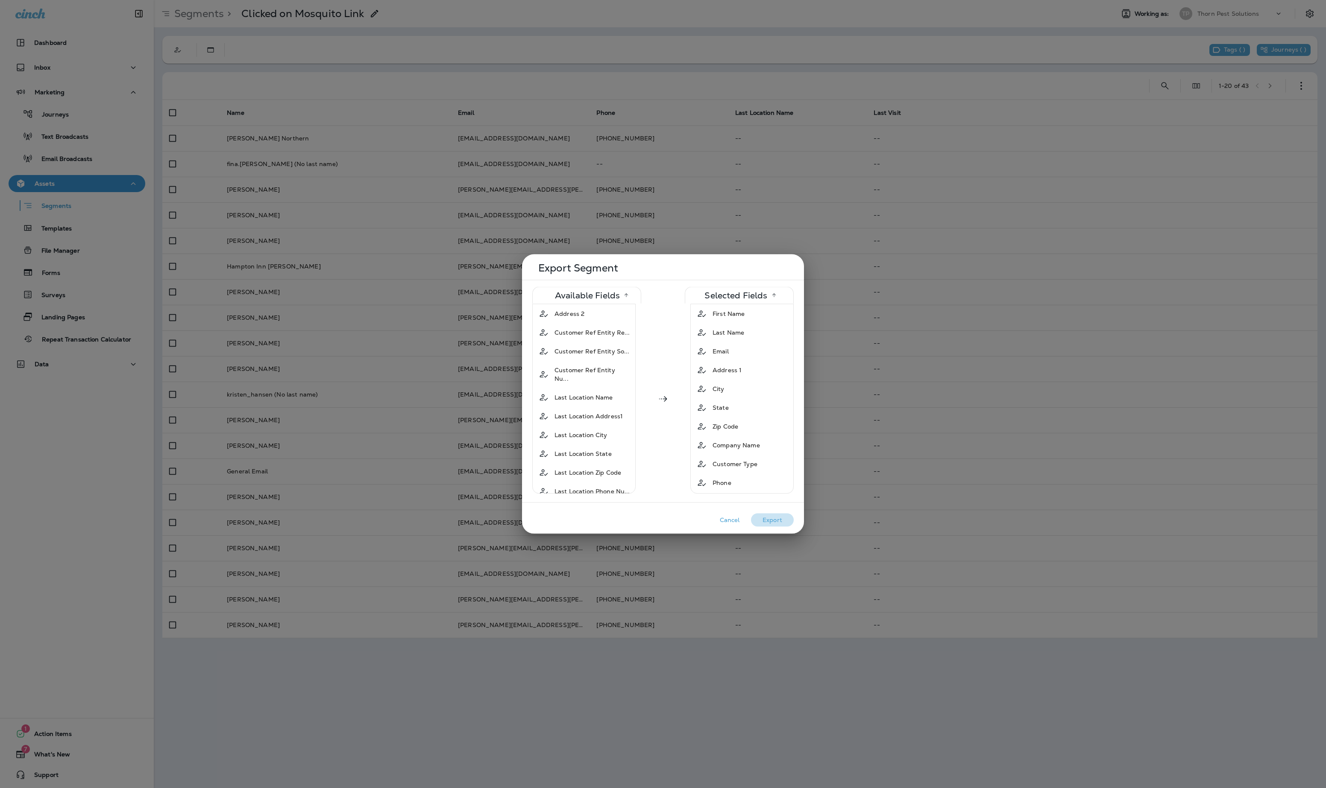
click at [768, 520] on button "Export" at bounding box center [772, 520] width 43 height 13
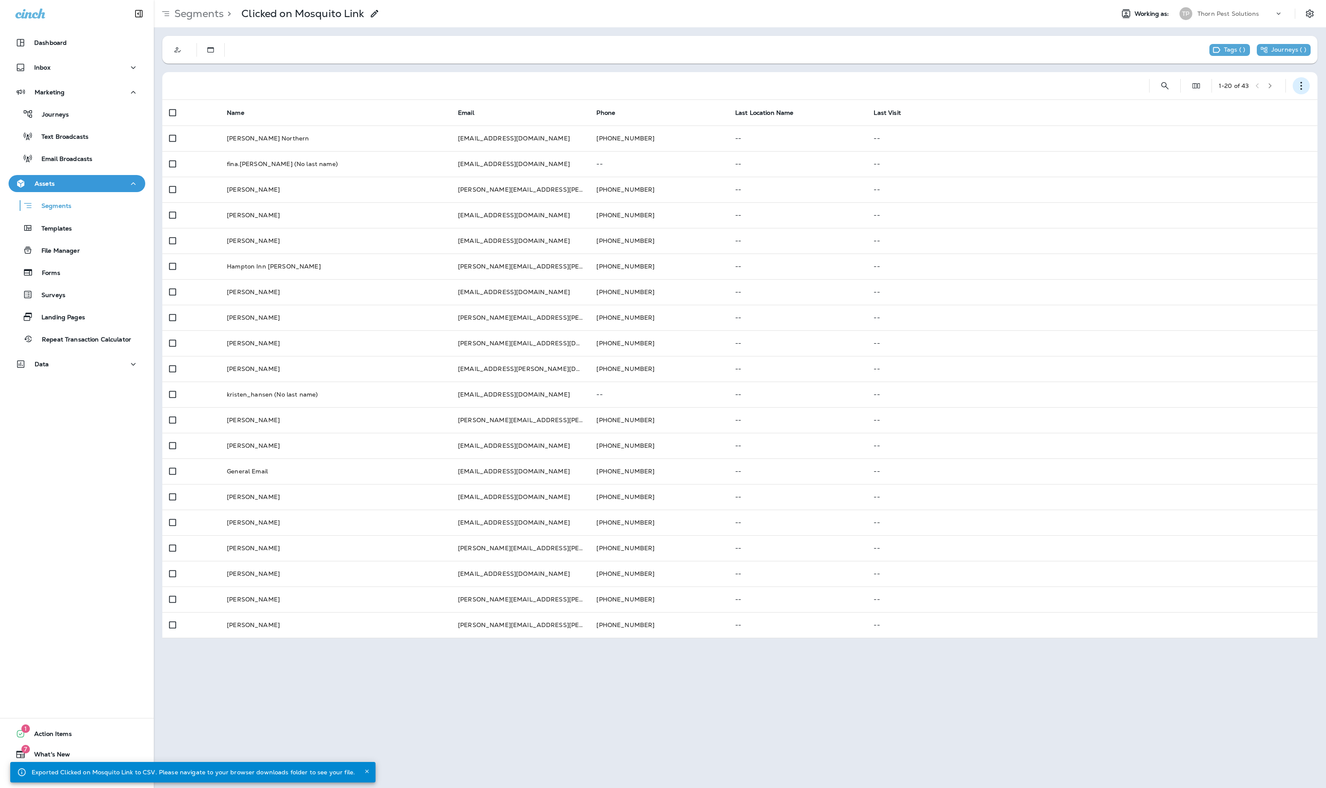
click at [1298, 82] on icon "button" at bounding box center [1301, 86] width 9 height 9
click at [1279, 146] on p "Export Customers" at bounding box center [1250, 149] width 57 height 7
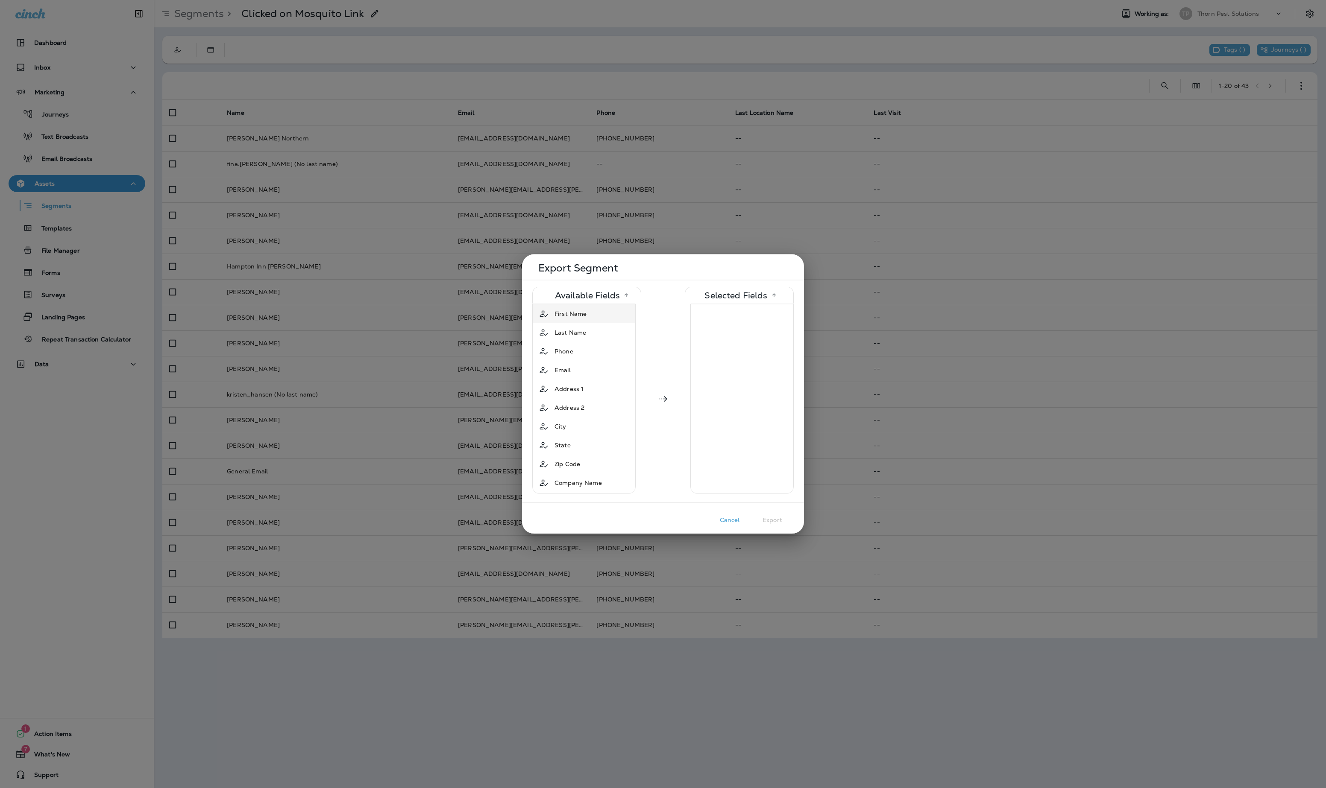
click at [579, 318] on span "First Name" at bounding box center [570, 314] width 32 height 9
click at [579, 318] on span "Last Name" at bounding box center [570, 314] width 32 height 9
click at [577, 318] on div "Phone" at bounding box center [564, 313] width 26 height 15
click at [574, 318] on div "Email" at bounding box center [562, 313] width 23 height 15
click at [579, 318] on span "Address 1" at bounding box center [568, 314] width 29 height 9
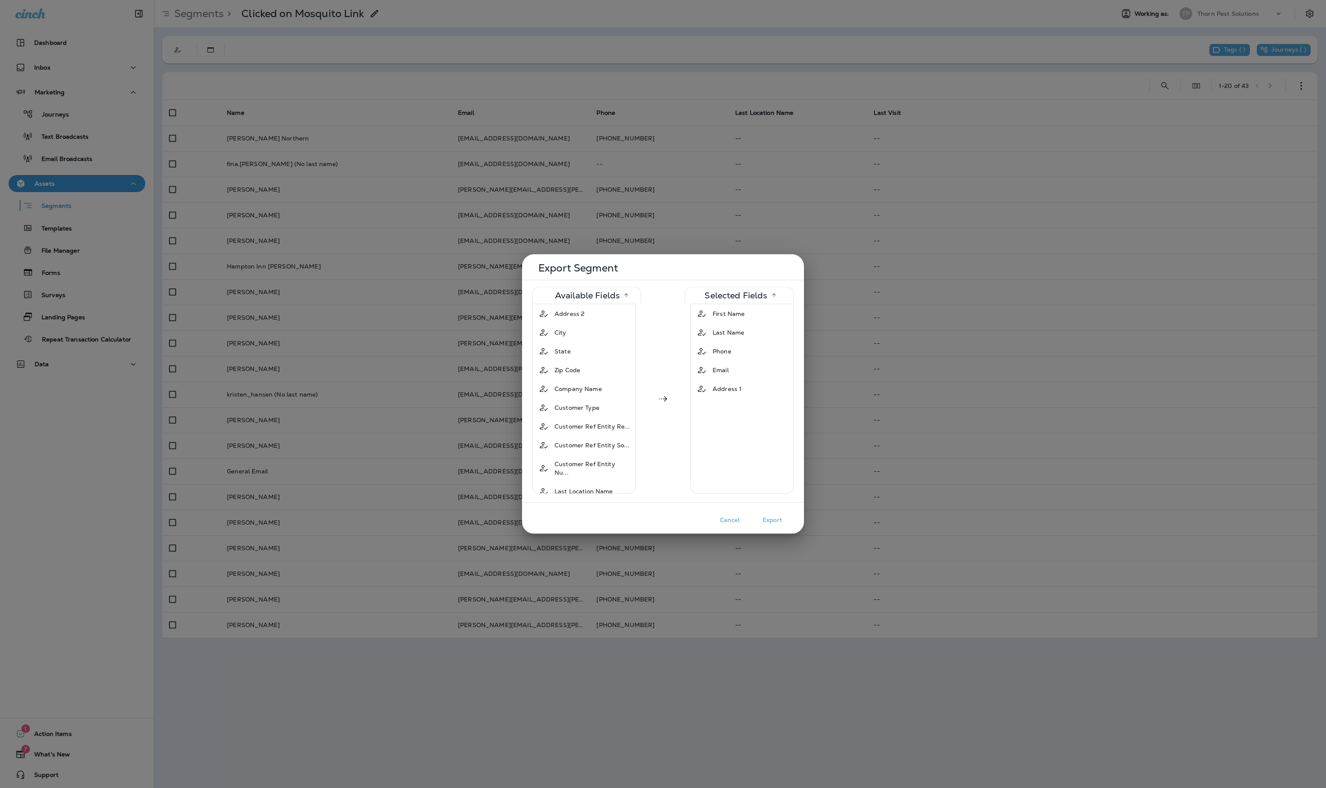
click at [579, 318] on span "Address 2" at bounding box center [569, 314] width 30 height 9
click at [579, 318] on div "City" at bounding box center [583, 313] width 99 height 15
click at [579, 318] on div "State" at bounding box center [583, 313] width 99 height 15
click at [579, 318] on span "Zip Code" at bounding box center [567, 314] width 26 height 9
click at [579, 318] on span "Company Name" at bounding box center [577, 314] width 47 height 9
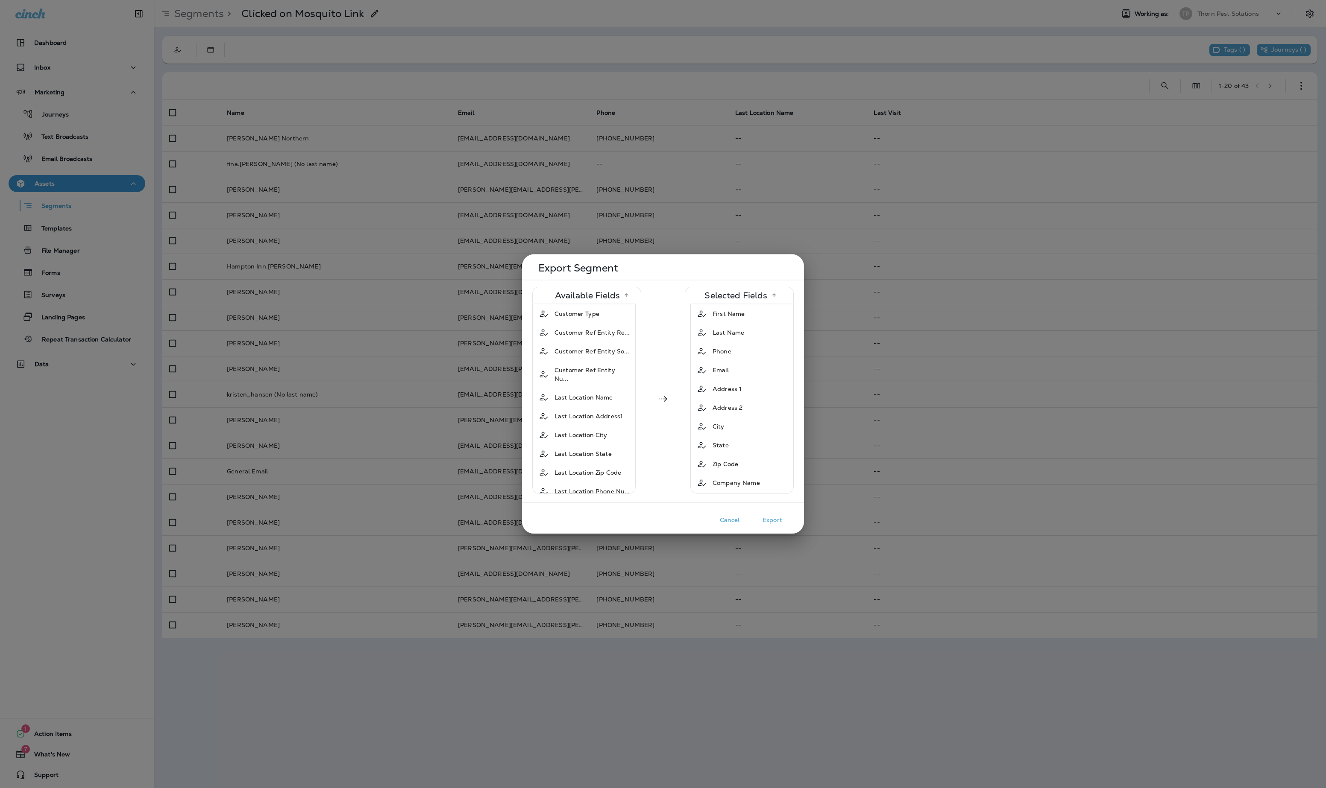
click at [579, 318] on span "Customer Type" at bounding box center [576, 314] width 45 height 9
click at [579, 318] on span "Customer Ref Entity Re..." at bounding box center [592, 314] width 76 height 9
click at [579, 318] on span "Customer Ref Entity So..." at bounding box center [591, 314] width 75 height 9
click at [579, 318] on span "Customer Ref Entity Nu..." at bounding box center [592, 318] width 76 height 17
click at [579, 318] on span "Last Location Name" at bounding box center [583, 314] width 59 height 9
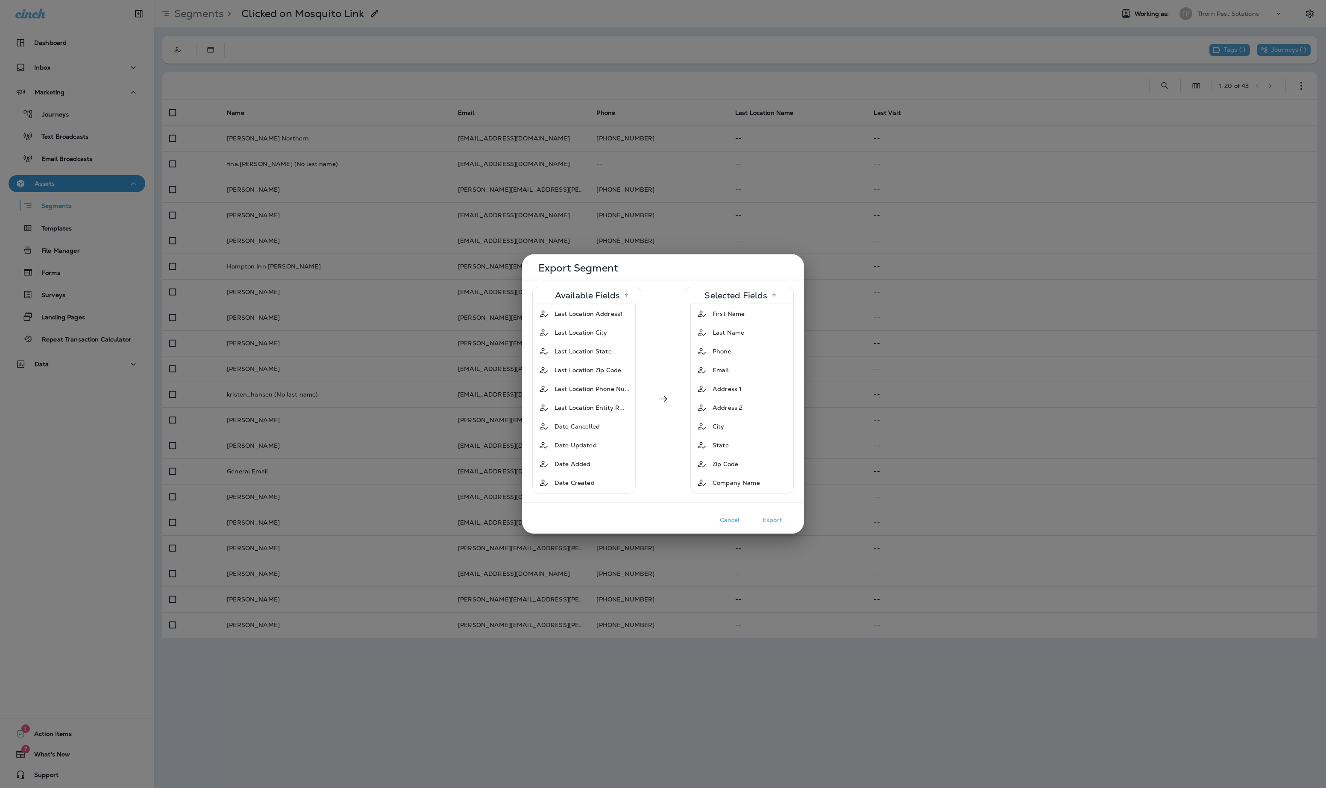
click at [579, 318] on span "Last Location Address1" at bounding box center [588, 314] width 68 height 9
click at [579, 318] on span "Last Location City" at bounding box center [580, 314] width 53 height 9
click at [579, 318] on span "Last Location State" at bounding box center [582, 314] width 57 height 9
click at [579, 318] on span "Last Location Zip Code" at bounding box center [587, 314] width 67 height 9
click at [579, 318] on span "Last Location Phone Nu..." at bounding box center [592, 314] width 76 height 9
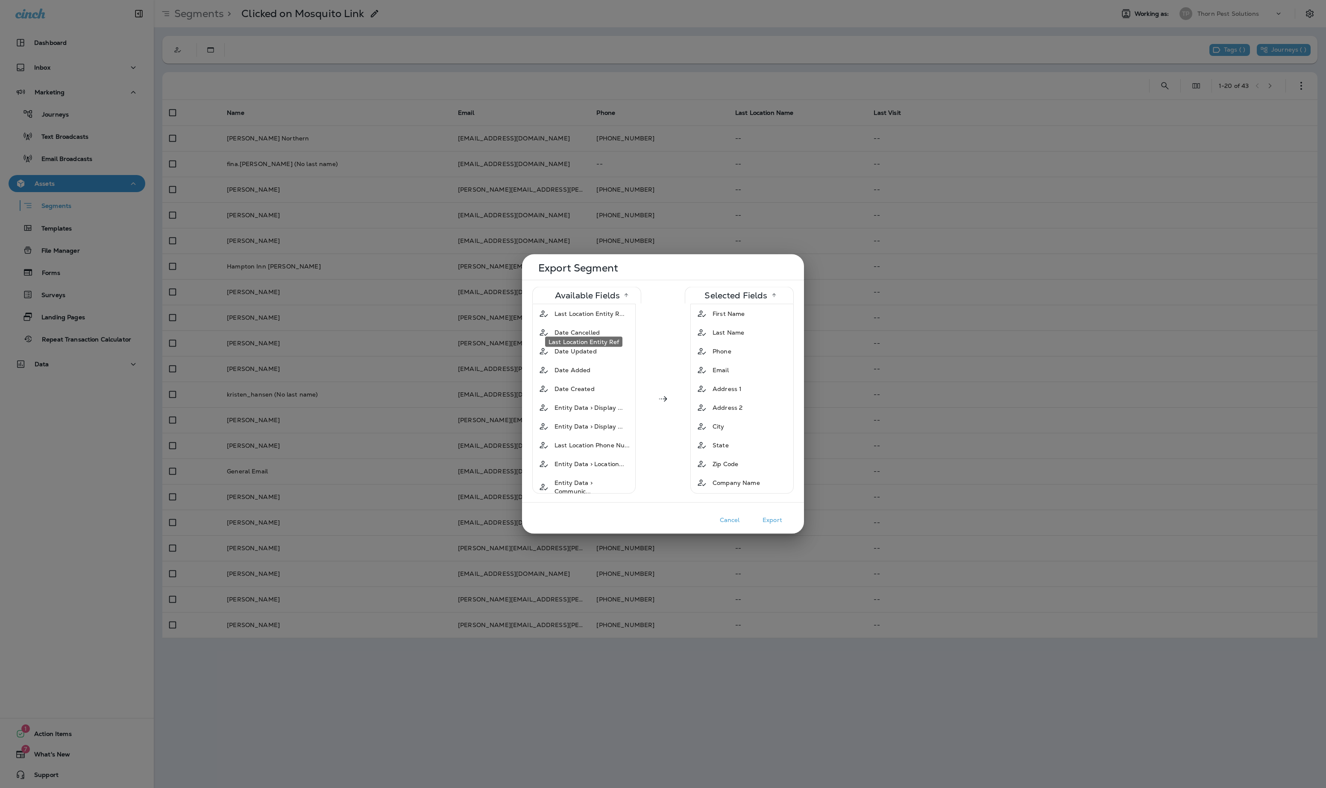
click at [579, 318] on span "Last Location Entity R..." at bounding box center [589, 314] width 70 height 9
click at [579, 318] on span "Date Cancelled" at bounding box center [576, 314] width 45 height 9
click at [579, 318] on span "Date Updated" at bounding box center [575, 314] width 42 height 9
click at [579, 318] on span "Date Added" at bounding box center [572, 314] width 36 height 9
click at [579, 318] on span "Date Created" at bounding box center [574, 314] width 40 height 9
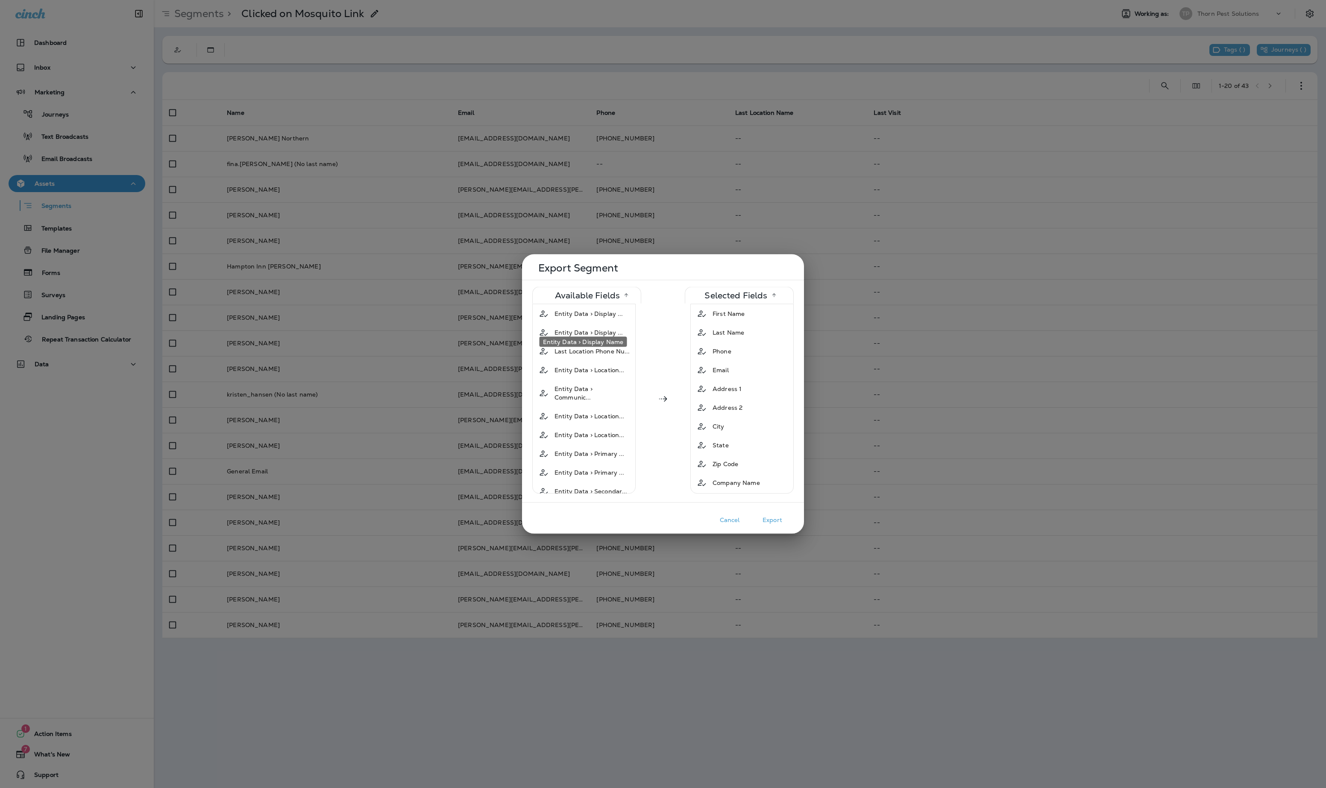
click at [579, 318] on span "Entity Data > Display ..." at bounding box center [588, 314] width 69 height 9
click at [579, 318] on span "Last Location Phone Nu..." at bounding box center [592, 314] width 76 height 9
click at [579, 318] on span "Entity Data > Location..." at bounding box center [589, 314] width 70 height 9
click at [579, 318] on span "Entity Data > Communic..." at bounding box center [592, 318] width 76 height 17
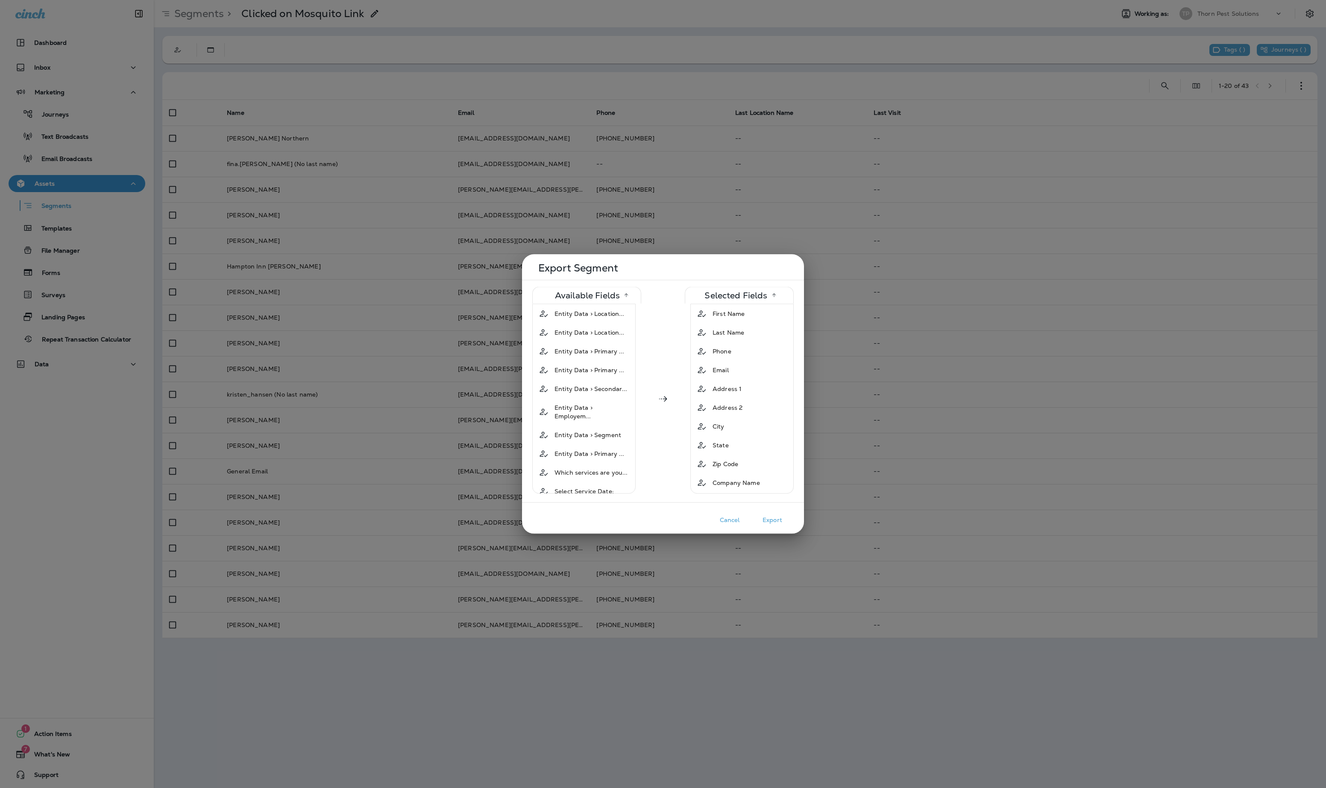
click at [579, 318] on span "Entity Data > Location..." at bounding box center [589, 314] width 70 height 9
click at [579, 318] on span "Entity Data > Primary ..." at bounding box center [589, 314] width 70 height 9
click at [579, 318] on span "Entity Data > Secondar..." at bounding box center [590, 314] width 73 height 9
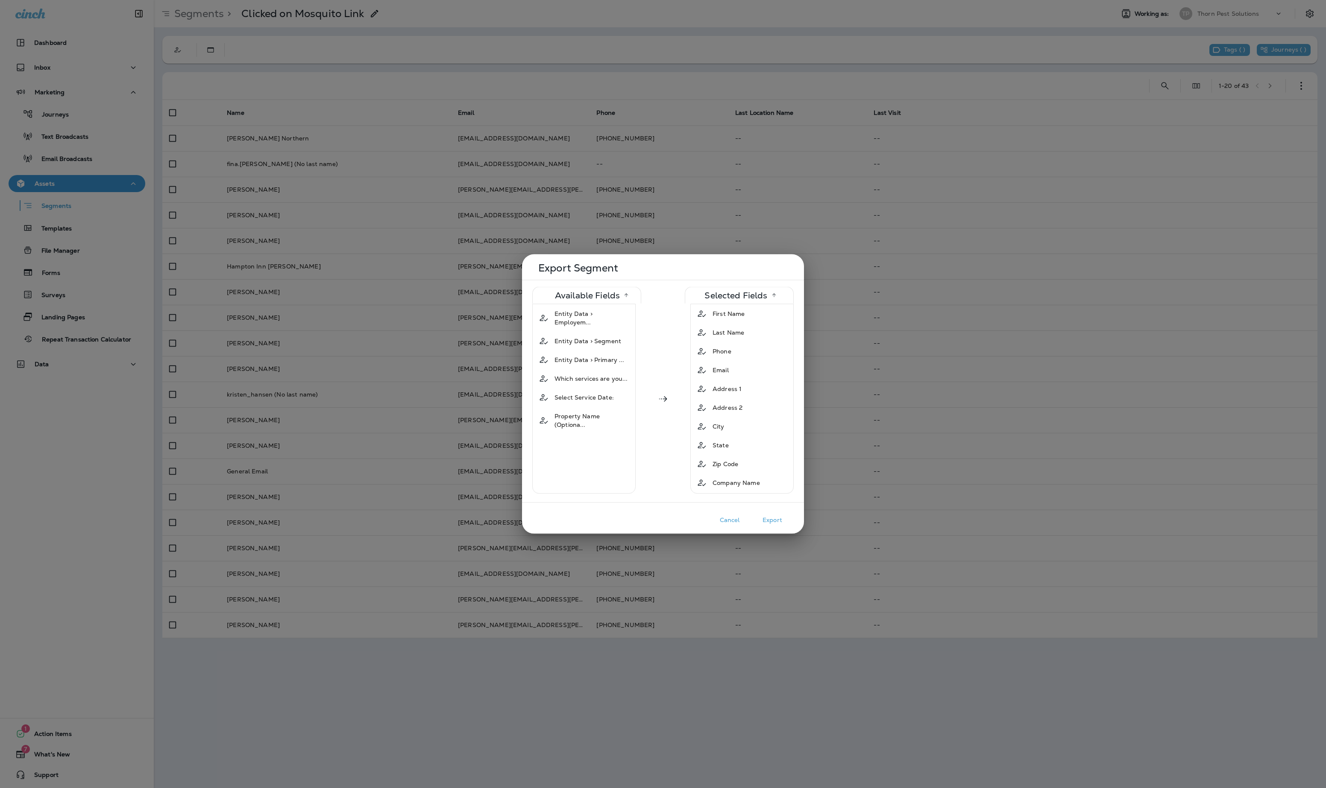
click at [579, 318] on span "Entity Data > Employem..." at bounding box center [592, 318] width 76 height 17
click at [579, 318] on span "Entity Data > Segment" at bounding box center [587, 314] width 67 height 9
click at [579, 318] on span "Entity Data > Primary ..." at bounding box center [589, 314] width 70 height 9
click at [579, 318] on span "Which services are you..." at bounding box center [590, 314] width 73 height 9
click at [579, 318] on span "Select Service Date:" at bounding box center [583, 314] width 59 height 9
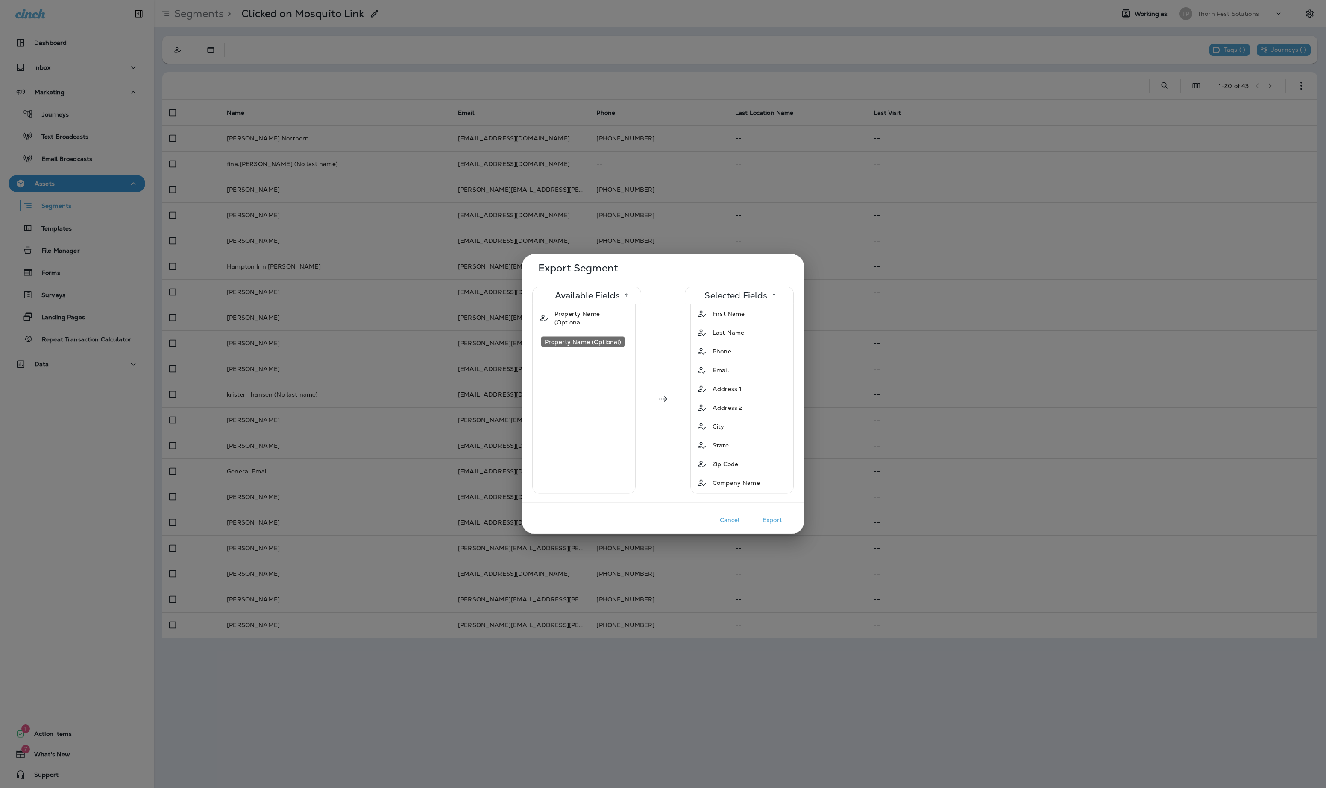
click at [579, 318] on span "Property Name (Optiona..." at bounding box center [592, 318] width 76 height 17
click at [779, 520] on button "Export" at bounding box center [772, 520] width 43 height 13
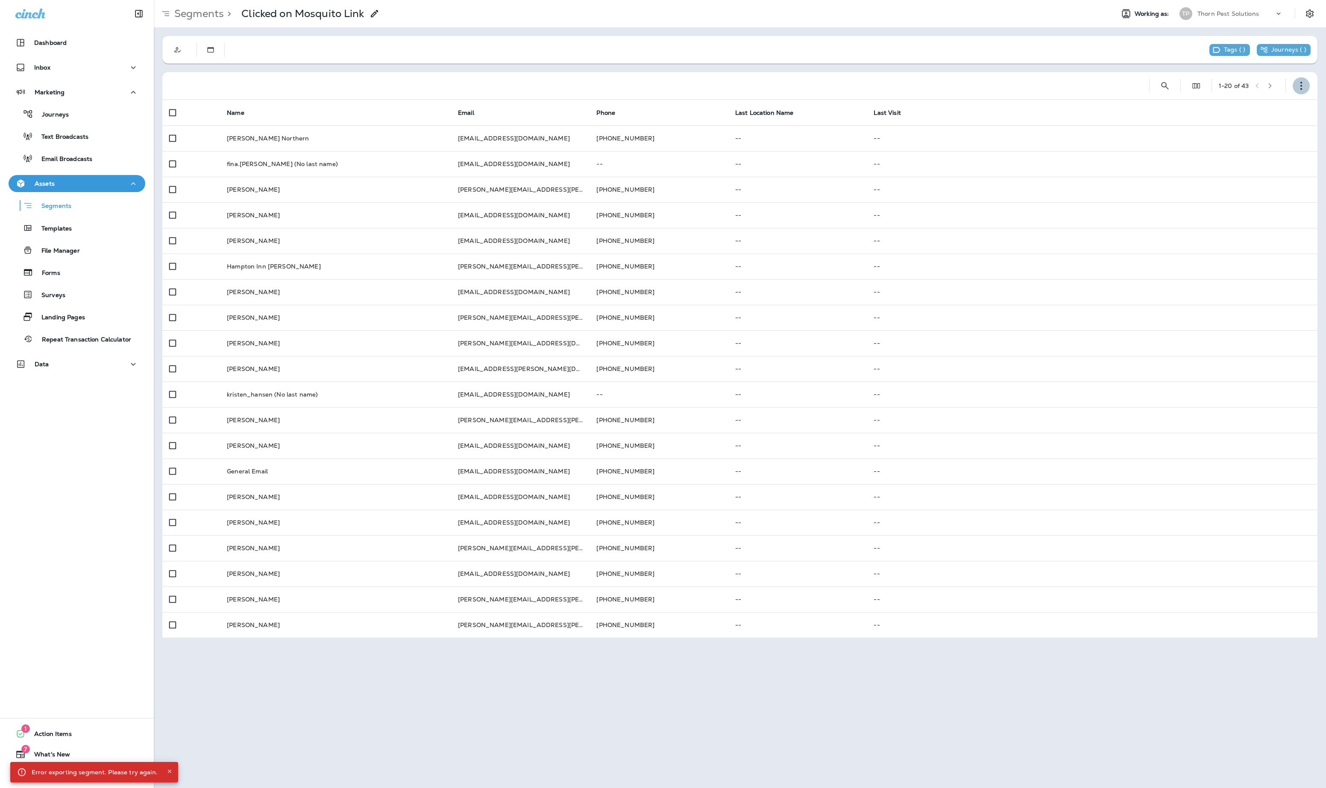
click at [1303, 90] on icon "button" at bounding box center [1301, 86] width 9 height 9
click at [1262, 146] on p "Export Customers" at bounding box center [1250, 149] width 57 height 7
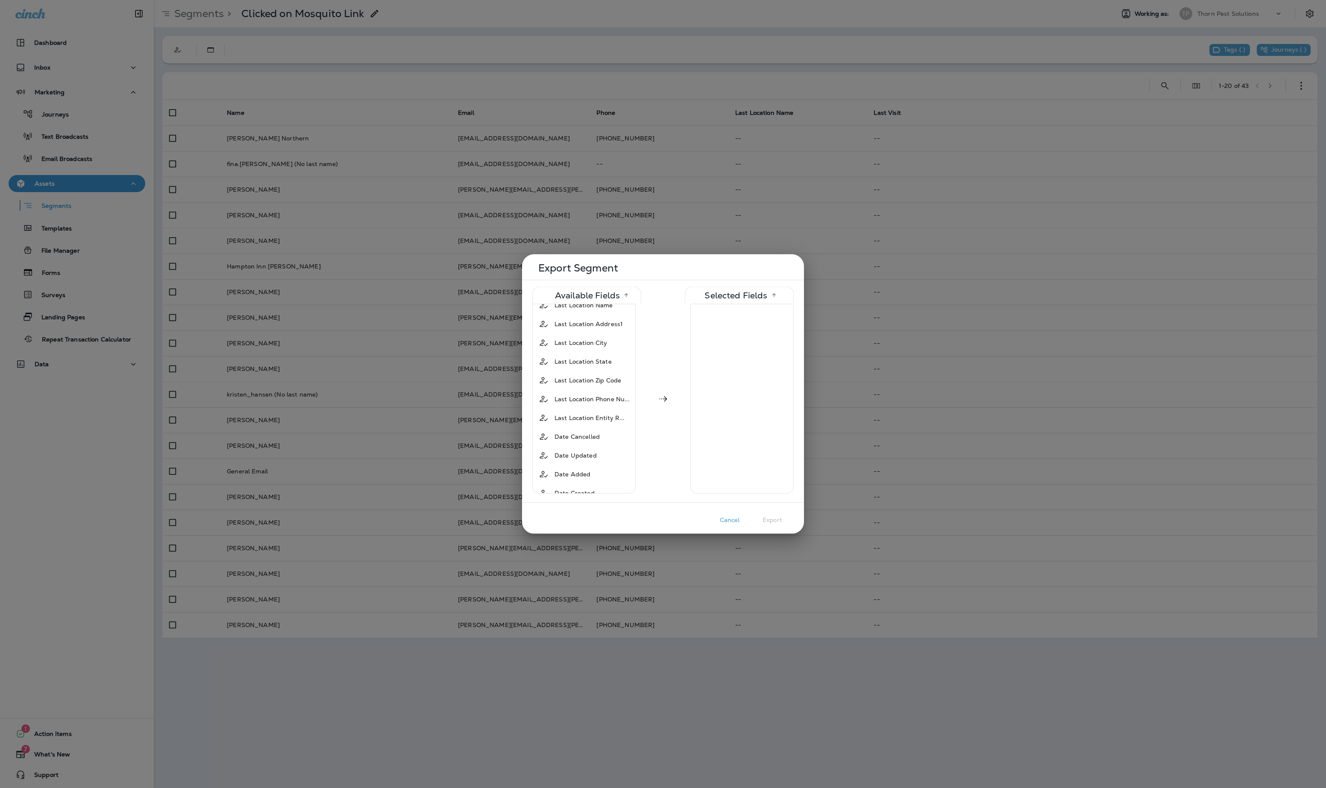
scroll to position [281, 0]
click at [739, 521] on button "Cancel" at bounding box center [729, 520] width 43 height 13
